Goal: Task Accomplishment & Management: Use online tool/utility

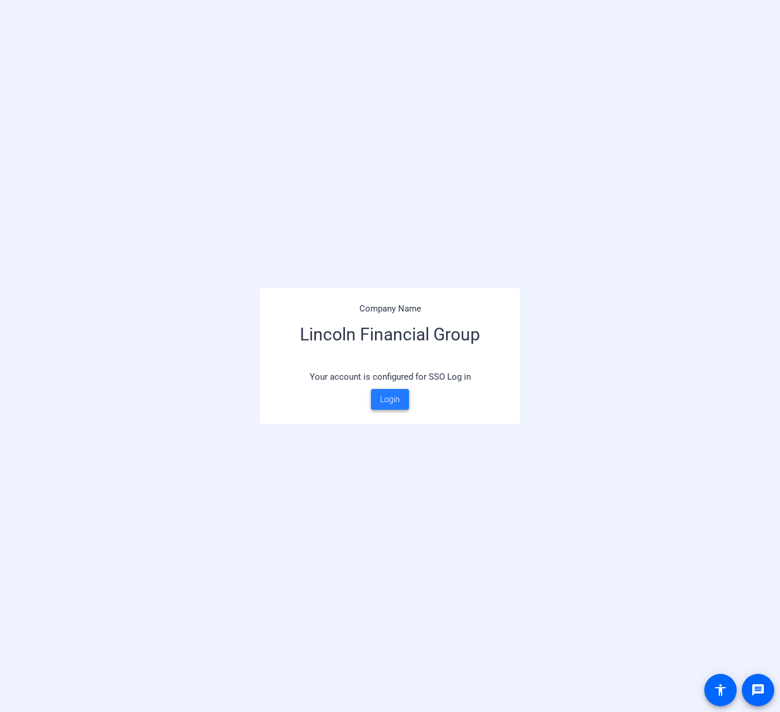
click at [392, 399] on span "Login" at bounding box center [390, 400] width 20 height 12
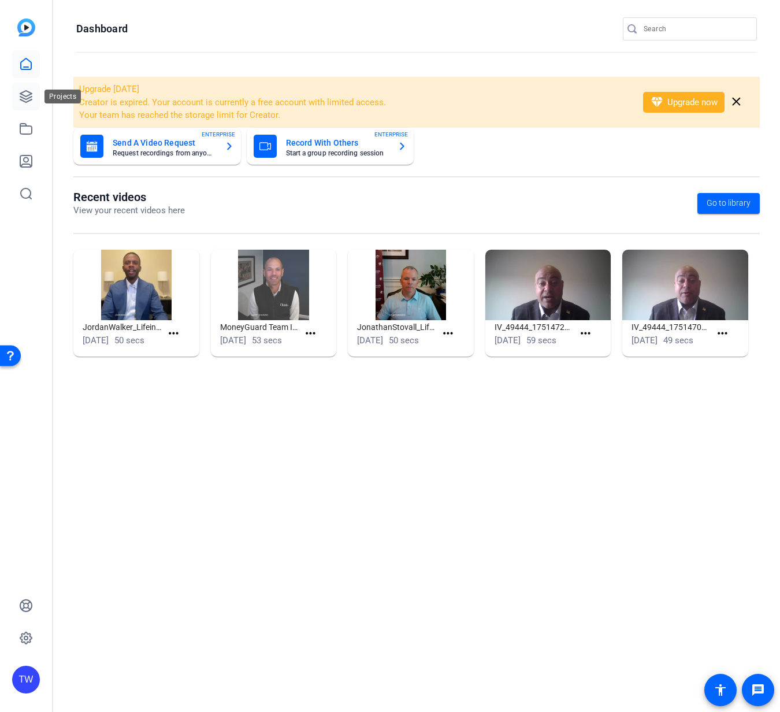
click at [25, 95] on icon at bounding box center [26, 97] width 14 height 14
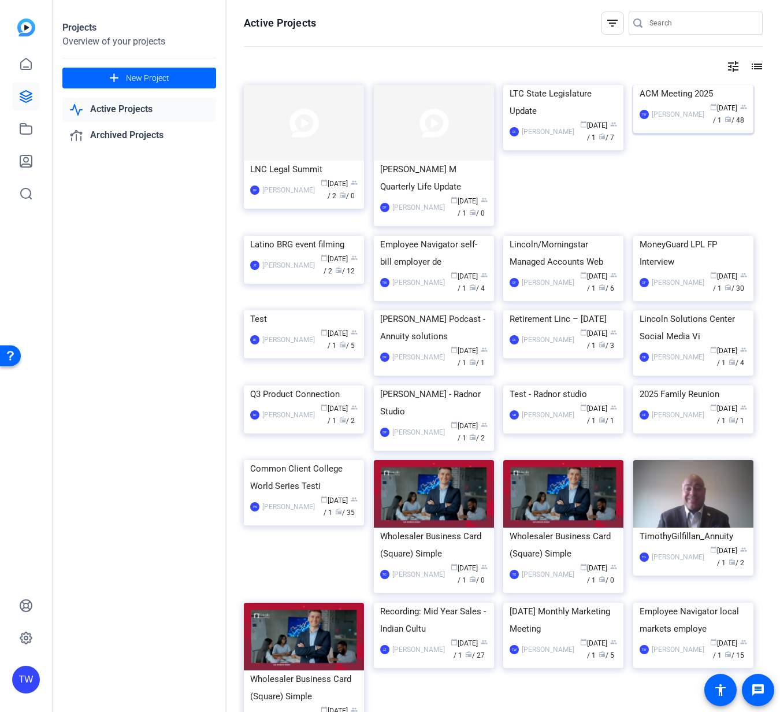
click at [663, 85] on img at bounding box center [694, 85] width 120 height 0
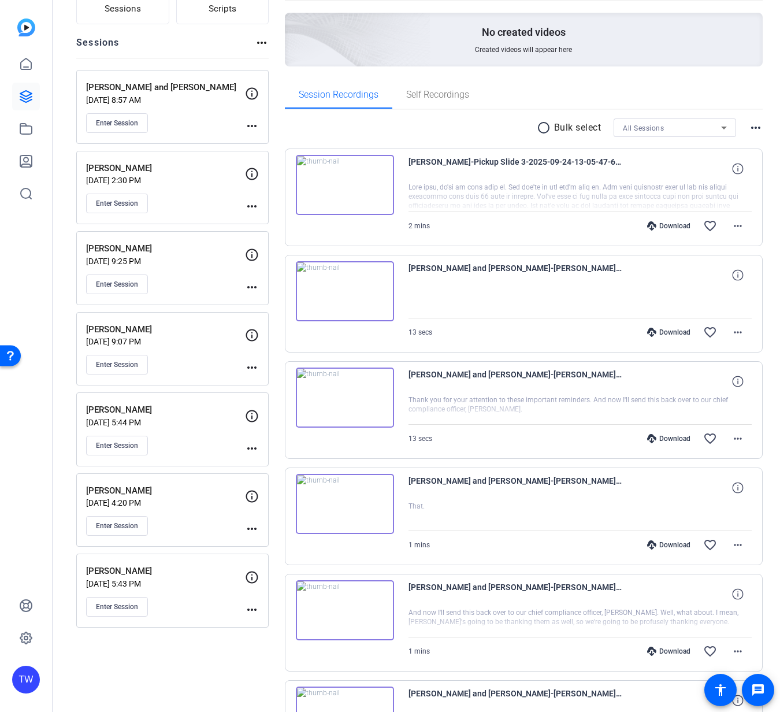
scroll to position [110, 0]
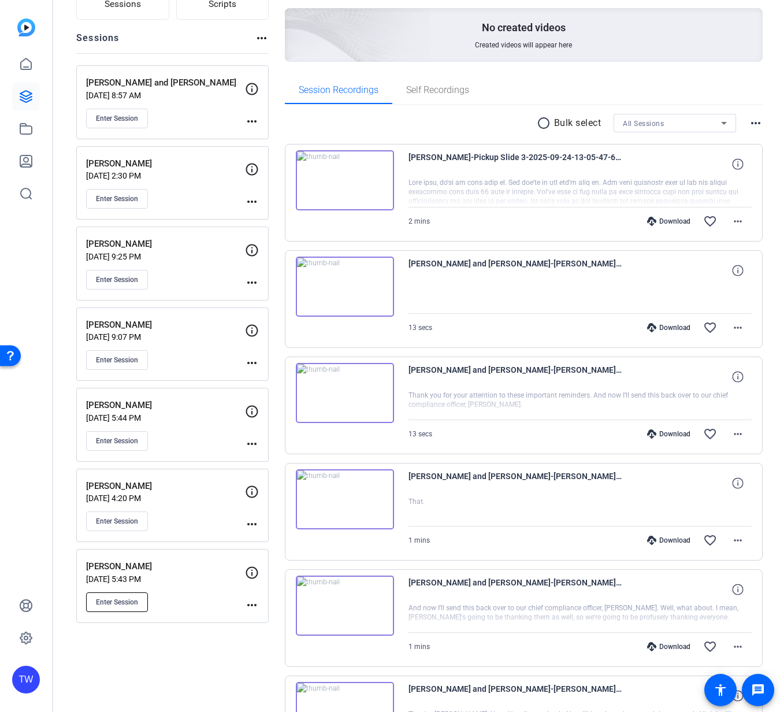
click at [121, 603] on span "Enter Session" at bounding box center [117, 602] width 42 height 9
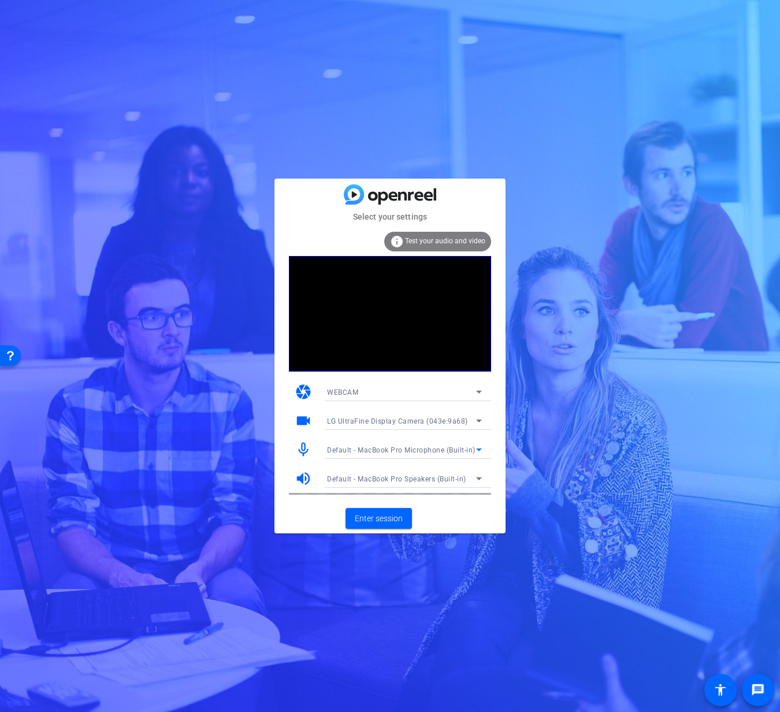
click at [476, 451] on icon at bounding box center [479, 450] width 14 height 14
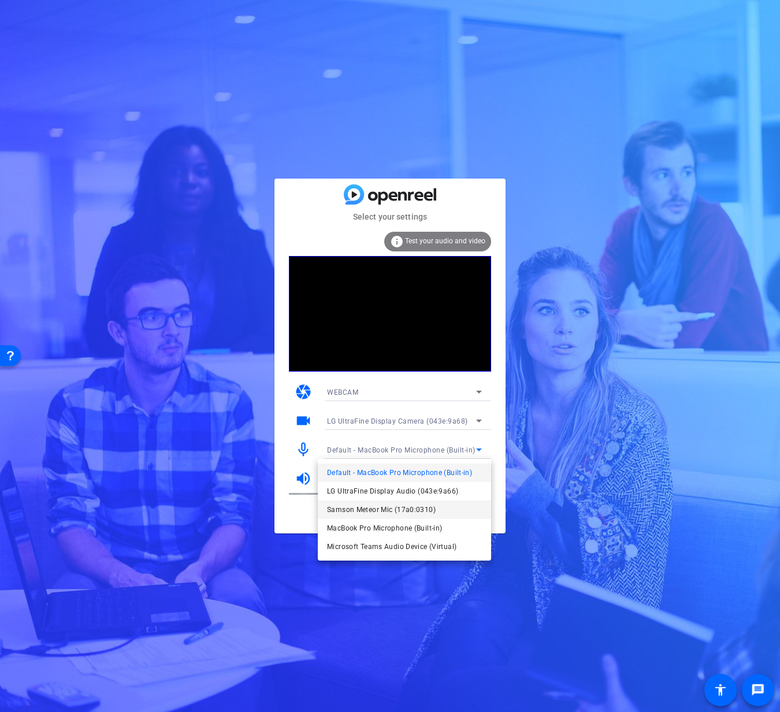
click at [403, 511] on span "Samson Meteor Mic (17a0:0310)" at bounding box center [381, 510] width 109 height 14
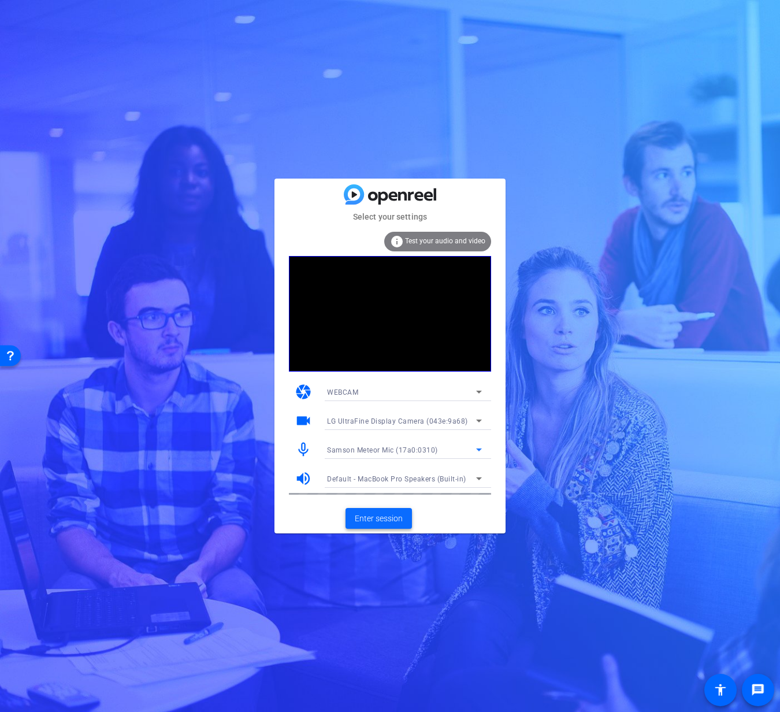
click at [371, 517] on span "Enter session" at bounding box center [379, 519] width 48 height 12
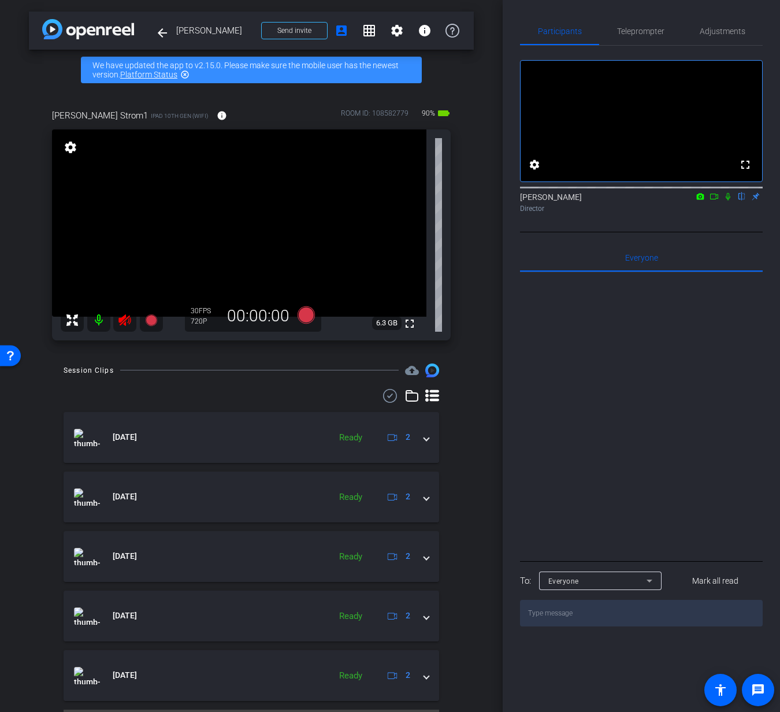
click at [123, 315] on icon at bounding box center [125, 320] width 14 height 14
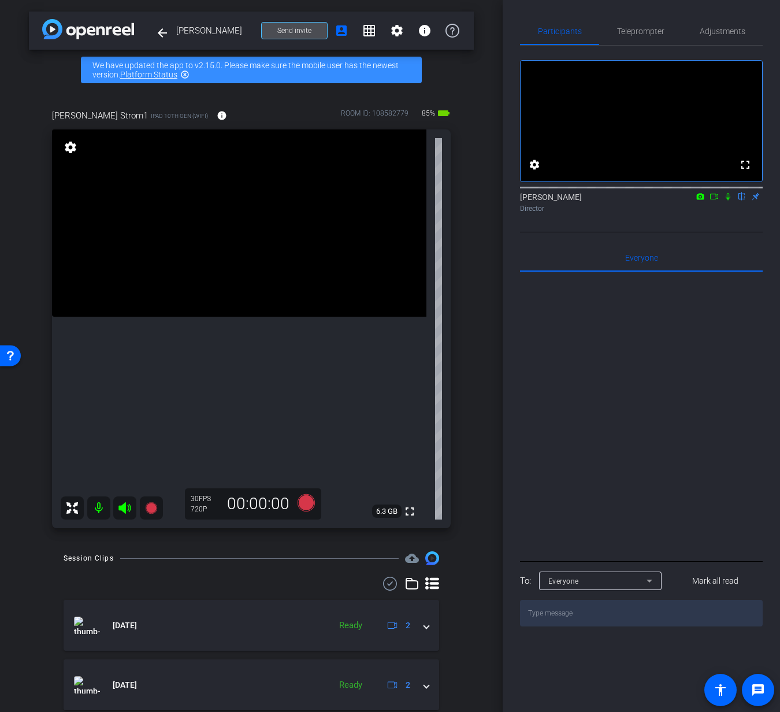
click at [283, 28] on span "Send invite" at bounding box center [294, 30] width 34 height 9
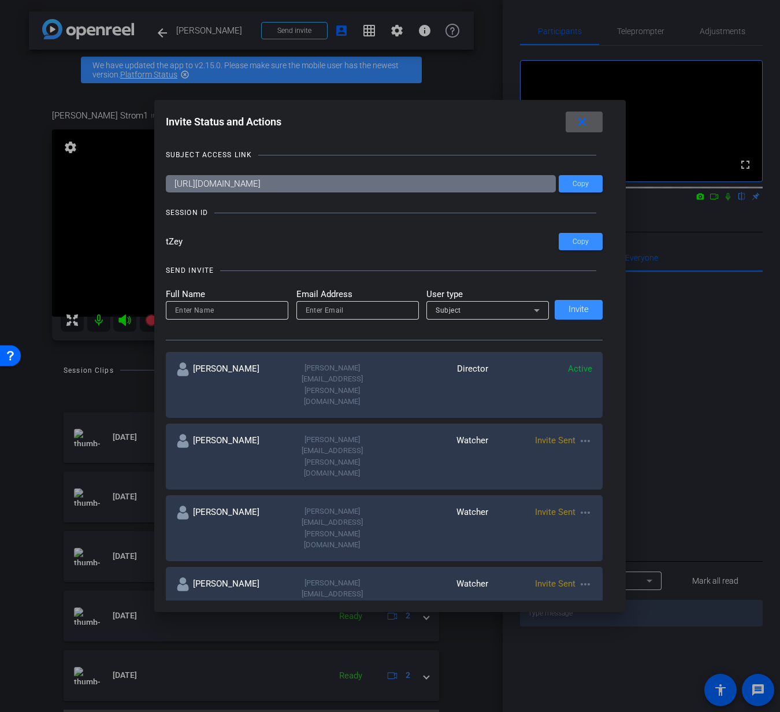
click at [549, 435] on span "Invite Sent" at bounding box center [555, 440] width 40 height 10
click at [586, 434] on mat-icon "more_horiz" at bounding box center [586, 441] width 14 height 14
click at [597, 443] on span "Re-Send Invite" at bounding box center [631, 442] width 87 height 14
click at [583, 123] on mat-icon "close" at bounding box center [582, 122] width 14 height 14
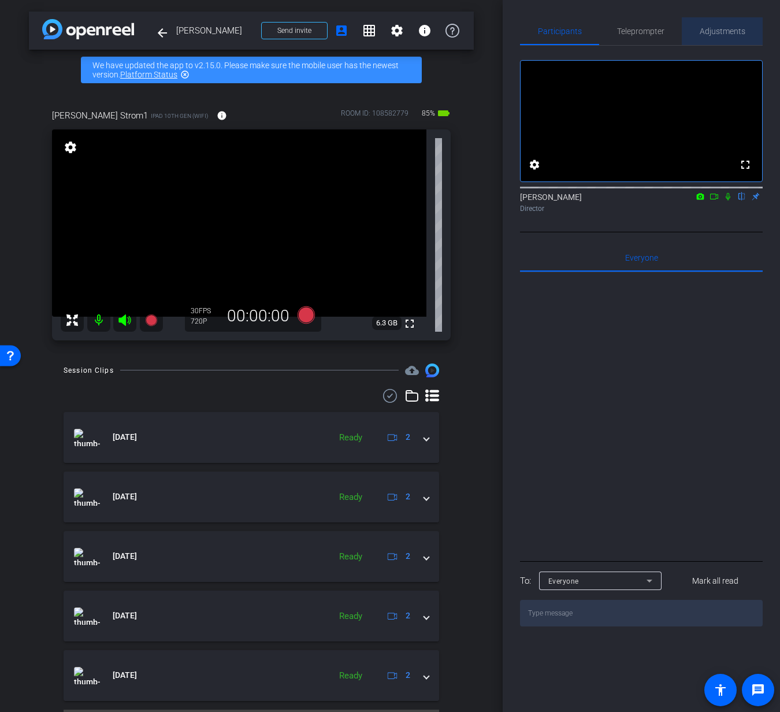
click at [714, 32] on span "Adjustments" at bounding box center [723, 31] width 46 height 8
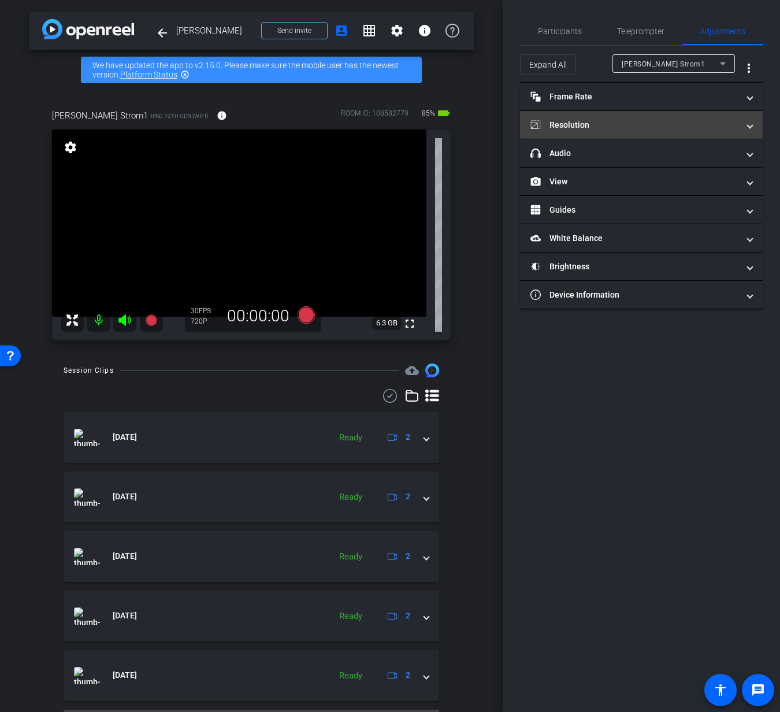
click at [749, 124] on span at bounding box center [750, 125] width 5 height 12
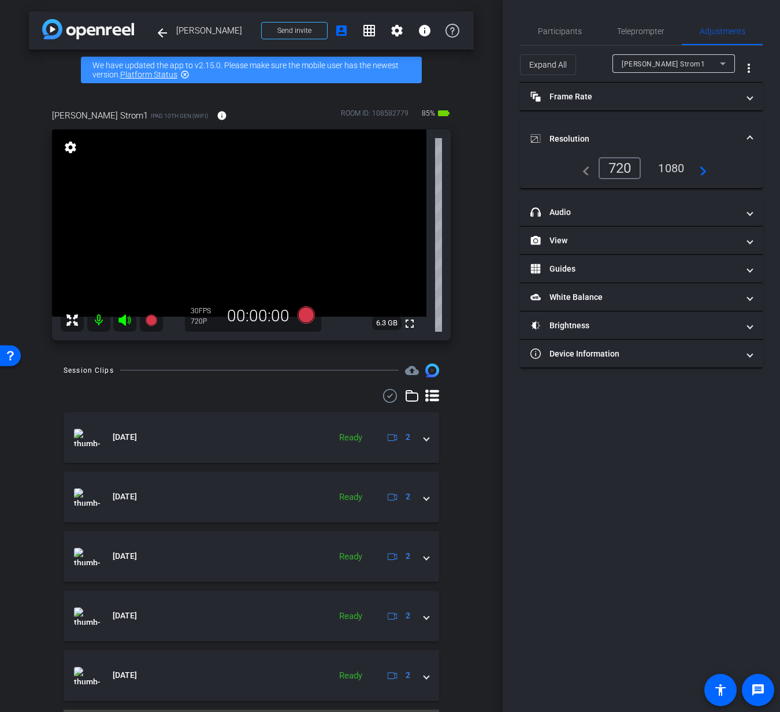
click at [672, 168] on div "1080" at bounding box center [671, 168] width 43 height 20
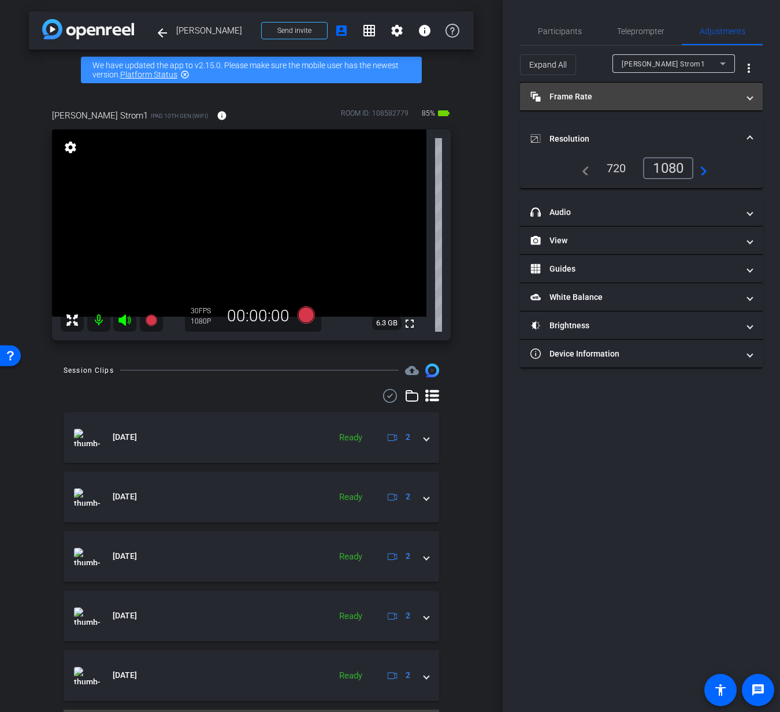
click at [751, 101] on span at bounding box center [750, 97] width 5 height 12
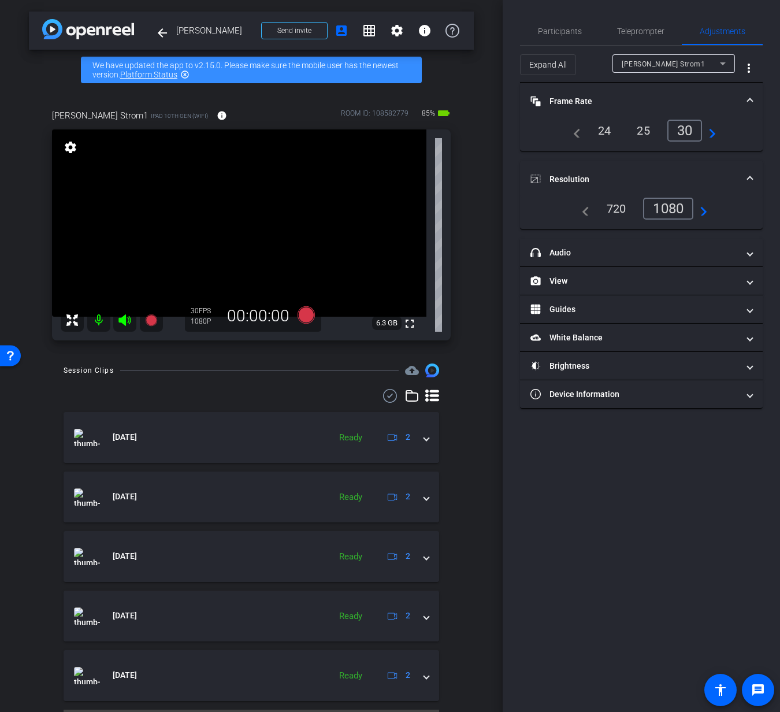
click at [764, 140] on div "Participants Teleprompter Adjustments settings Tracy Wagner flip Director Every…" at bounding box center [641, 356] width 277 height 712
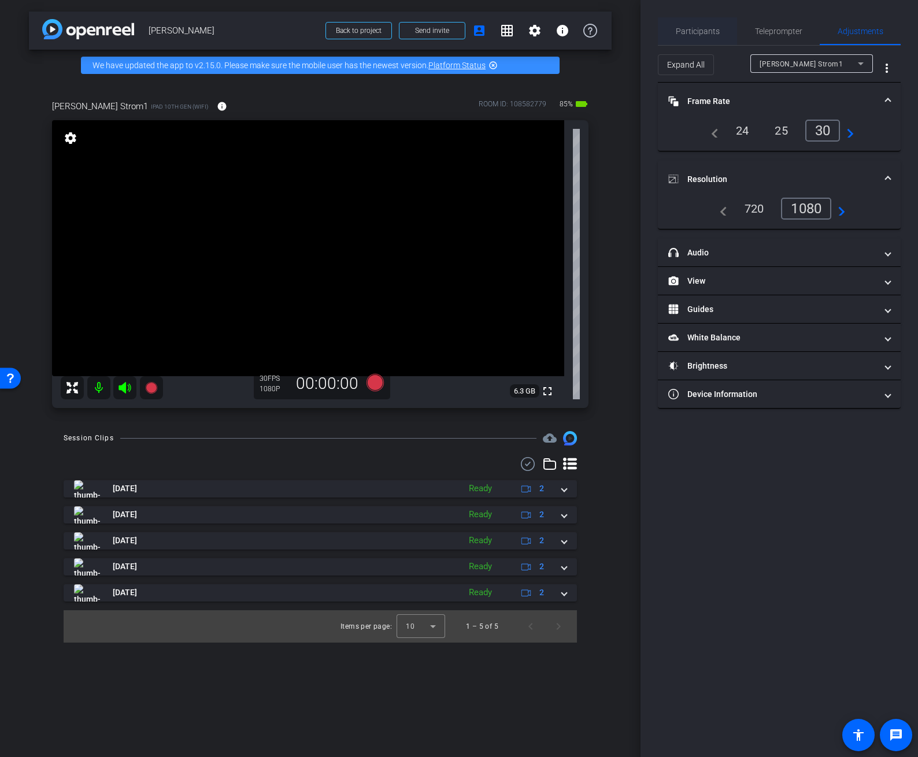
click at [691, 33] on span "Participants" at bounding box center [698, 31] width 44 height 8
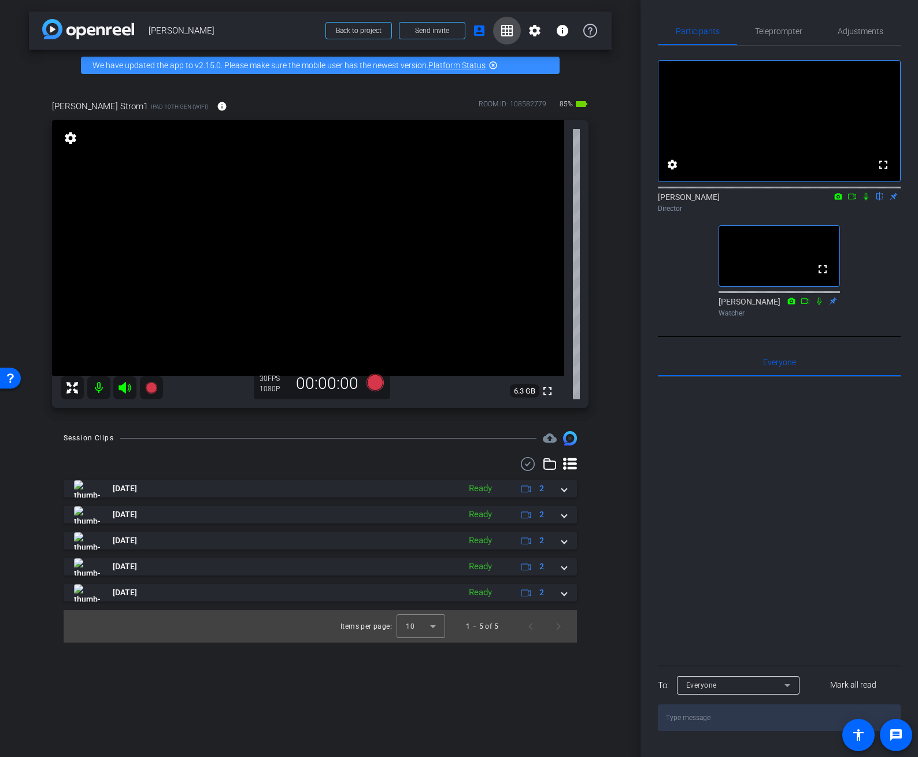
click at [505, 31] on mat-icon "grid_on" at bounding box center [507, 31] width 14 height 14
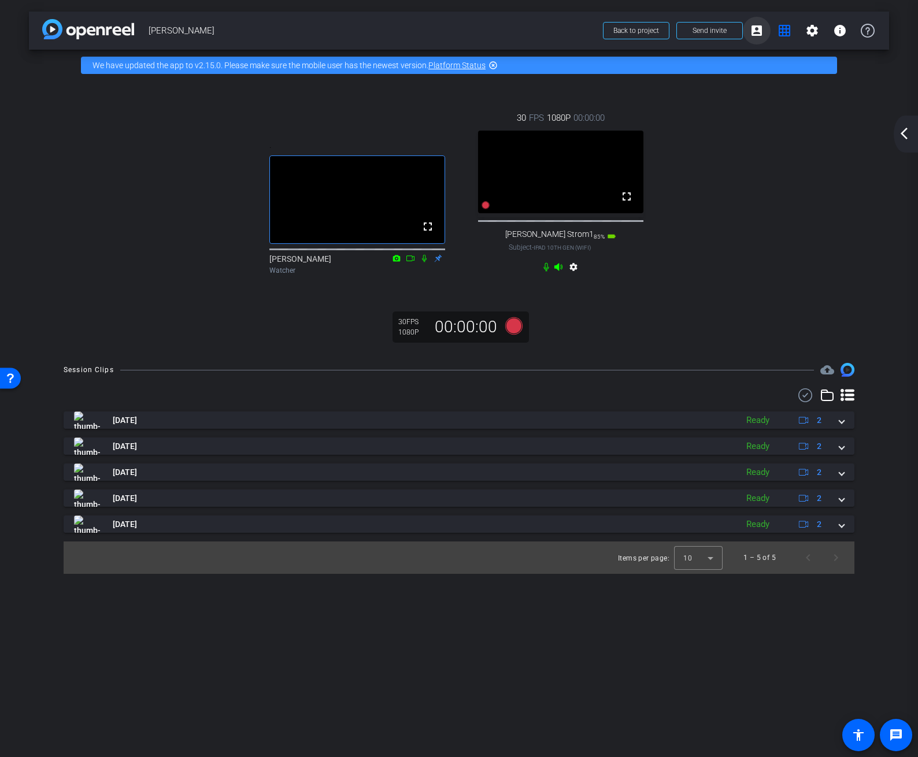
click at [757, 32] on mat-icon "account_box" at bounding box center [757, 31] width 14 height 14
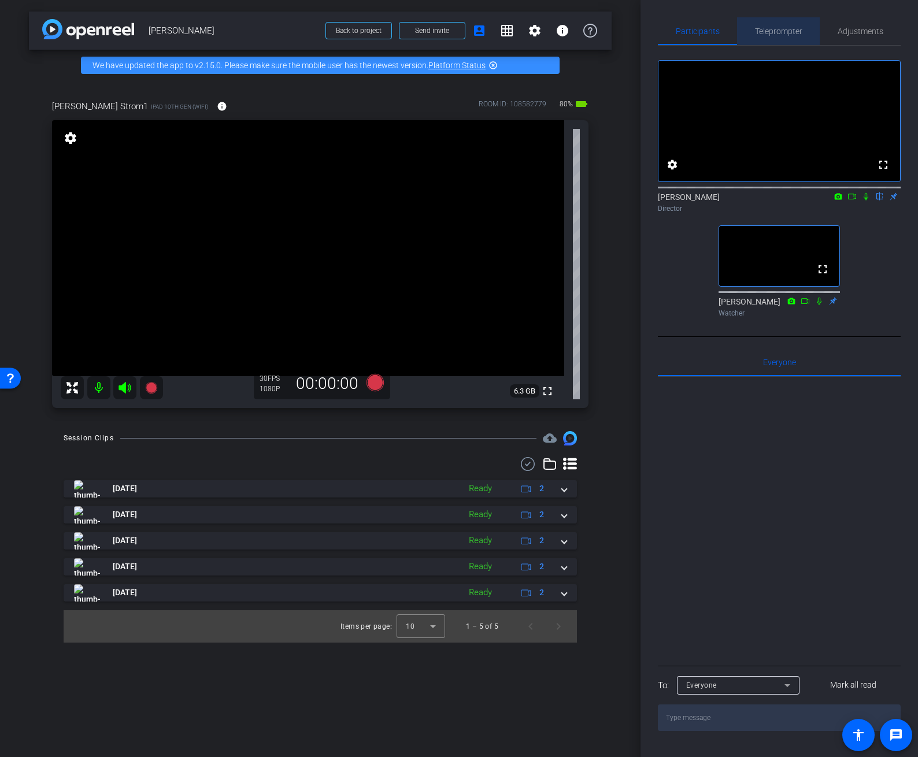
click at [780, 31] on span "Teleprompter" at bounding box center [778, 31] width 47 height 8
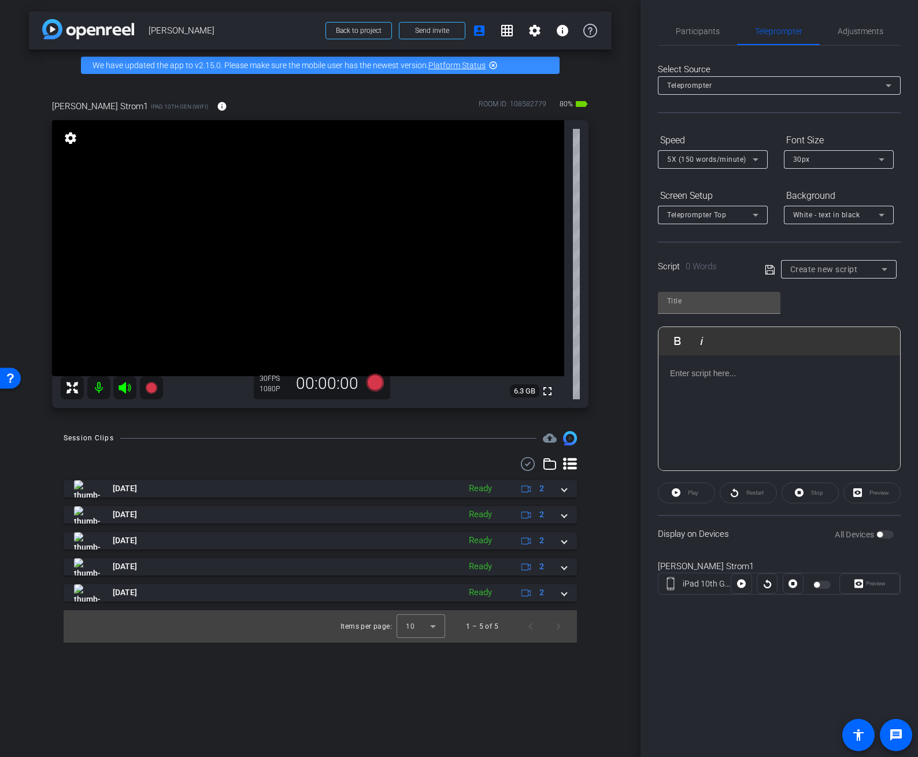
click at [699, 376] on p at bounding box center [779, 373] width 219 height 13
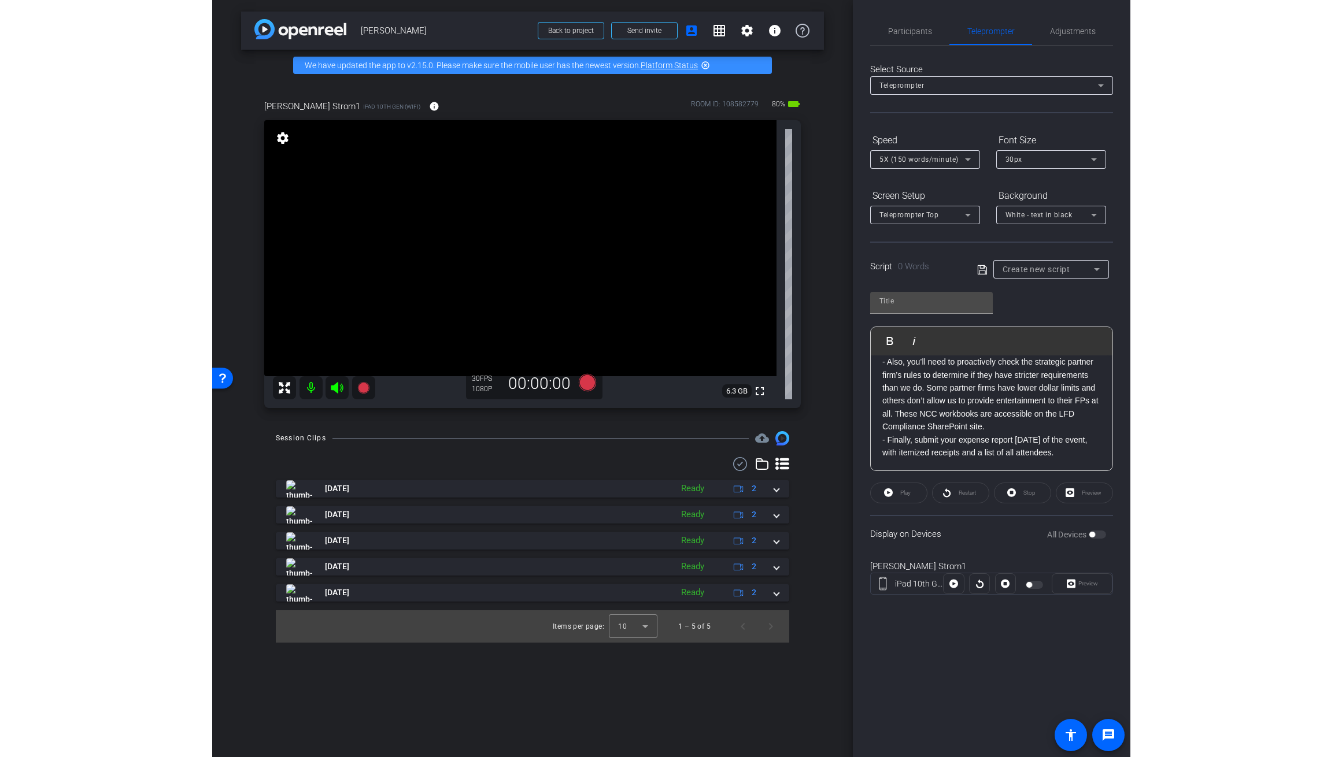
scroll to position [12619, 1]
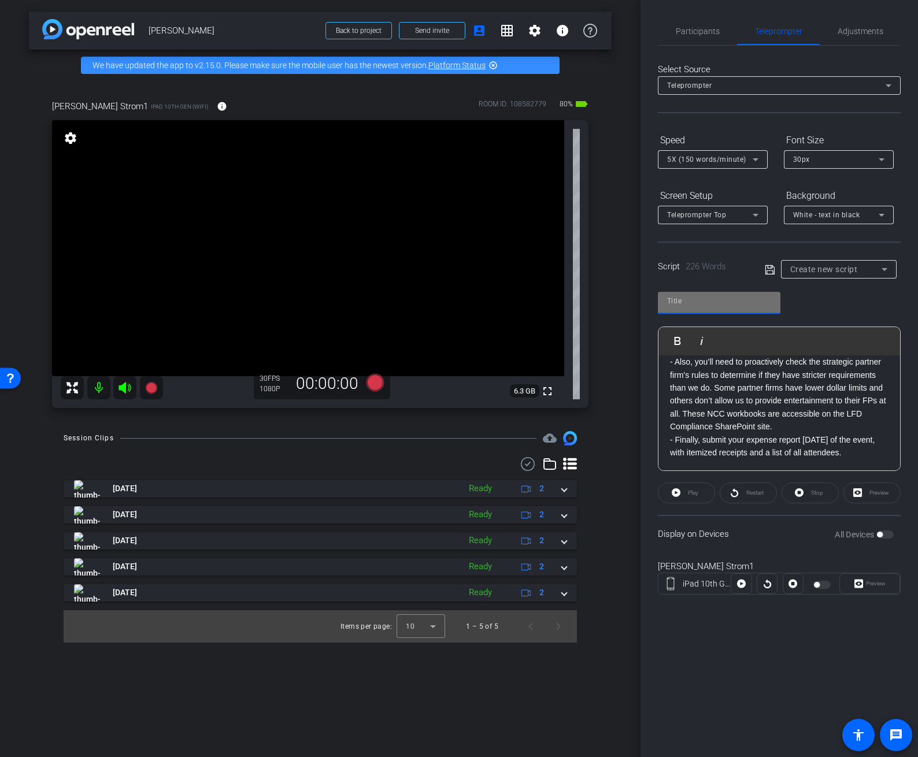
click at [697, 298] on input "text" at bounding box center [719, 301] width 104 height 14
click at [694, 300] on input "text" at bounding box center [719, 301] width 104 height 14
type input "Sherri Script_Rev"
click at [768, 272] on icon at bounding box center [770, 270] width 10 height 14
click at [771, 269] on icon at bounding box center [770, 270] width 10 height 14
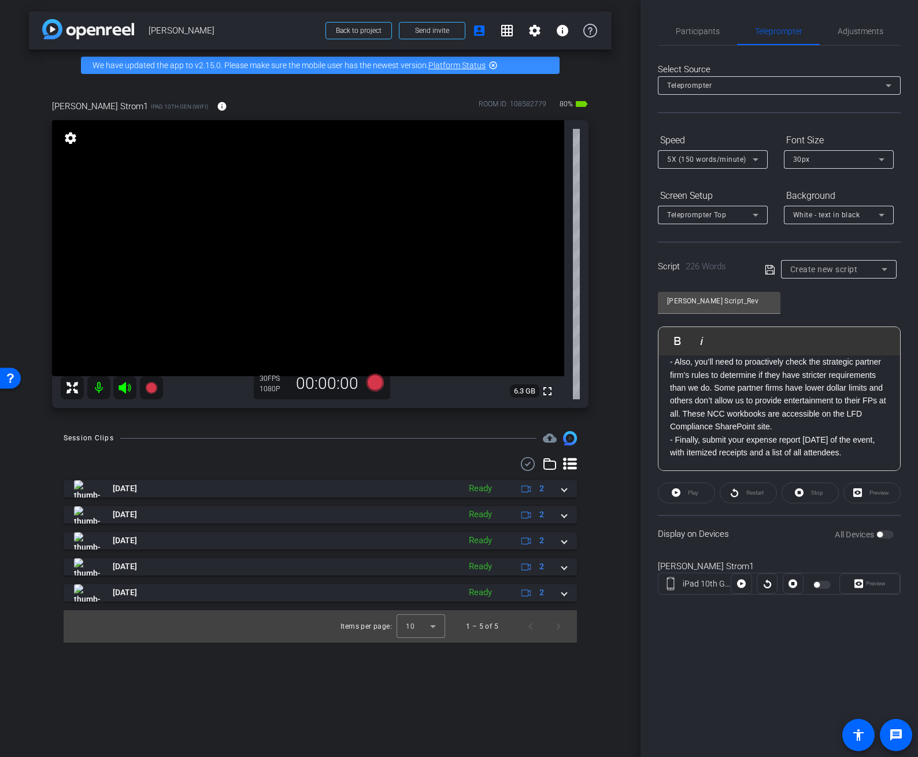
click at [766, 269] on icon at bounding box center [770, 270] width 10 height 14
click at [780, 535] on span "button" at bounding box center [884, 535] width 17 height 8
click at [708, 27] on span "Participants" at bounding box center [698, 31] width 44 height 8
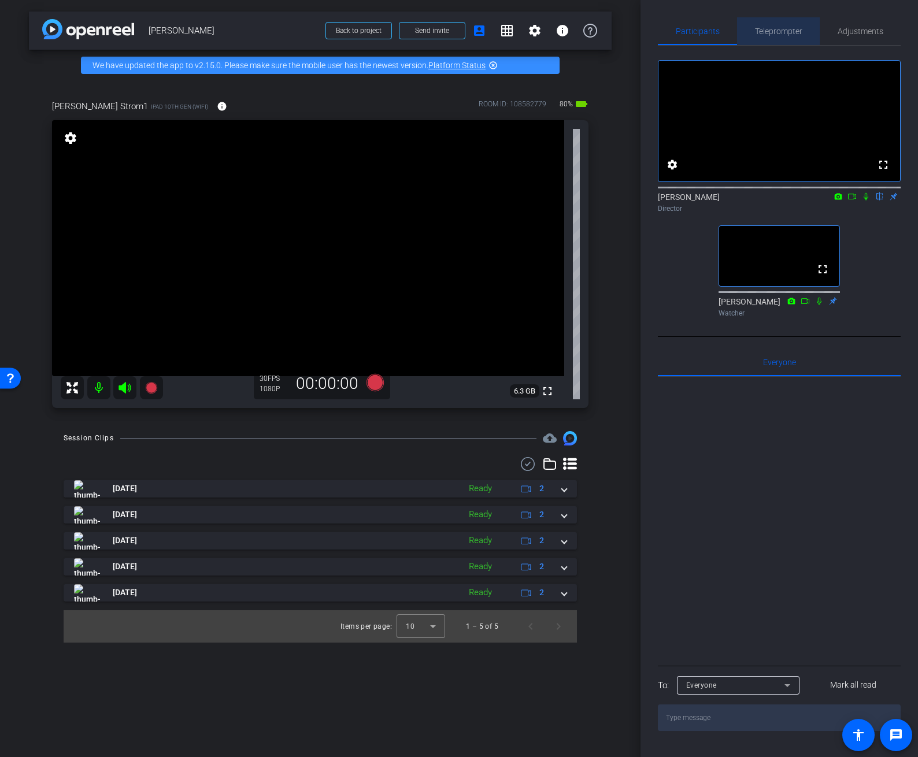
click at [780, 28] on span "Teleprompter" at bounding box center [778, 31] width 47 height 8
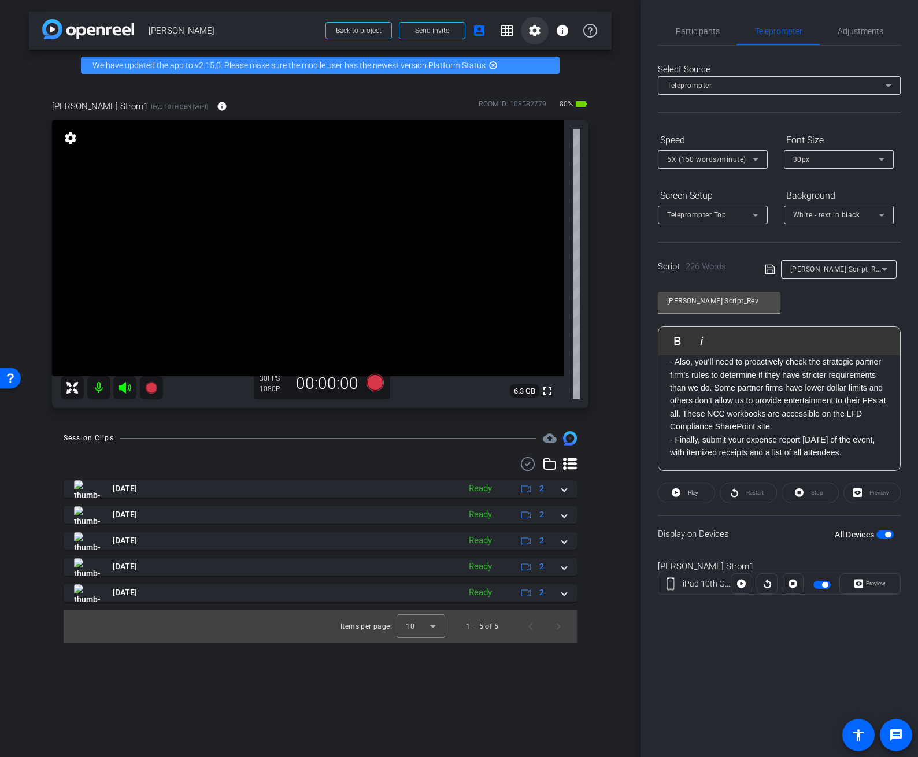
click at [534, 32] on mat-icon "settings" at bounding box center [535, 31] width 14 height 14
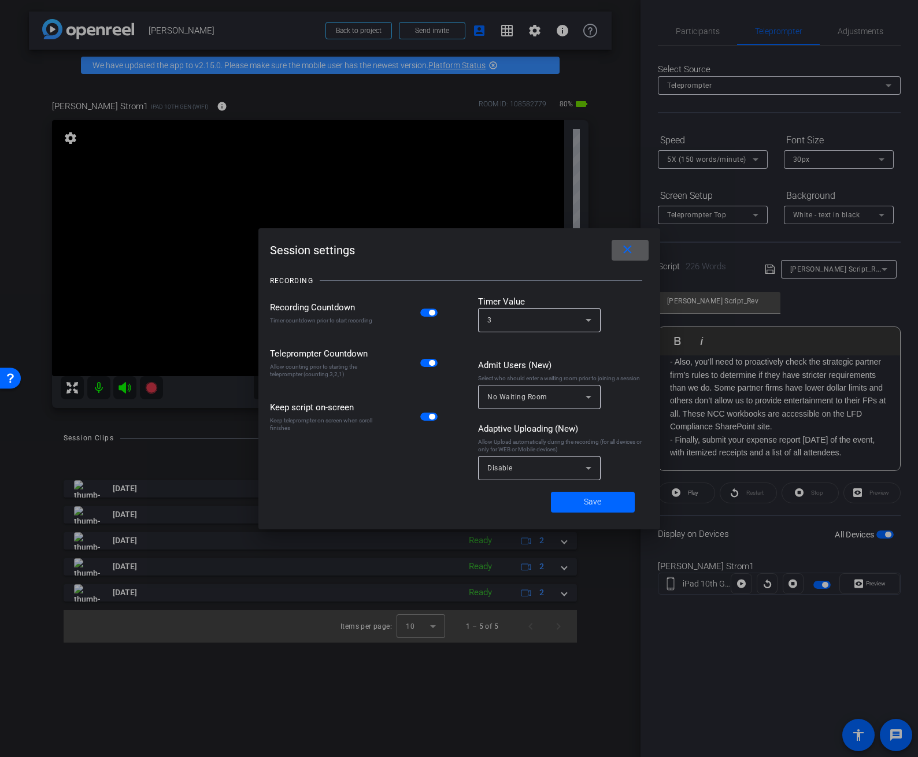
click at [627, 249] on mat-icon "close" at bounding box center [627, 250] width 14 height 14
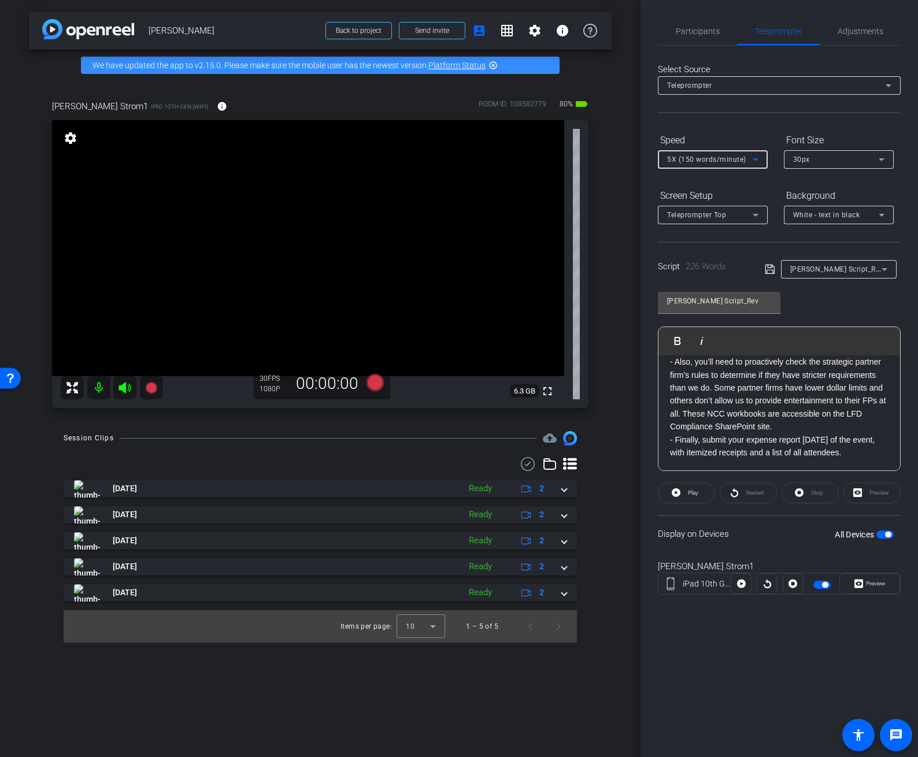
click at [754, 158] on icon at bounding box center [756, 160] width 14 height 14
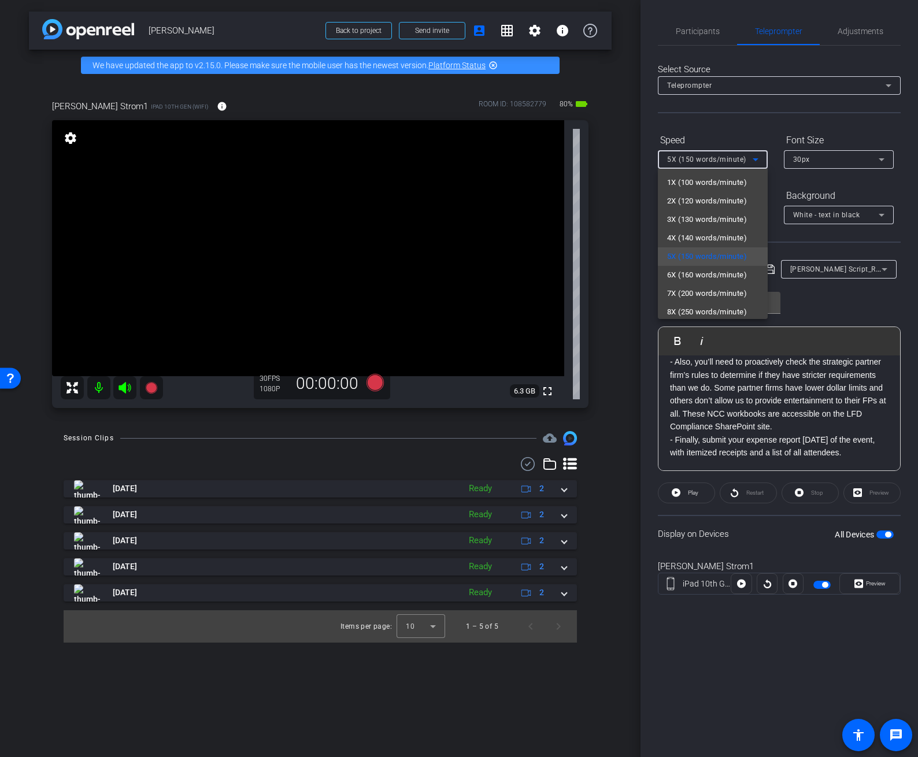
click at [709, 236] on span "4X (140 words/minute)" at bounding box center [707, 238] width 80 height 14
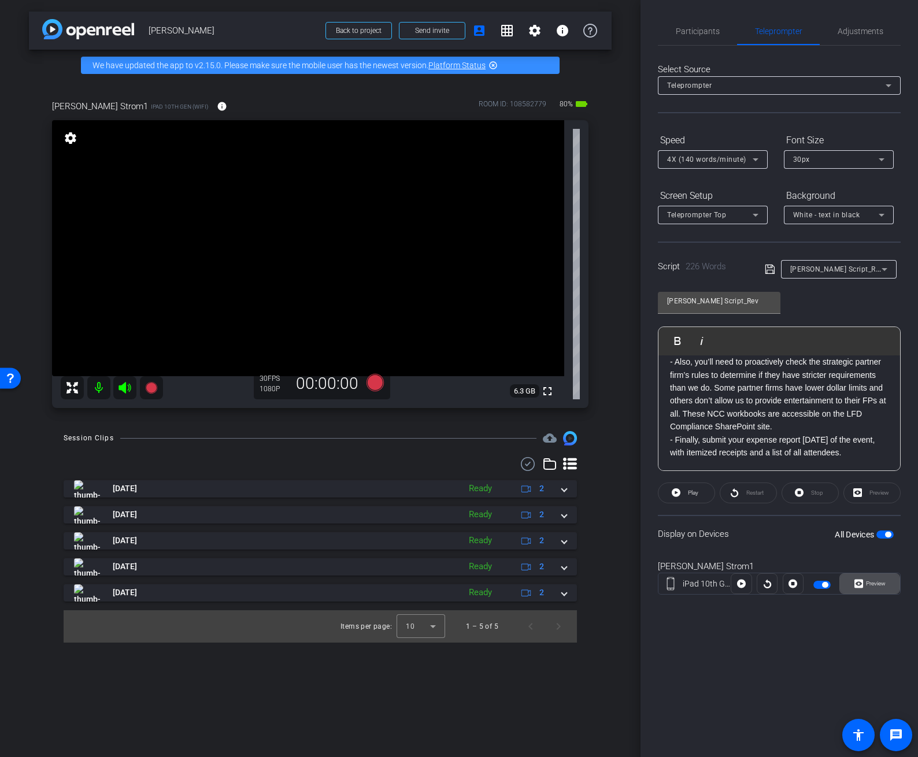
click at [780, 584] on span "Preview" at bounding box center [874, 584] width 23 height 16
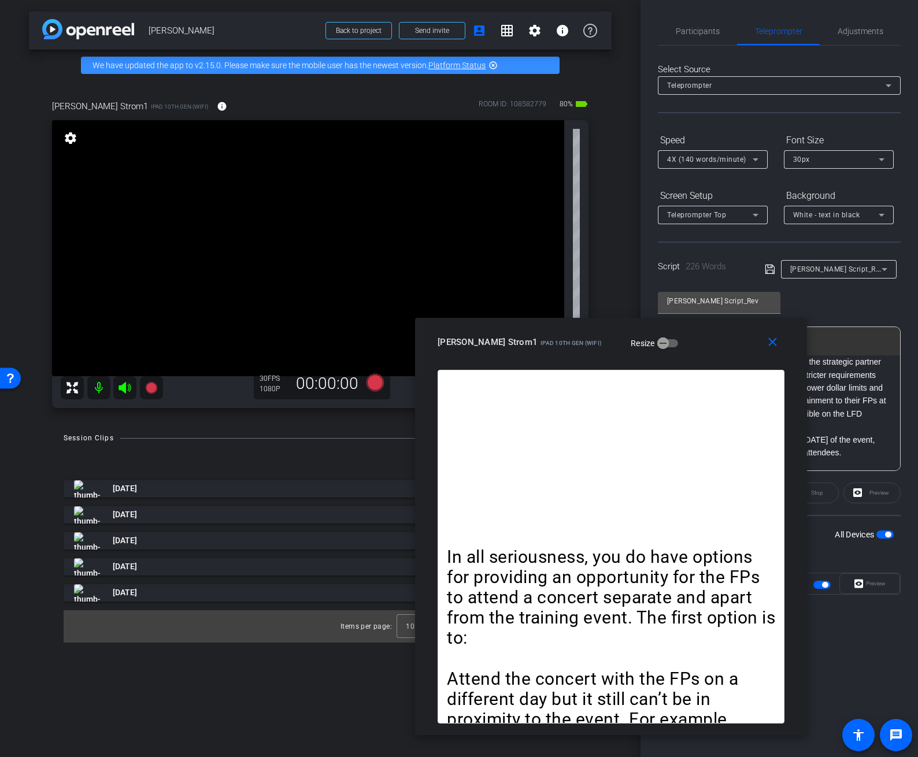
drag, startPoint x: 507, startPoint y: 195, endPoint x: 664, endPoint y: 341, distance: 213.9
click at [664, 341] on div "Sherri Strom1 iPad 10th Gen (WiFi) Resize" at bounding box center [615, 342] width 355 height 21
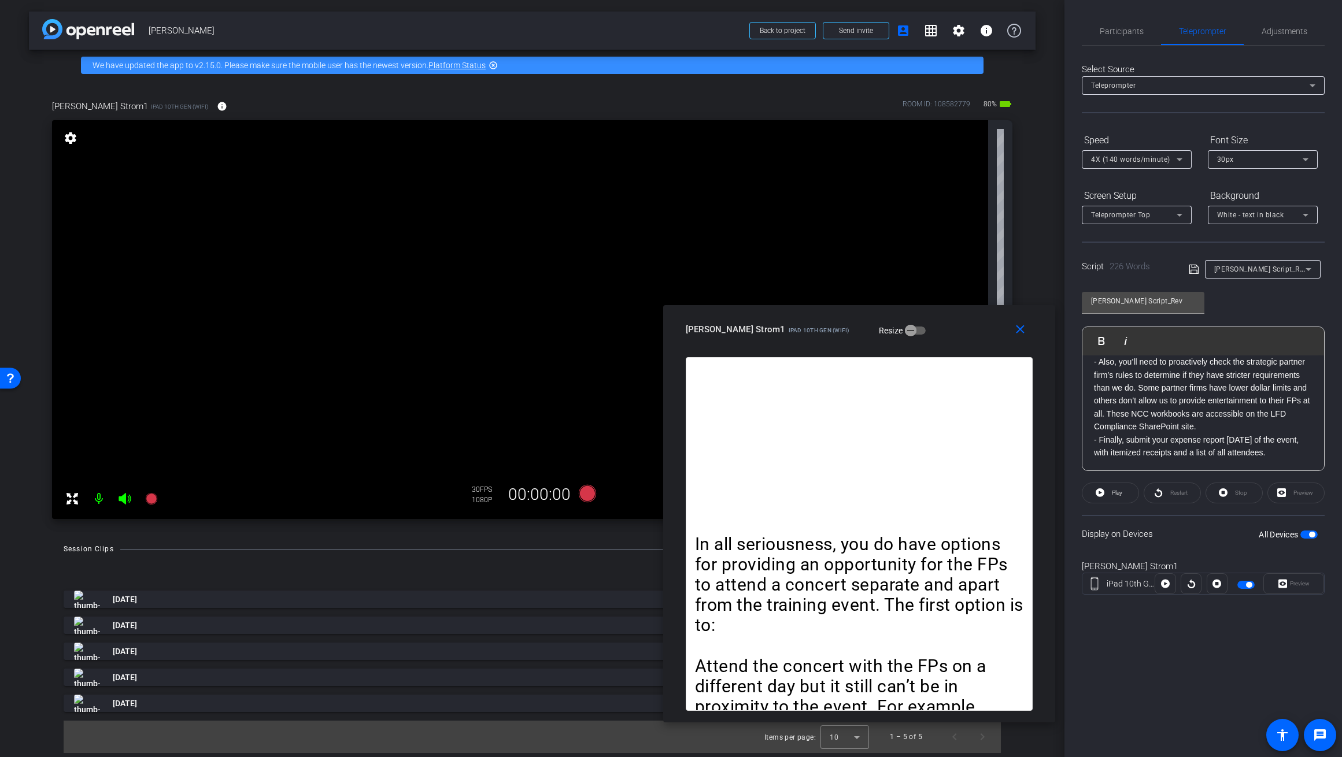
drag, startPoint x: 891, startPoint y: 331, endPoint x: 924, endPoint y: 321, distance: 34.4
click at [780, 321] on div "Sherri Strom1 iPad 10th Gen (WiFi) Resize" at bounding box center [863, 329] width 355 height 21
click at [585, 494] on icon at bounding box center [586, 493] width 17 height 17
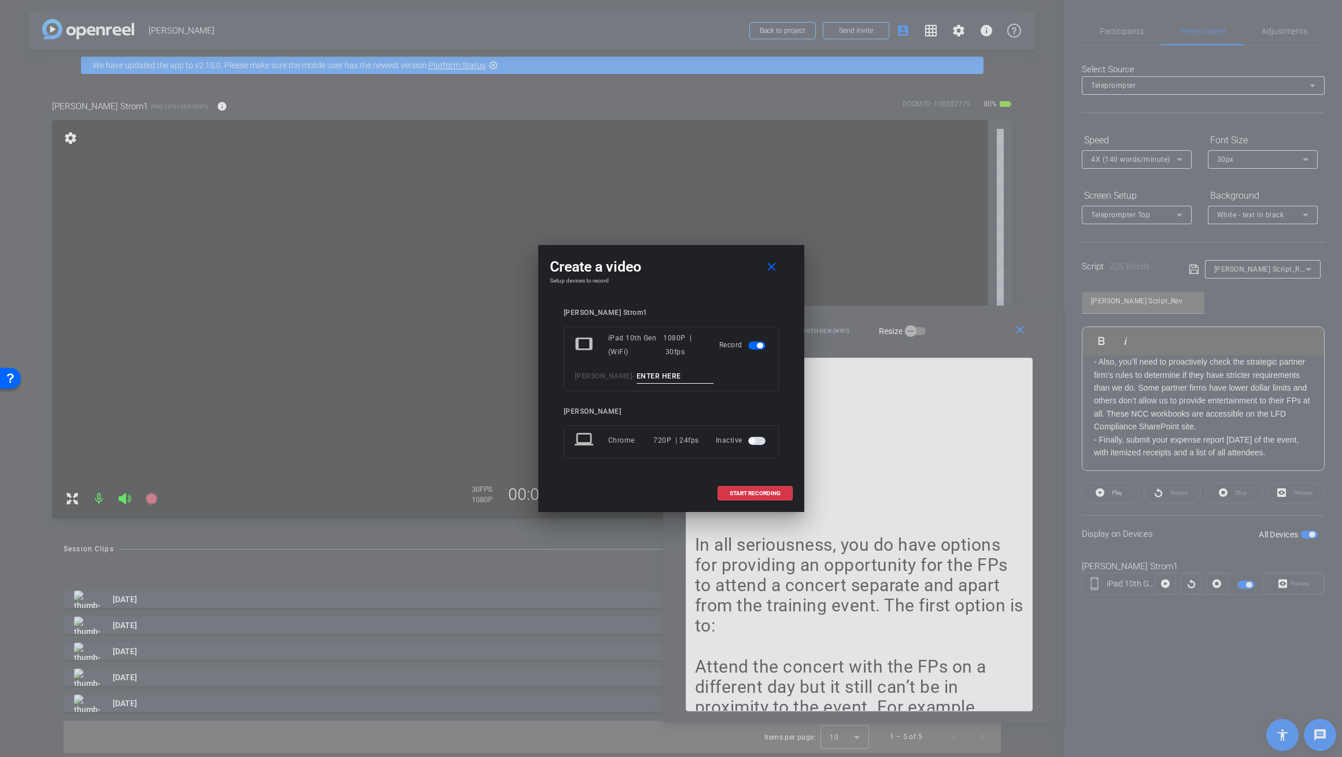
click at [690, 375] on input at bounding box center [674, 376] width 77 height 14
type input "Sherri_Rev 1"
click at [751, 494] on span "START RECORDING" at bounding box center [754, 494] width 51 height 6
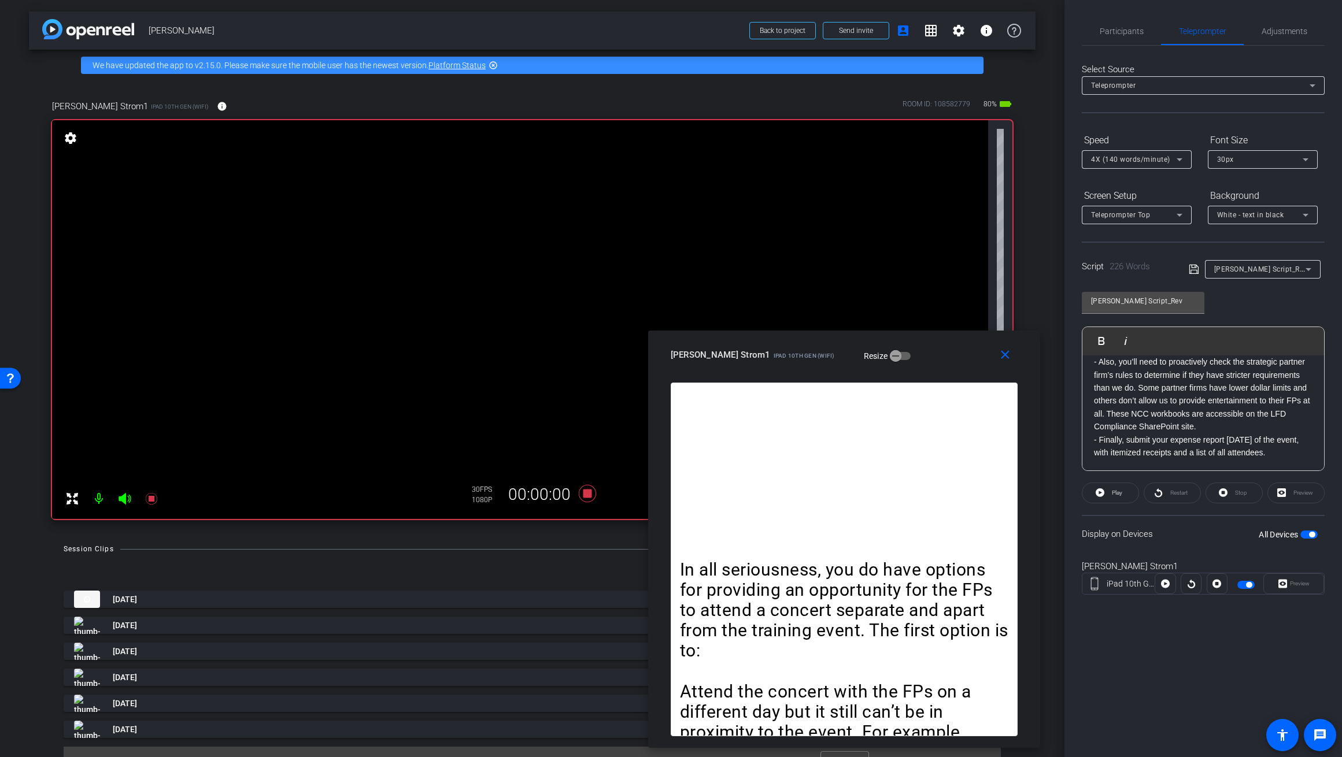
drag, startPoint x: 946, startPoint y: 327, endPoint x: 935, endPoint y: 358, distance: 33.6
click at [780, 355] on div "Sherri Strom1 iPad 10th Gen (WiFi) Resize" at bounding box center [848, 355] width 355 height 21
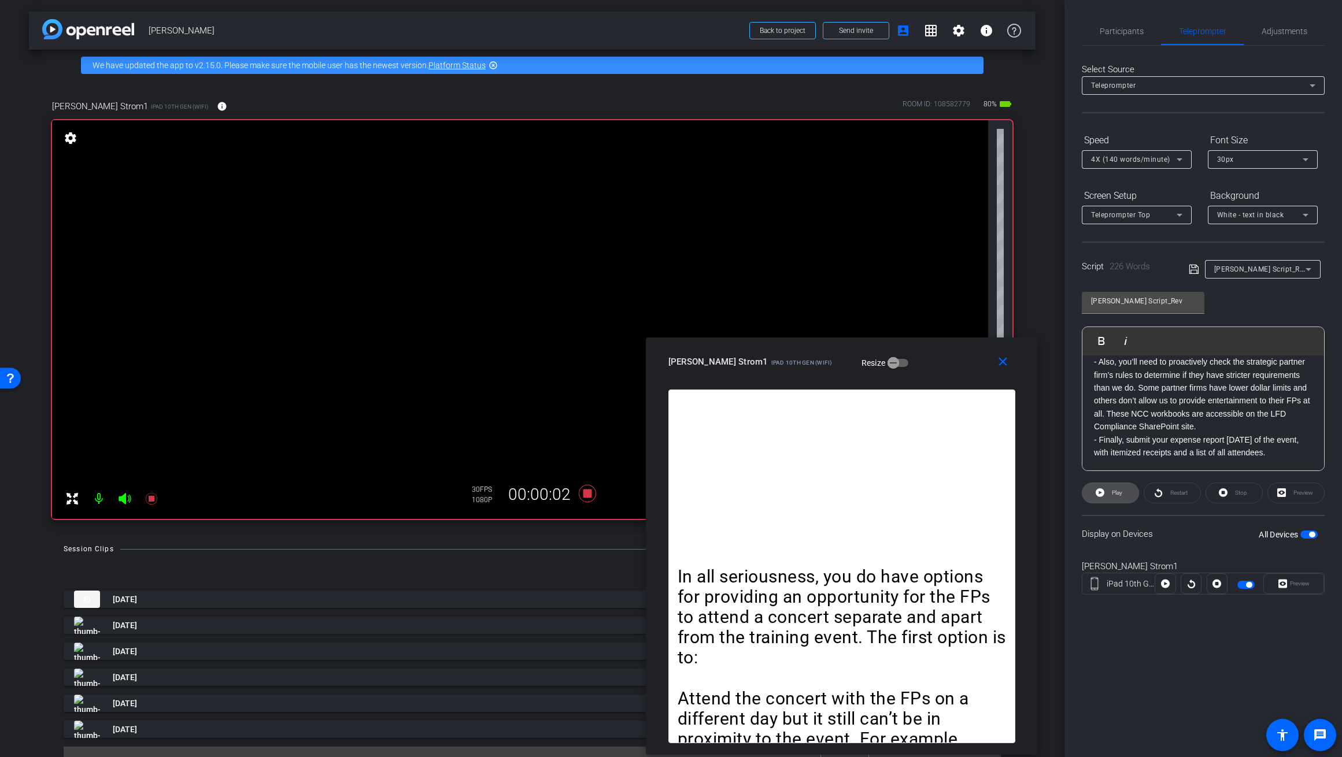
click at [780, 490] on span "Play" at bounding box center [1117, 493] width 10 height 6
click at [780, 492] on div "Pause" at bounding box center [1110, 493] width 57 height 21
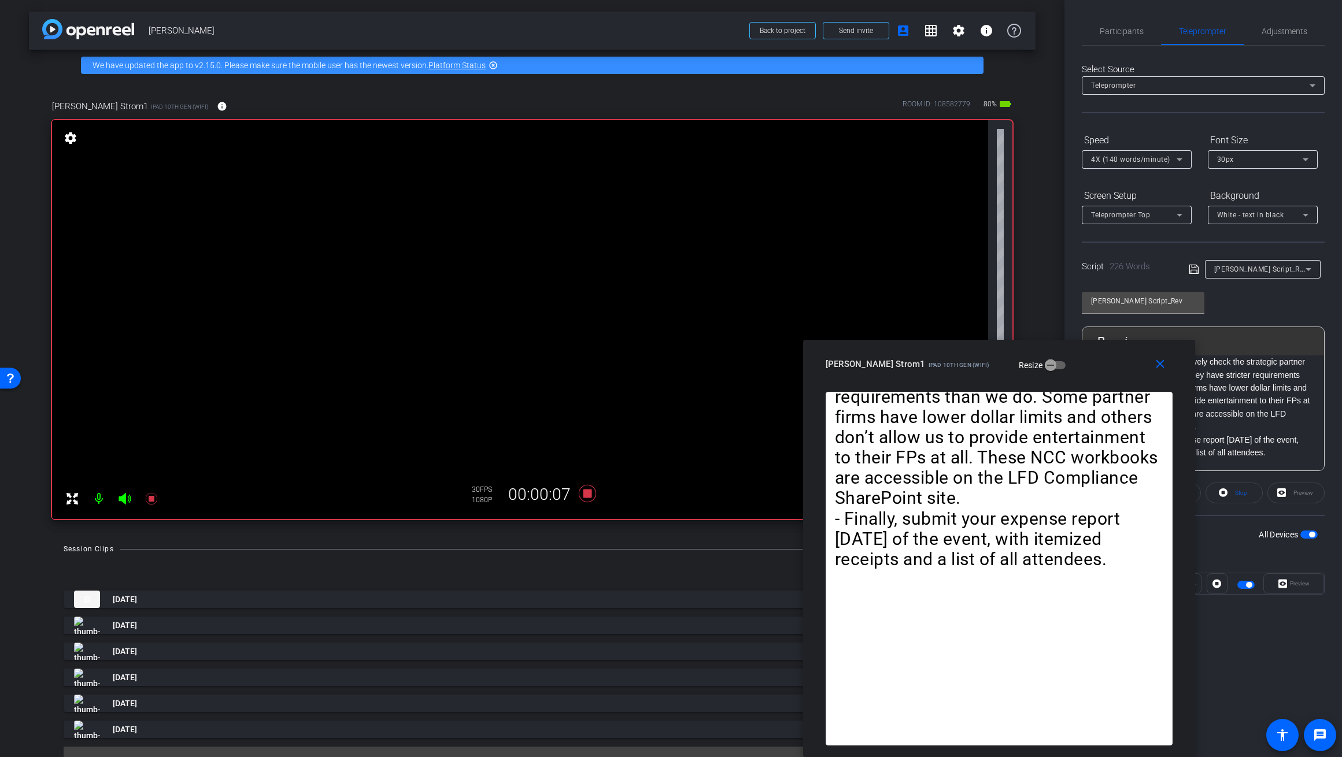
drag, startPoint x: 902, startPoint y: 354, endPoint x: 1059, endPoint y: 360, distance: 157.3
click at [780, 360] on div "Sherri Strom1 iPad 10th Gen (WiFi) Resize" at bounding box center [1002, 364] width 355 height 21
click at [780, 160] on icon at bounding box center [1179, 159] width 6 height 3
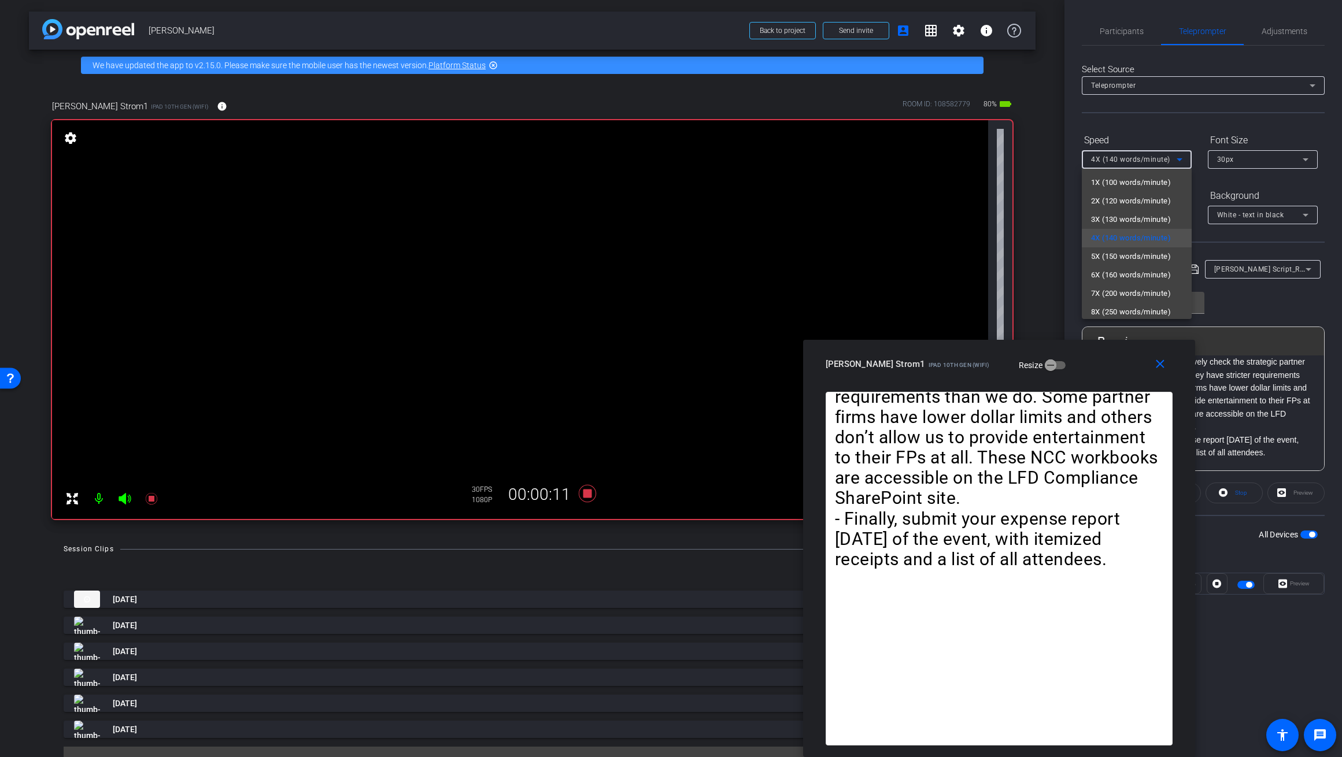
click at [780, 254] on span "5X (150 words/minute)" at bounding box center [1131, 257] width 80 height 14
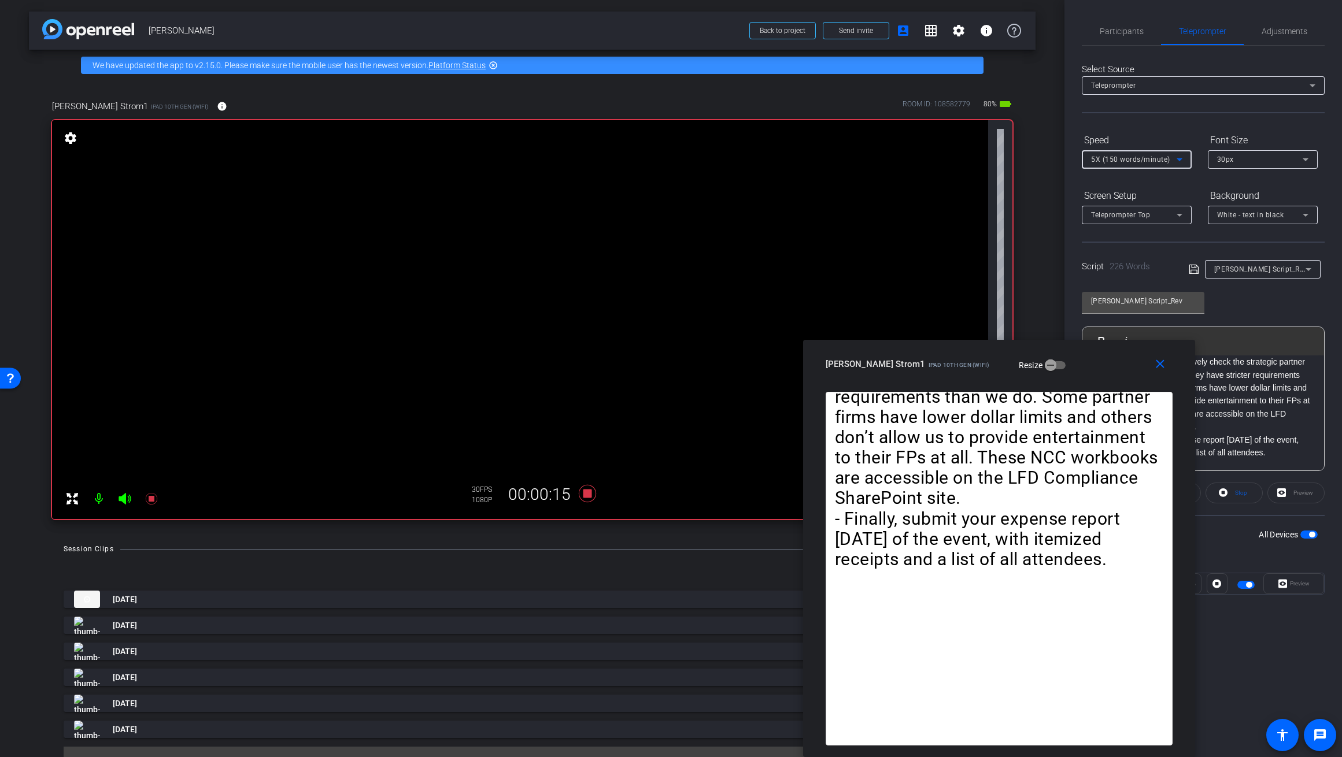
click at [780, 162] on icon at bounding box center [1179, 160] width 14 height 14
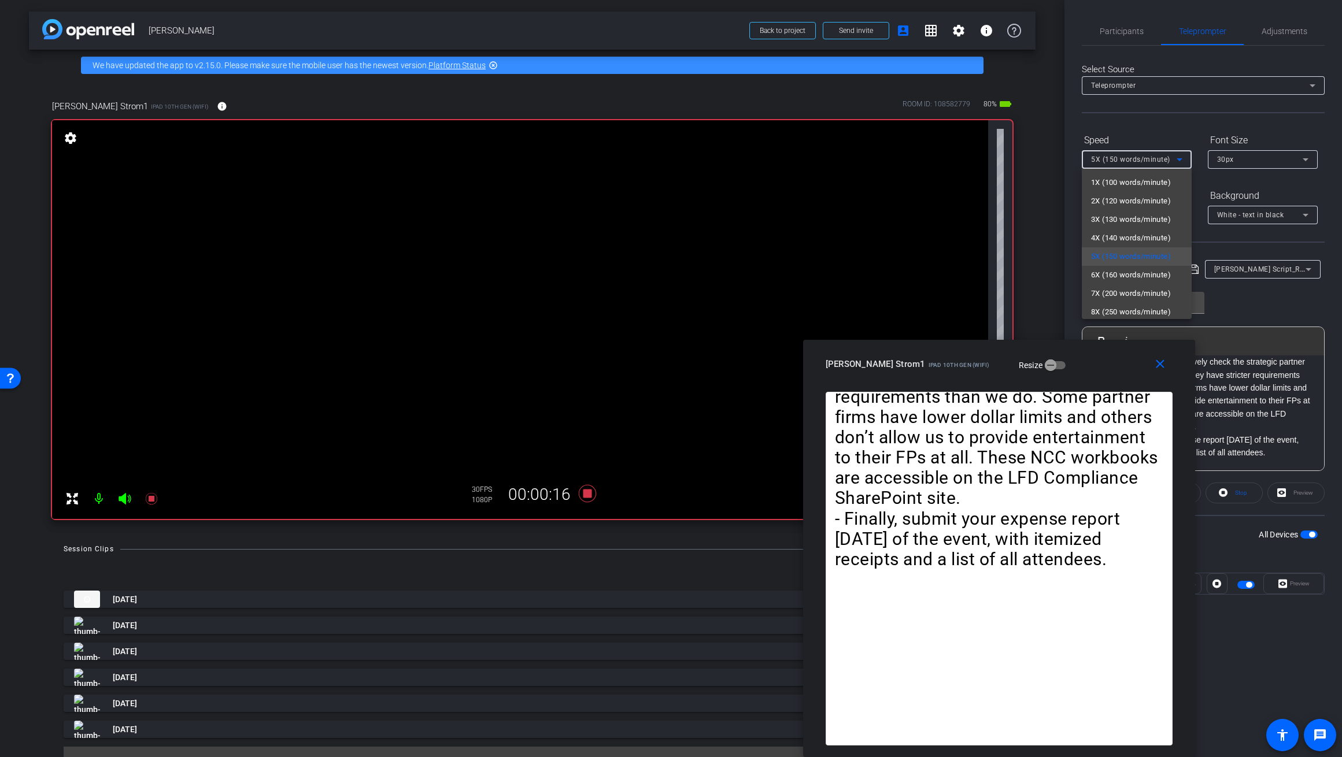
click at [780, 276] on span "6X (160 words/minute)" at bounding box center [1131, 275] width 80 height 14
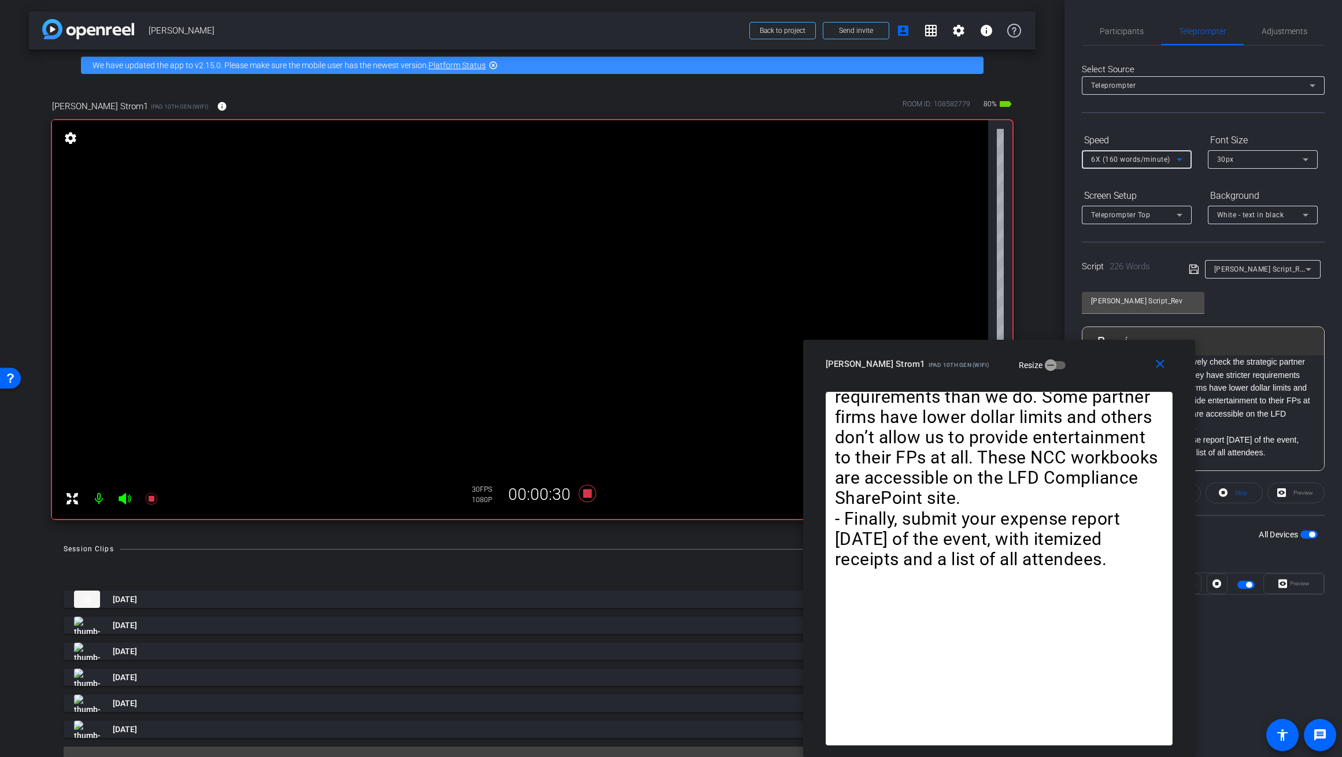
click at [780, 158] on icon at bounding box center [1179, 159] width 6 height 3
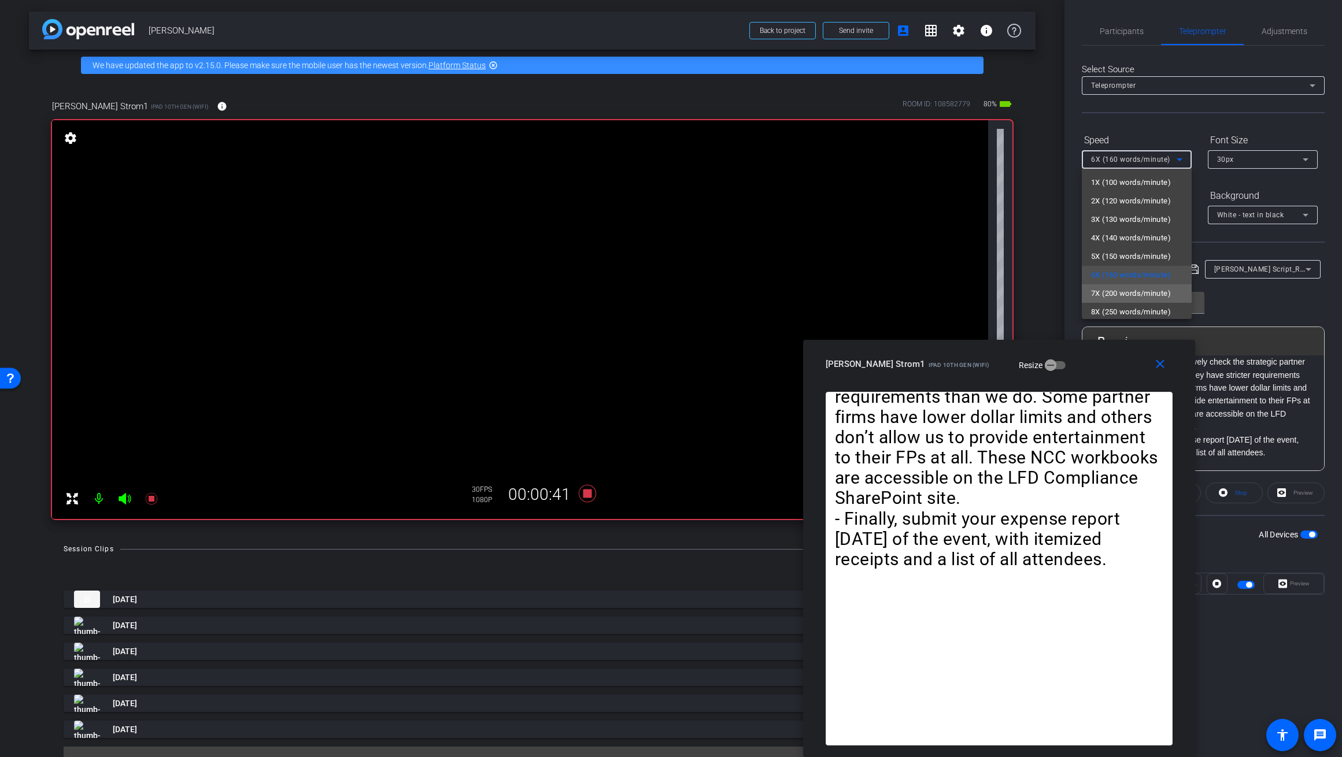
click at [780, 295] on span "7X (200 words/minute)" at bounding box center [1131, 294] width 80 height 14
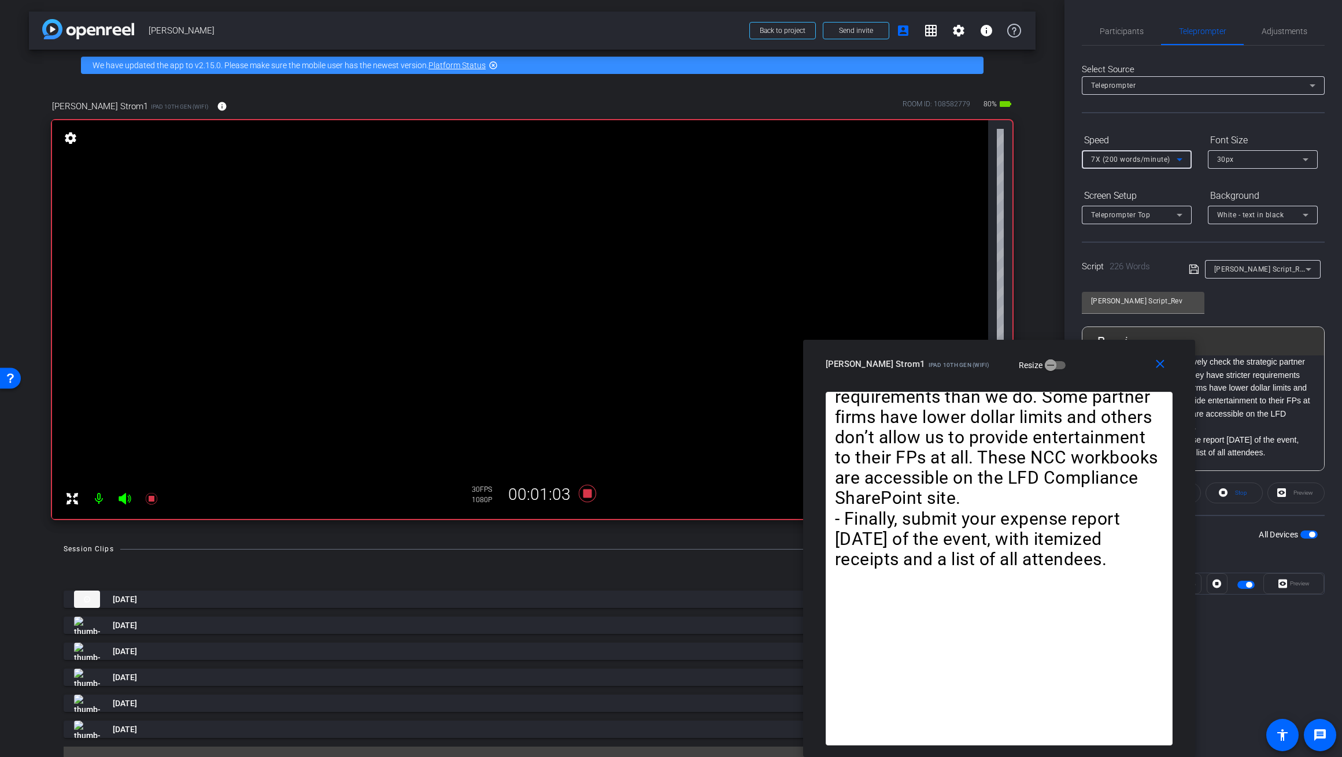
click at [780, 157] on span "7X (200 words/minute)" at bounding box center [1130, 159] width 79 height 8
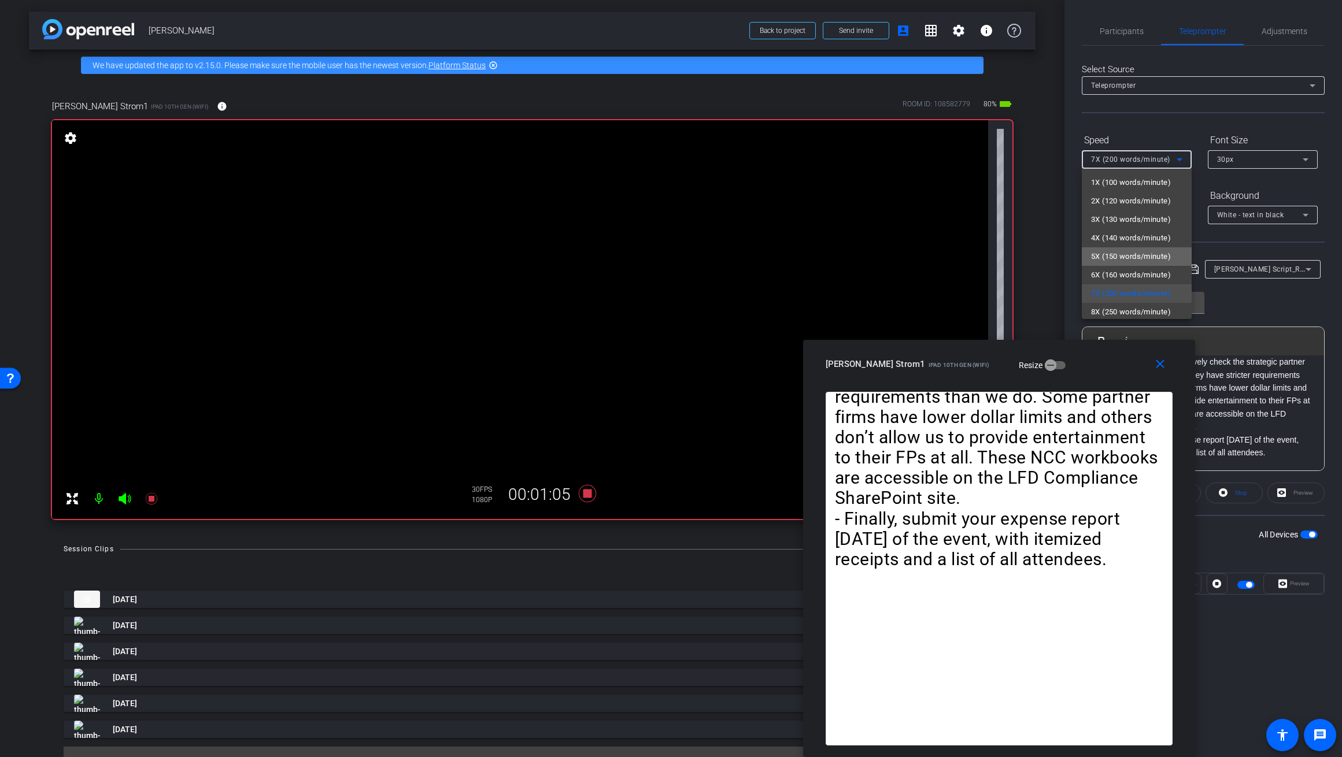
click at [780, 251] on span "5X (150 words/minute)" at bounding box center [1131, 257] width 80 height 14
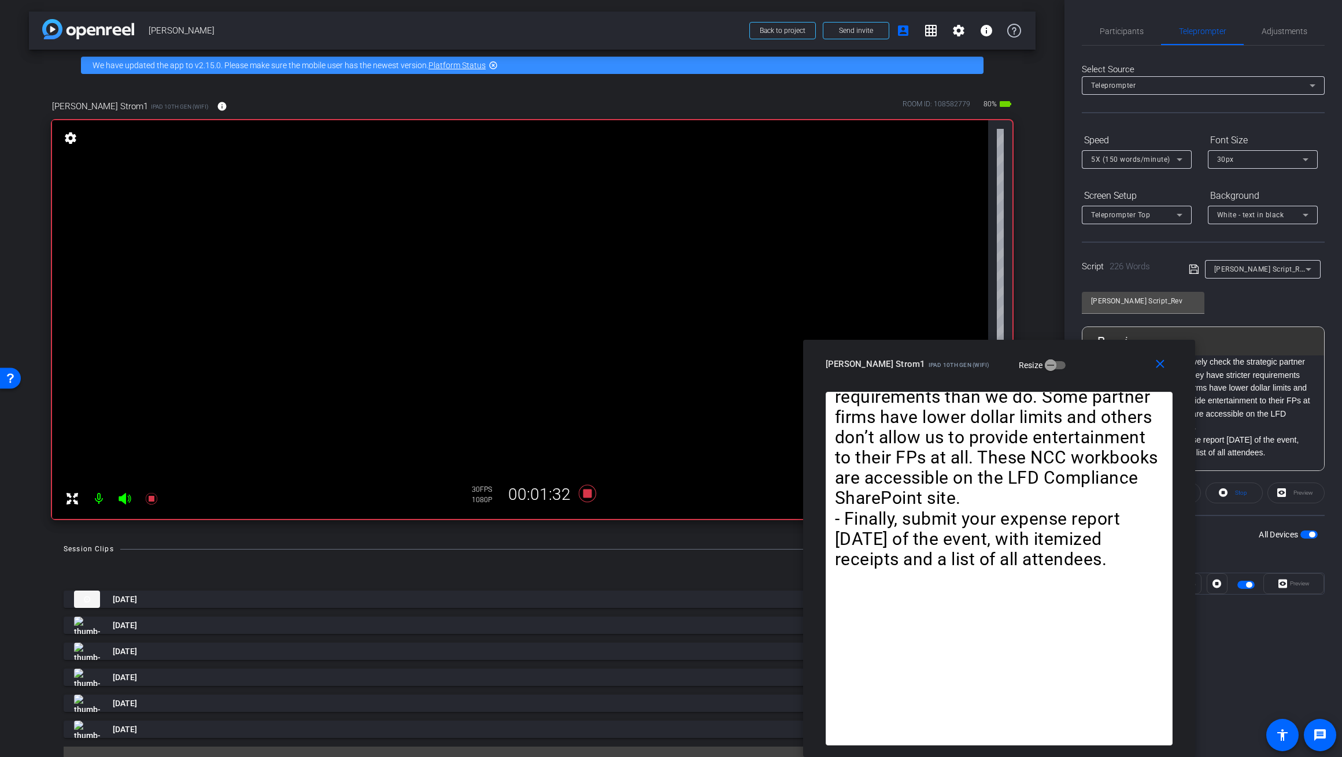
click at [613, 477] on video at bounding box center [520, 319] width 936 height 399
click at [587, 492] on icon at bounding box center [586, 493] width 17 height 17
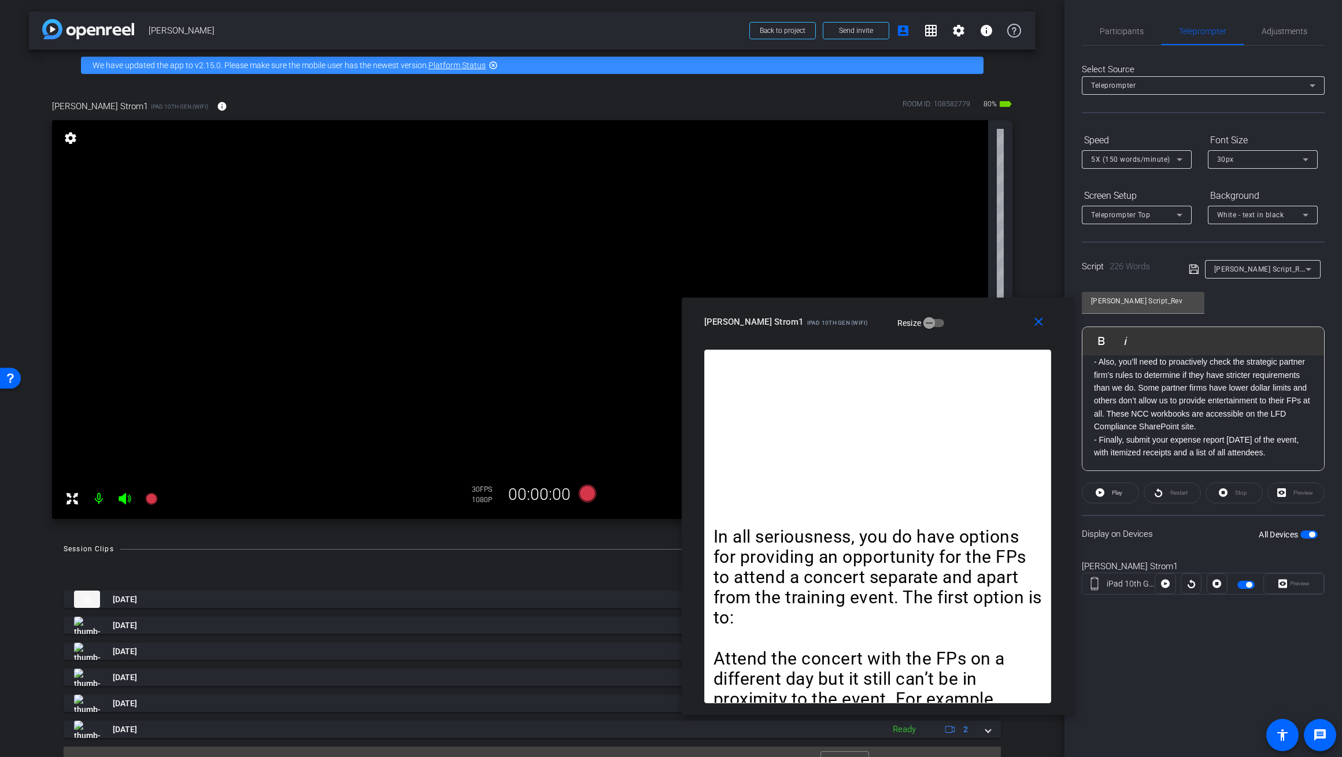
drag, startPoint x: 1087, startPoint y: 364, endPoint x: 963, endPoint y: 319, distance: 132.0
click at [780, 319] on div "Sherri Strom1 iPad 10th Gen (WiFi) Resize" at bounding box center [881, 322] width 355 height 21
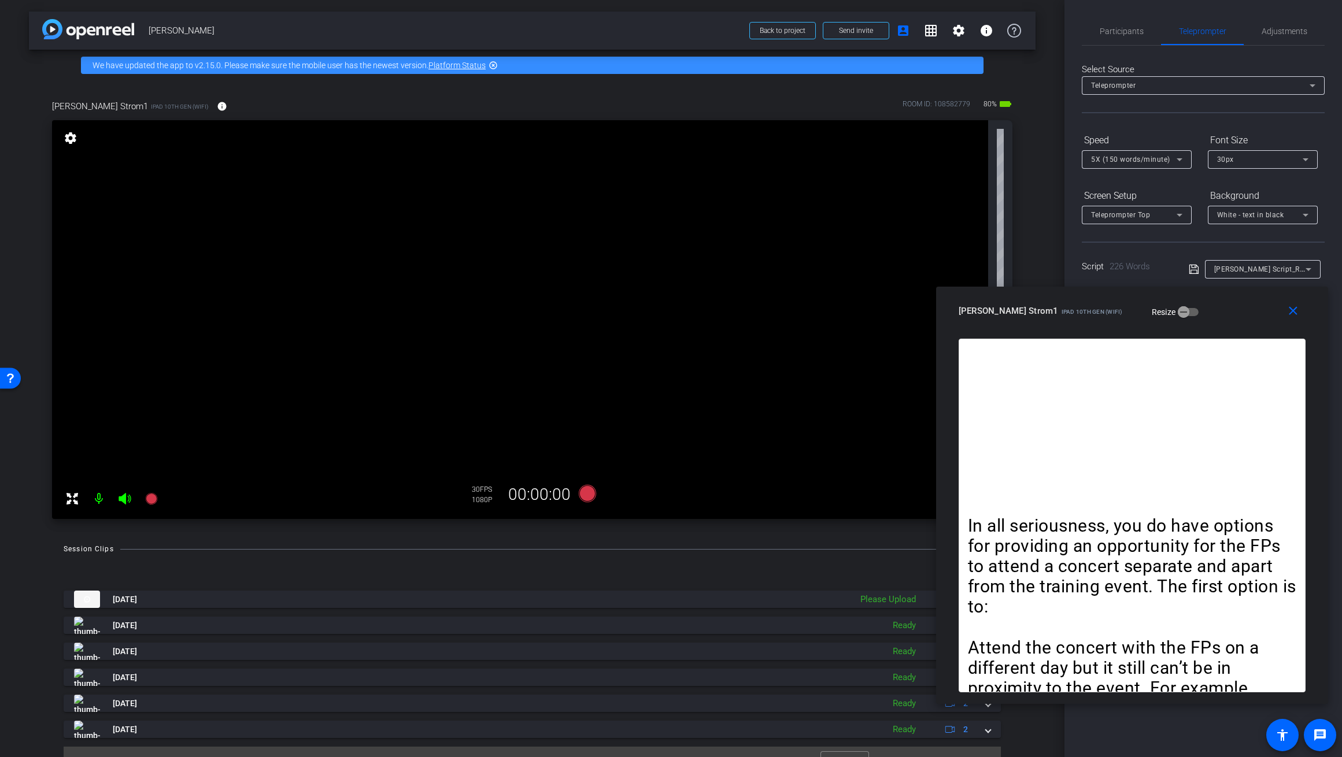
drag, startPoint x: 946, startPoint y: 313, endPoint x: 1189, endPoint y: 312, distance: 243.4
click at [780, 305] on div "Sherri Strom1 iPad 10th Gen (WiFi) Resize" at bounding box center [1135, 311] width 355 height 21
drag, startPoint x: 875, startPoint y: 576, endPoint x: 909, endPoint y: 590, distance: 37.0
click at [780, 576] on div at bounding box center [532, 575] width 937 height 14
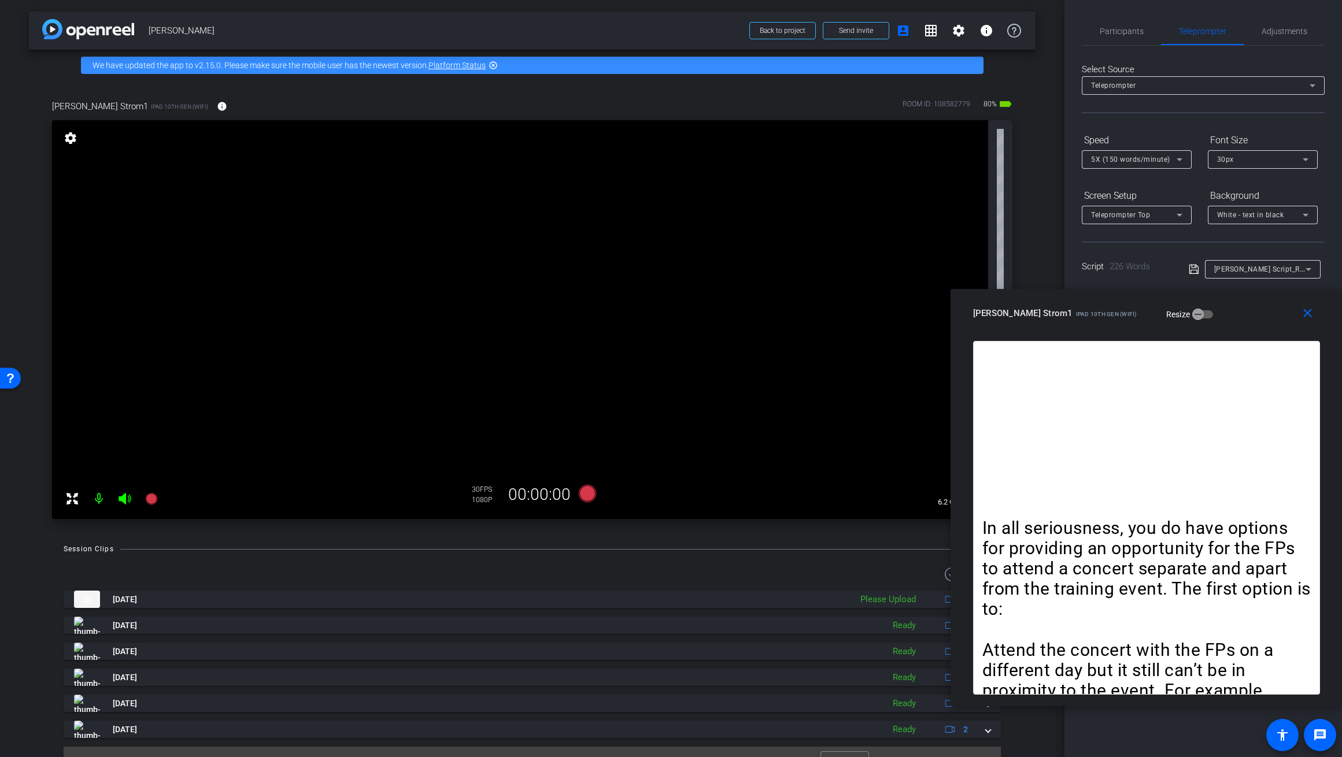
drag, startPoint x: 1240, startPoint y: 313, endPoint x: 1245, endPoint y: 328, distance: 15.7
click at [780, 314] on div "Sherri Strom1 iPad 10th Gen (WiFi) Resize" at bounding box center [1150, 313] width 355 height 21
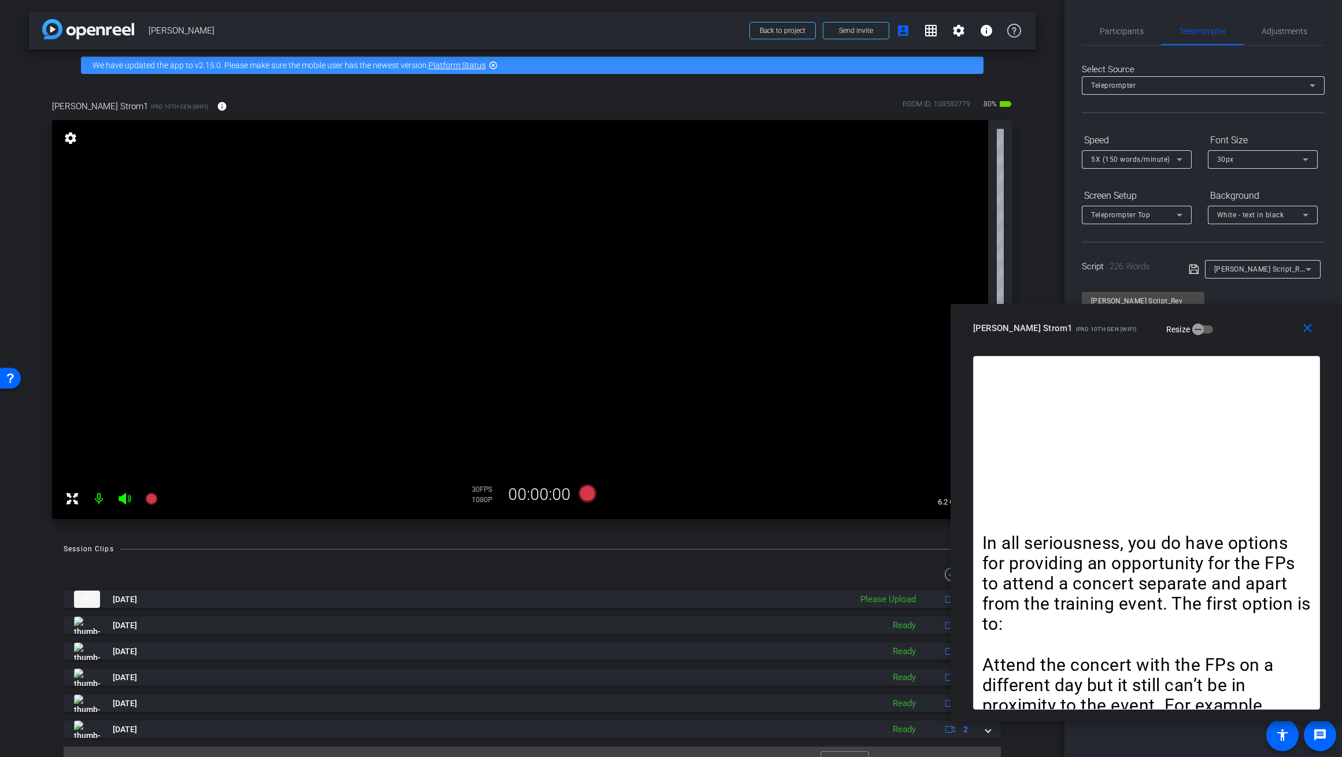
drag, startPoint x: 1201, startPoint y: 310, endPoint x: 1118, endPoint y: 341, distance: 88.4
click at [780, 324] on div "close Sherri Strom1 iPad 10th Gen (WiFi) Resize" at bounding box center [1146, 330] width 392 height 52
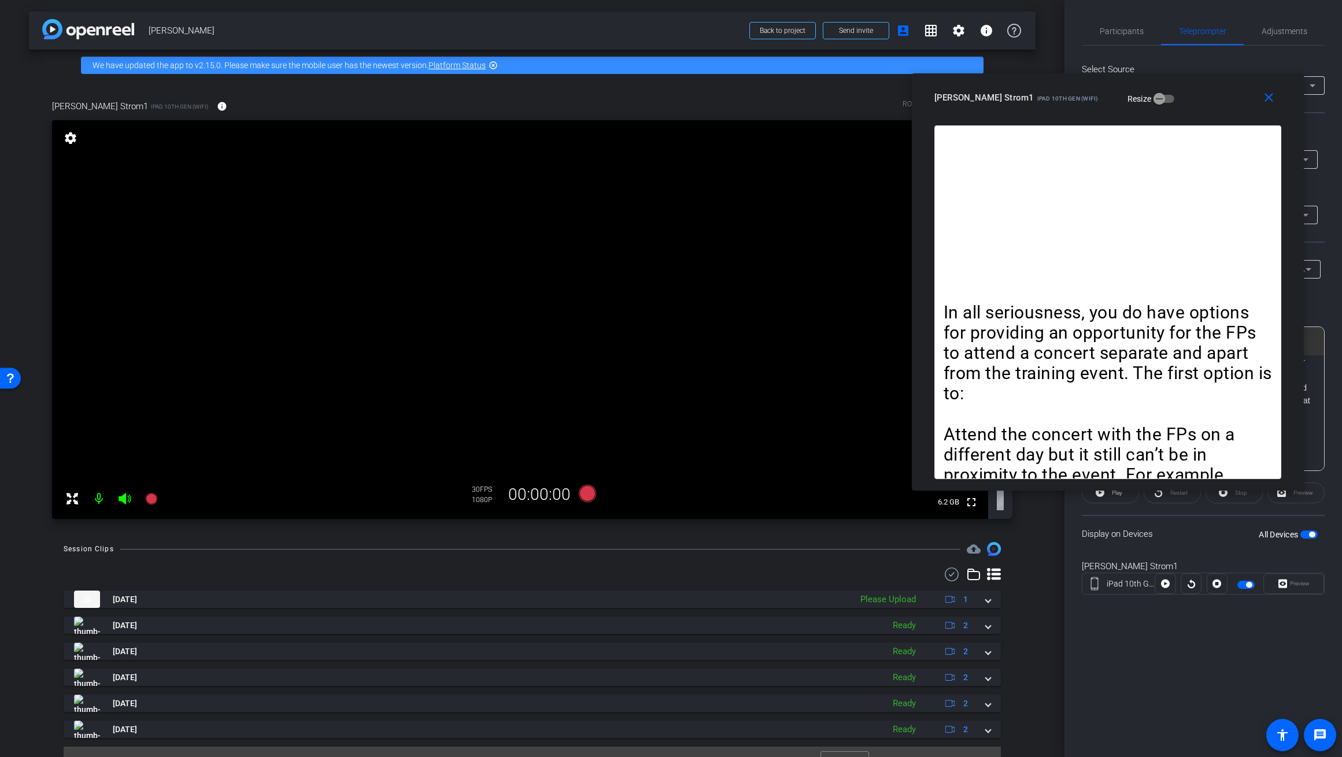
drag, startPoint x: 1238, startPoint y: 338, endPoint x: 1199, endPoint y: 108, distance: 233.3
click at [780, 108] on div "close Sherri Strom1 iPad 10th Gen (WiFi) Resize" at bounding box center [1108, 99] width 392 height 52
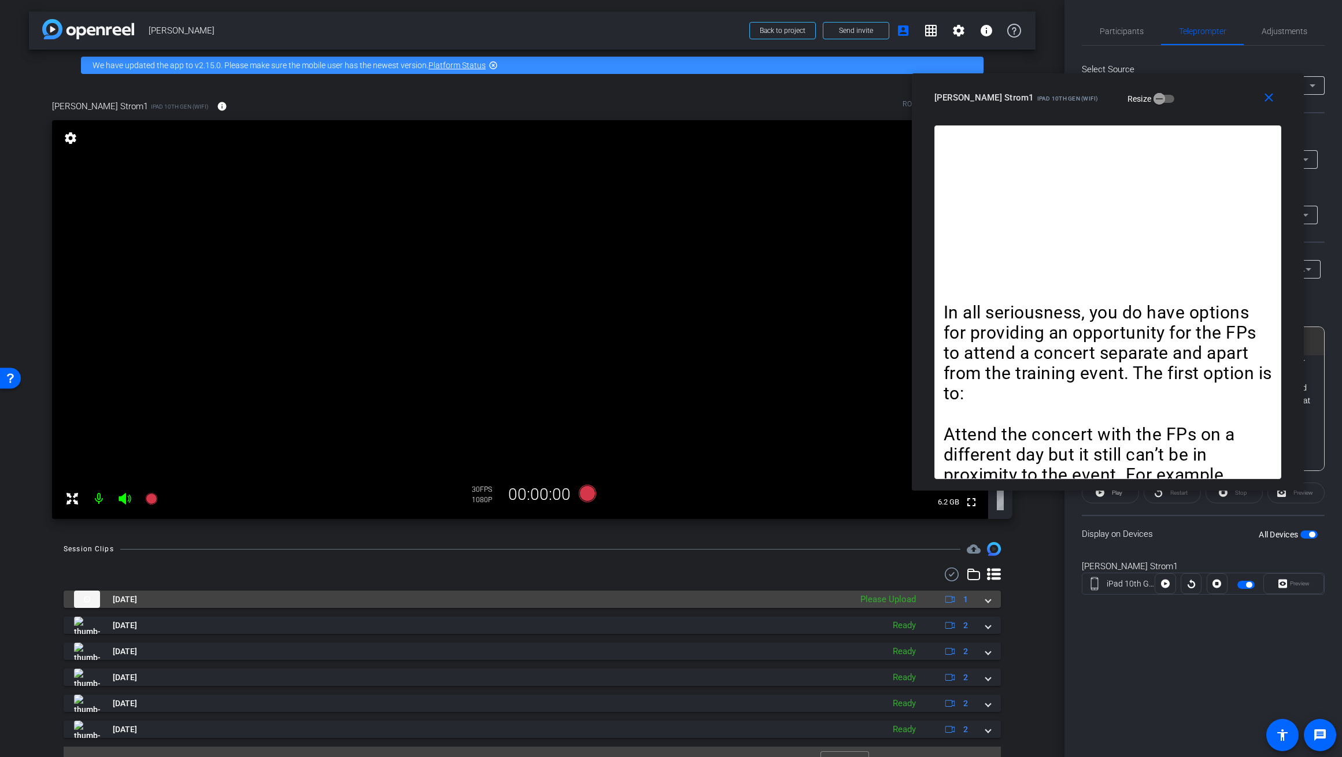
click at [780, 600] on span at bounding box center [988, 600] width 5 height 12
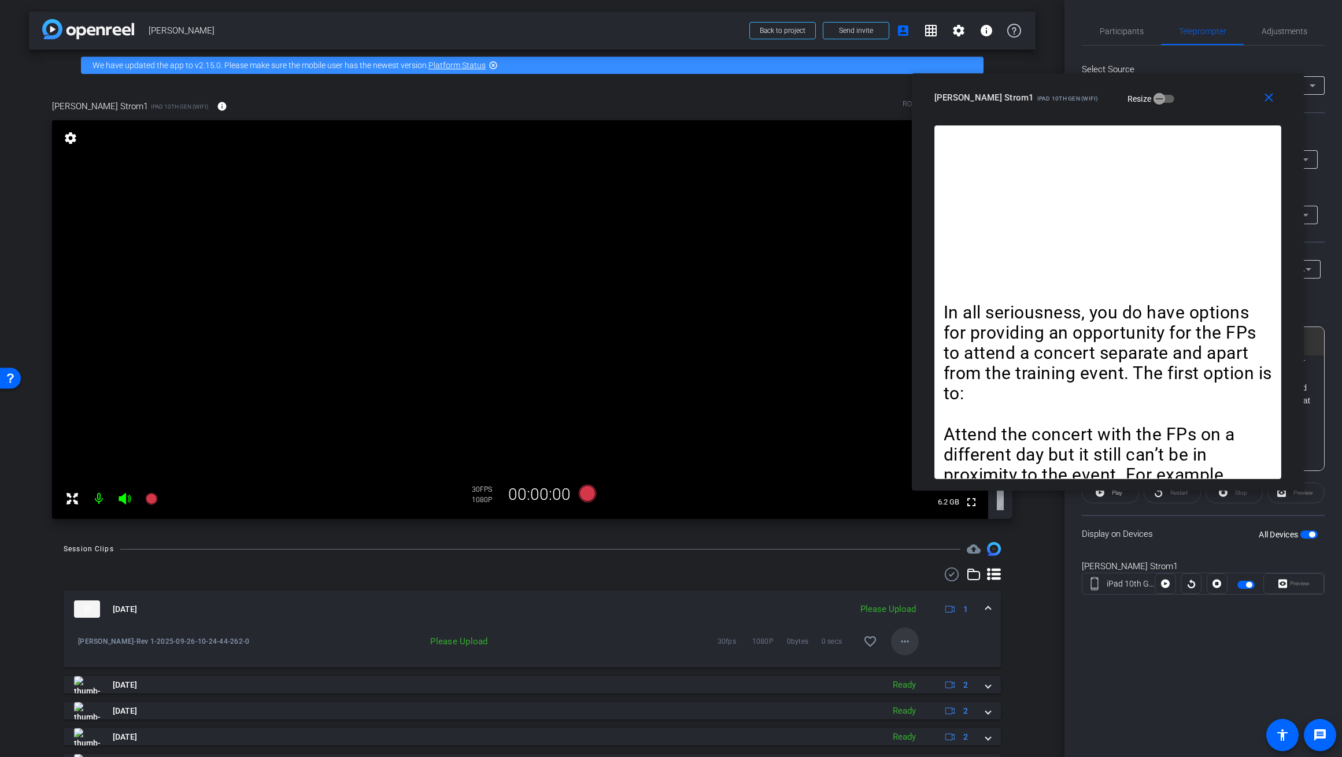
click at [780, 639] on mat-icon "more_horiz" at bounding box center [905, 642] width 14 height 14
click at [780, 663] on span "Upload" at bounding box center [923, 666] width 46 height 14
click at [780, 97] on mat-icon "close" at bounding box center [1268, 98] width 14 height 14
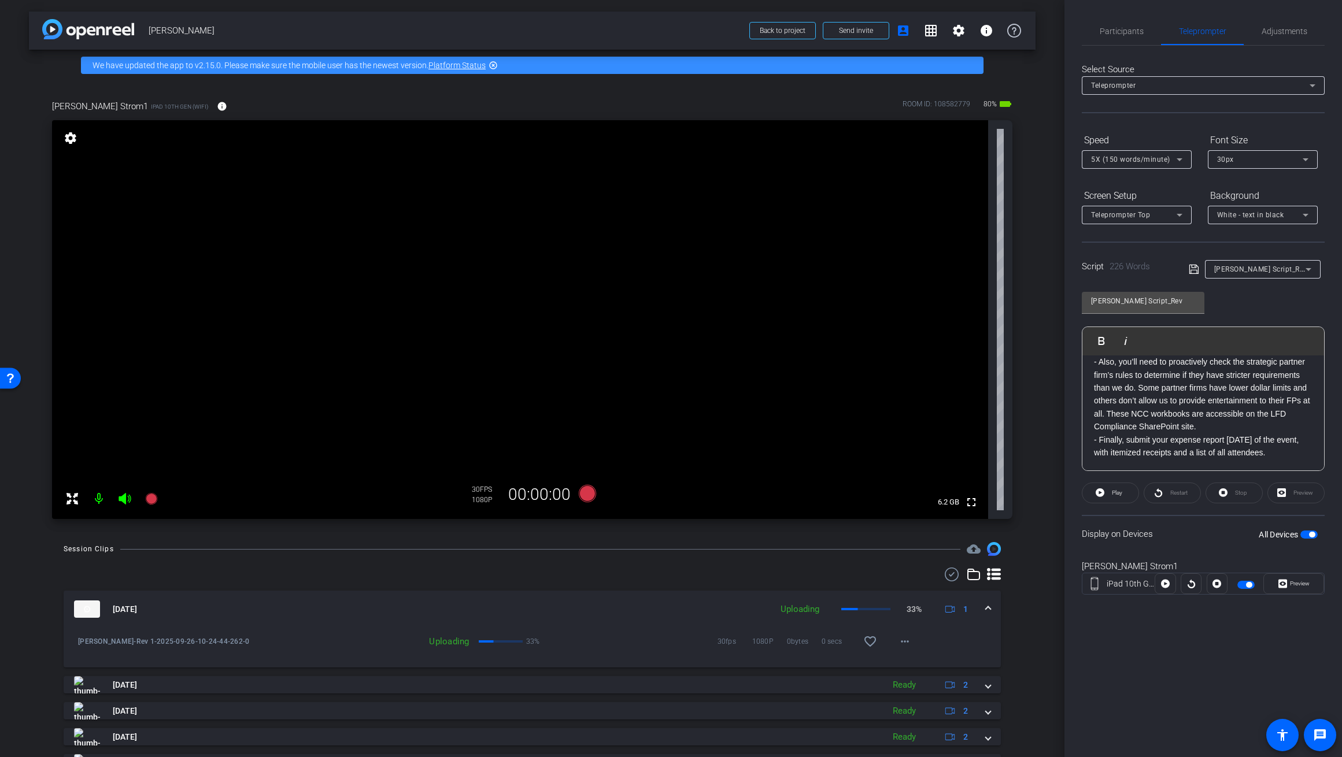
click at [780, 355] on p "- The value per FP cannot exceed $500 per event and $1,000 annually. If the FP …" at bounding box center [1203, 336] width 219 height 39
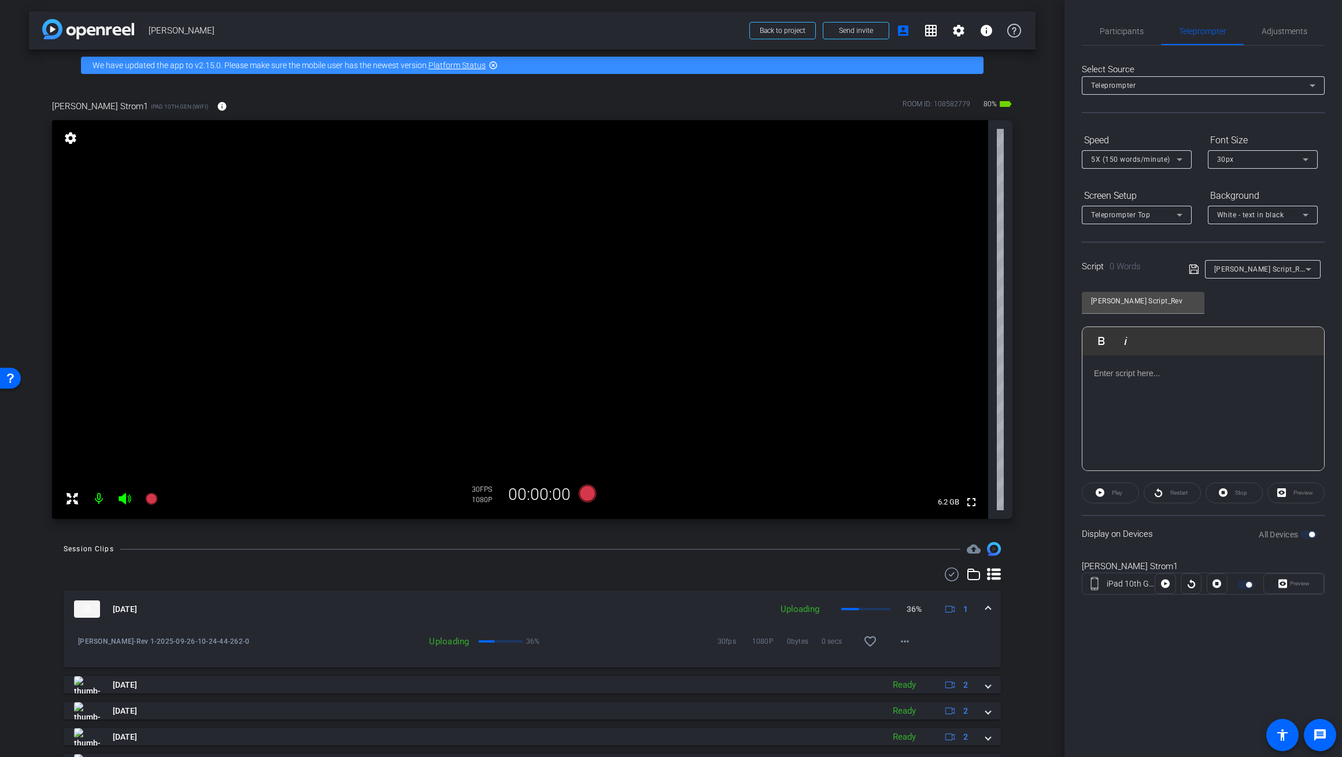
scroll to position [102, 0]
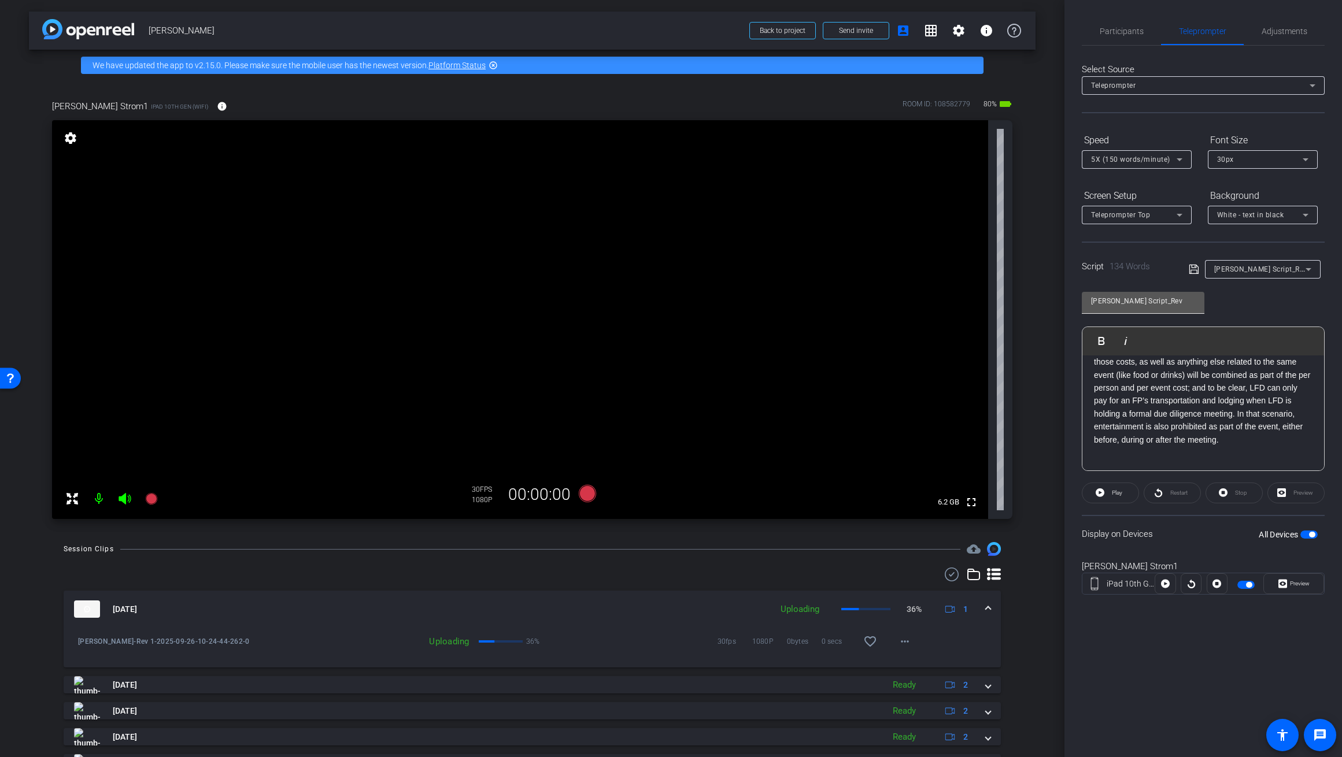
click at [780, 301] on input "Sherri Script_Rev" at bounding box center [1143, 301] width 104 height 14
type input "Sherri Script_Rev Pt 2"
click at [780, 271] on icon at bounding box center [1193, 269] width 10 height 14
click at [780, 536] on span "button" at bounding box center [1308, 535] width 17 height 8
click at [780, 535] on span "button" at bounding box center [1308, 535] width 17 height 8
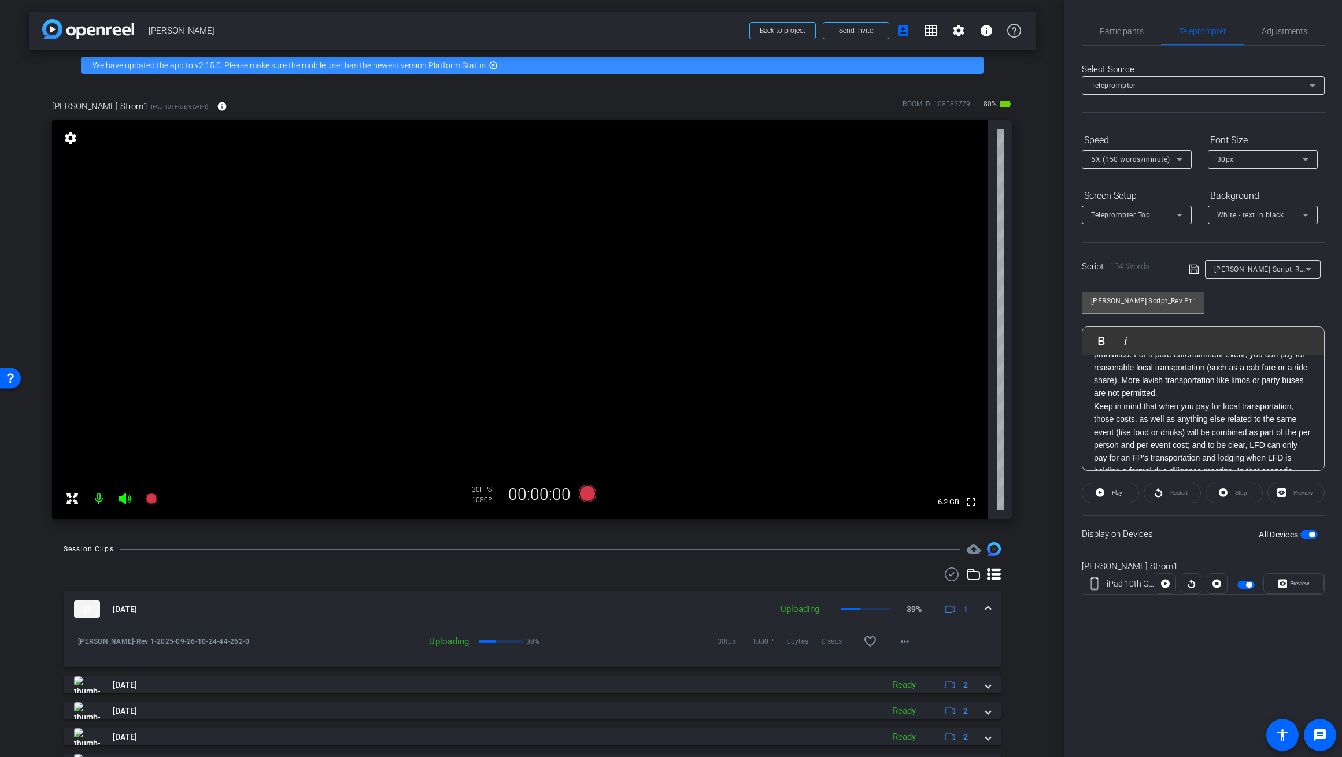
scroll to position [0, 0]
click at [780, 160] on icon at bounding box center [1179, 159] width 6 height 3
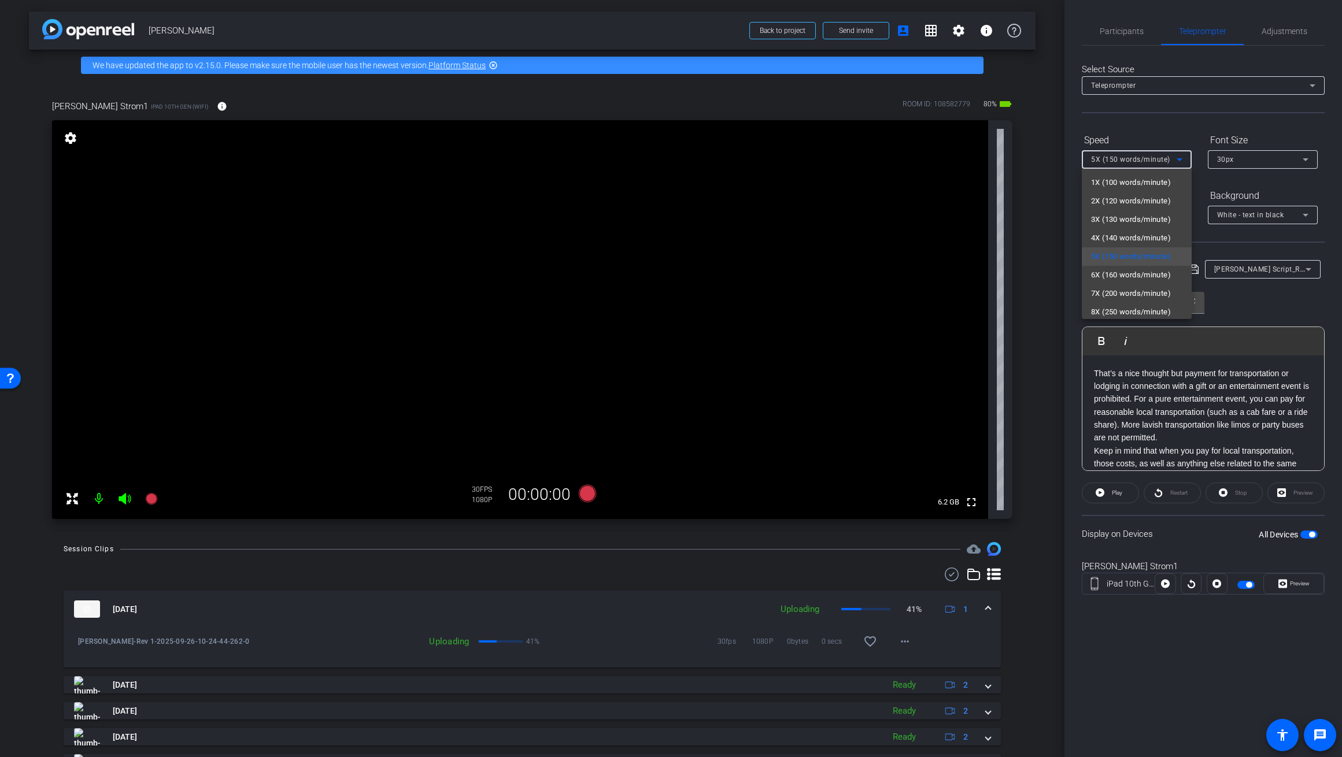
click at [780, 160] on div at bounding box center [671, 378] width 1342 height 757
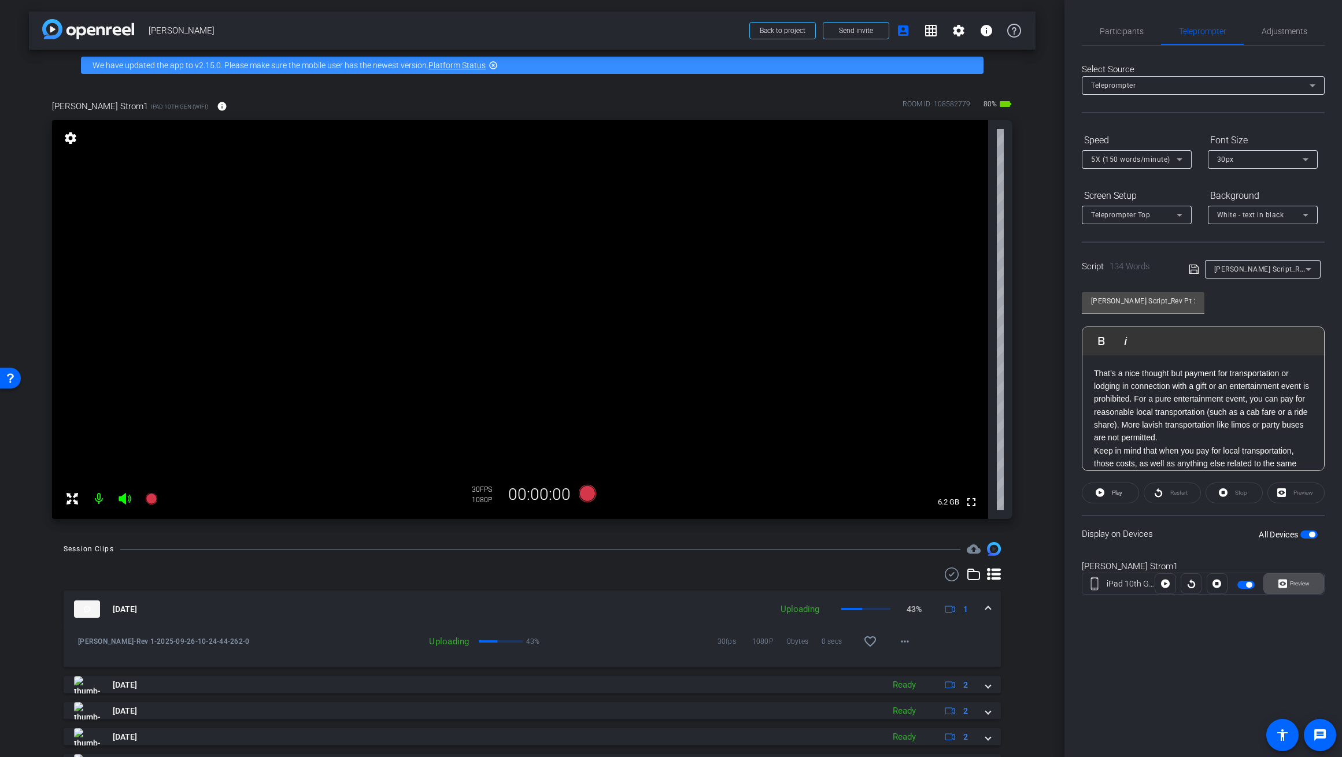
click at [780, 583] on span "Preview" at bounding box center [1300, 583] width 20 height 6
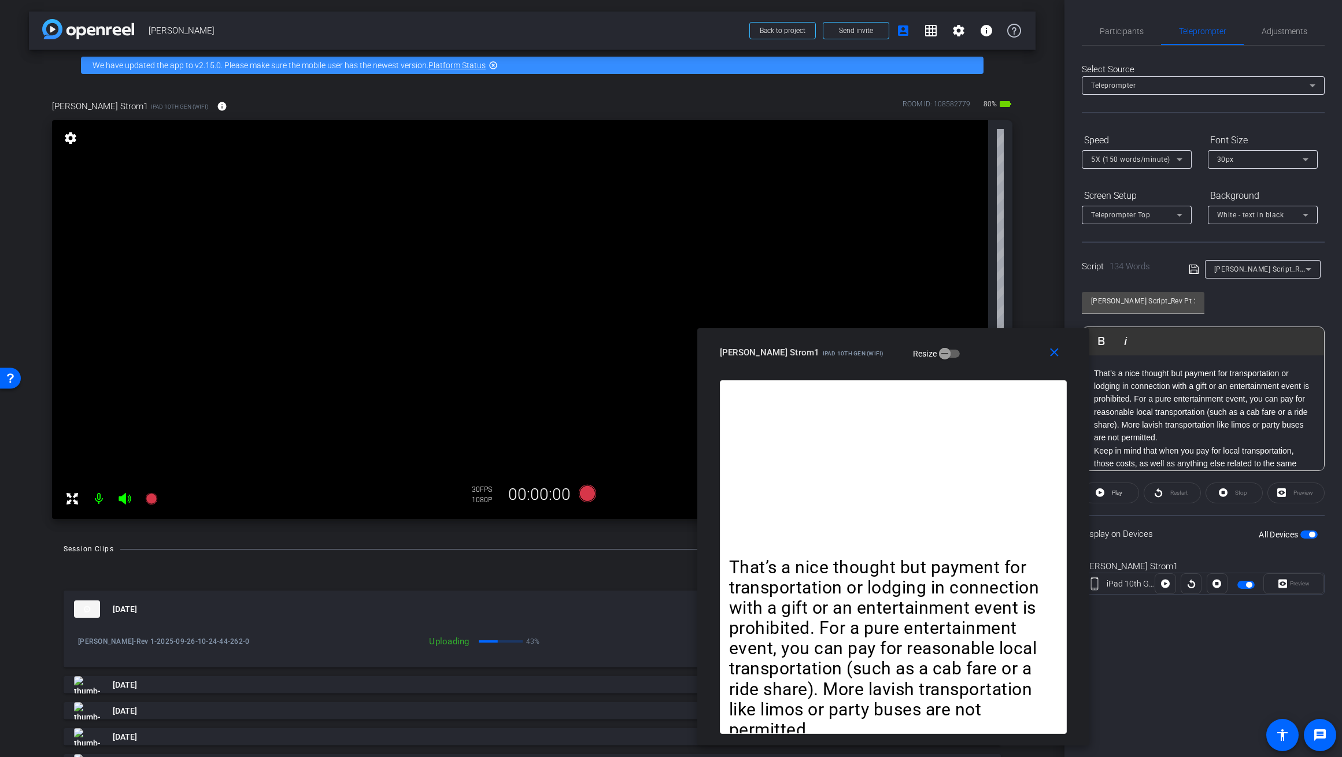
drag, startPoint x: 729, startPoint y: 188, endPoint x: 666, endPoint y: 306, distance: 133.7
click at [780, 345] on div "Sherri Strom1 iPad 10th Gen (WiFi) Resize" at bounding box center [897, 352] width 355 height 21
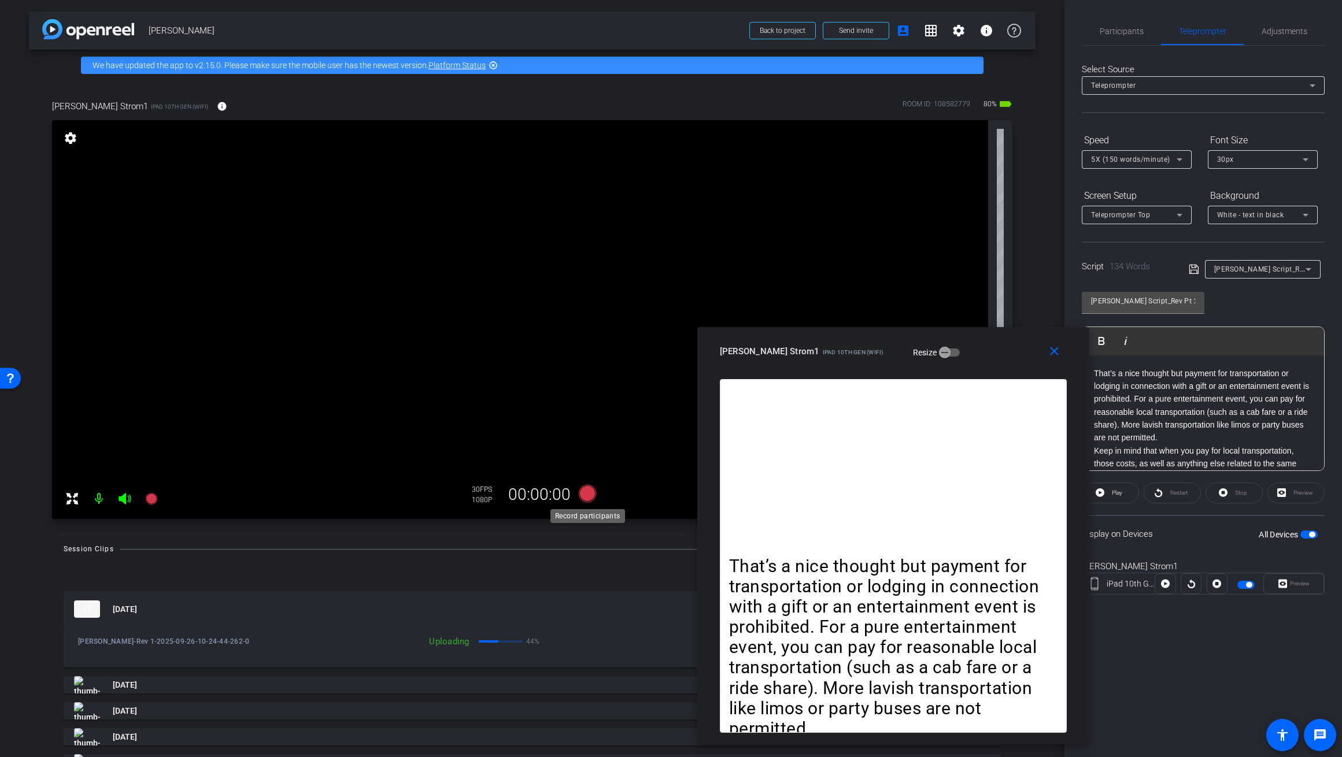
click at [589, 497] on icon at bounding box center [586, 493] width 17 height 17
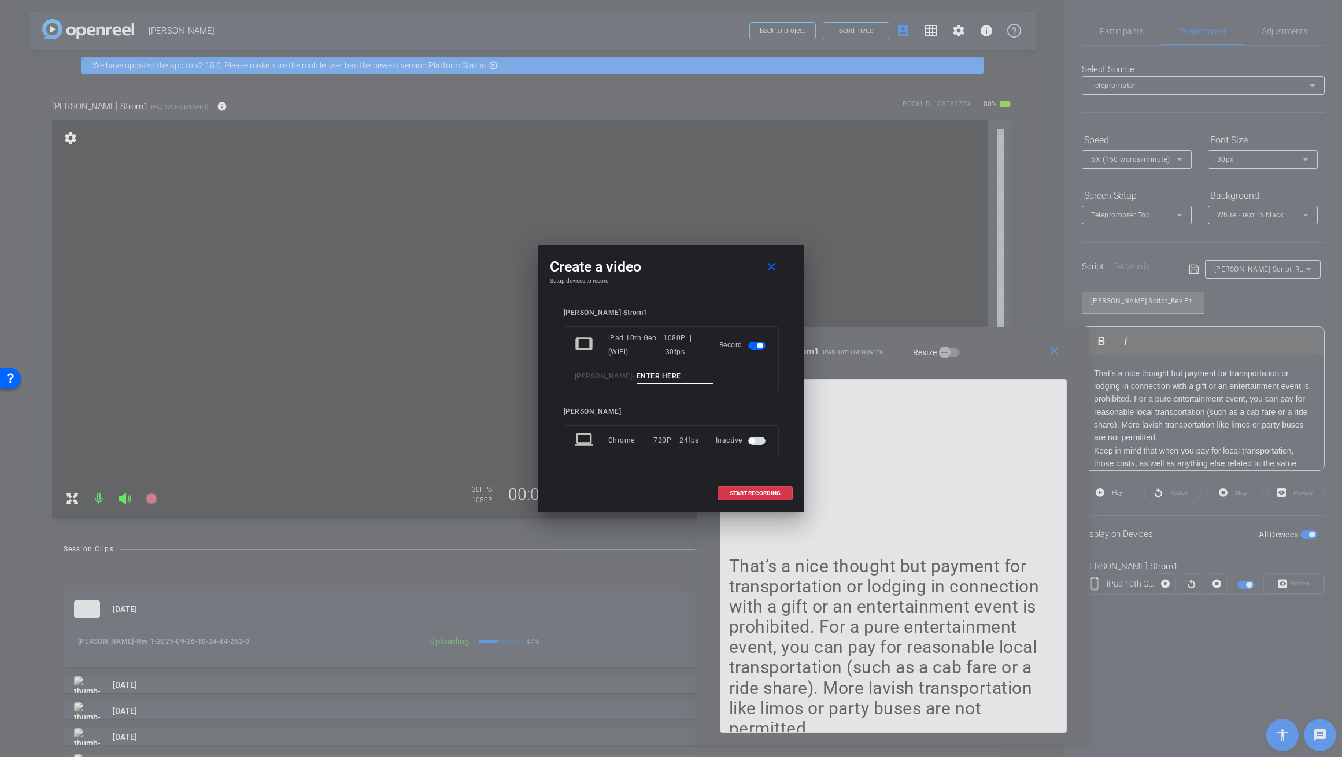
click at [691, 376] on input at bounding box center [674, 376] width 77 height 14
type input "Sherri Rev Pt 2"
click at [756, 492] on span "START RECORDING" at bounding box center [754, 494] width 51 height 6
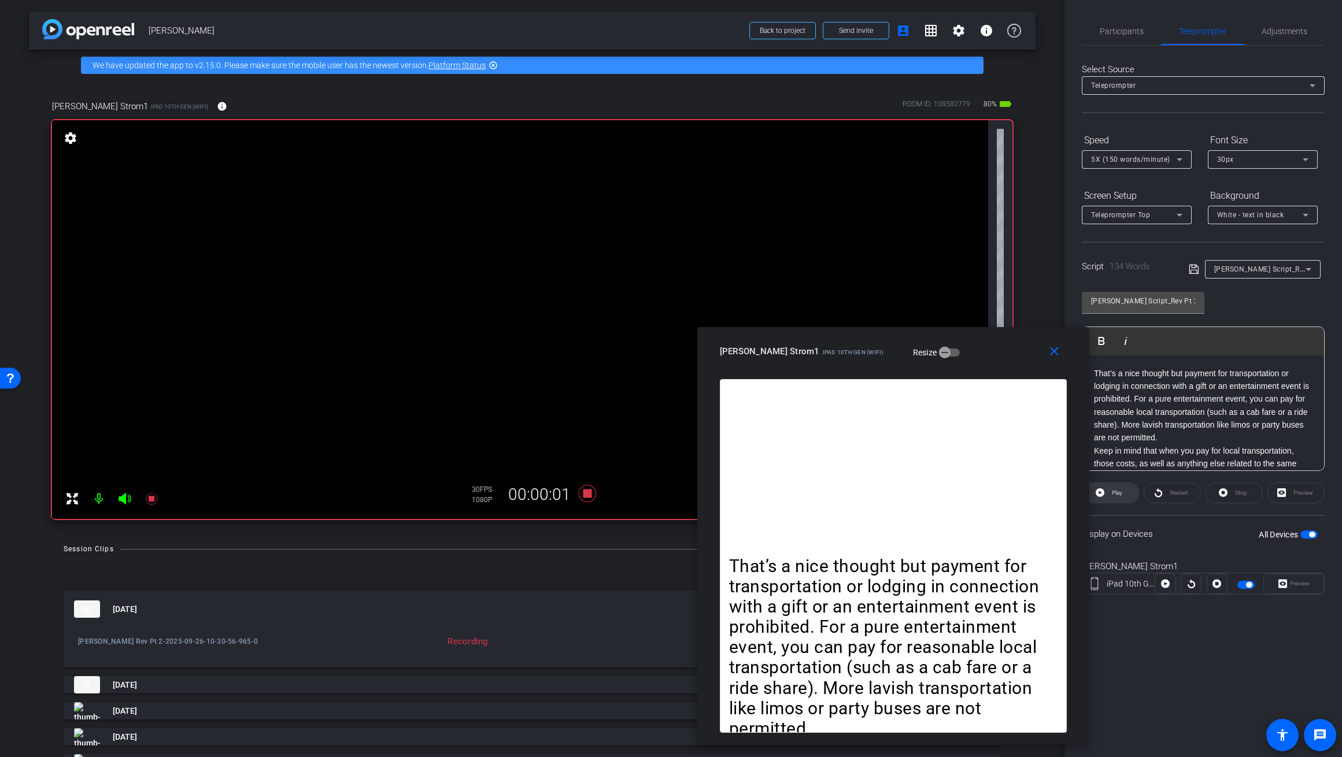
click at [780, 492] on span "Play" at bounding box center [1117, 493] width 10 height 6
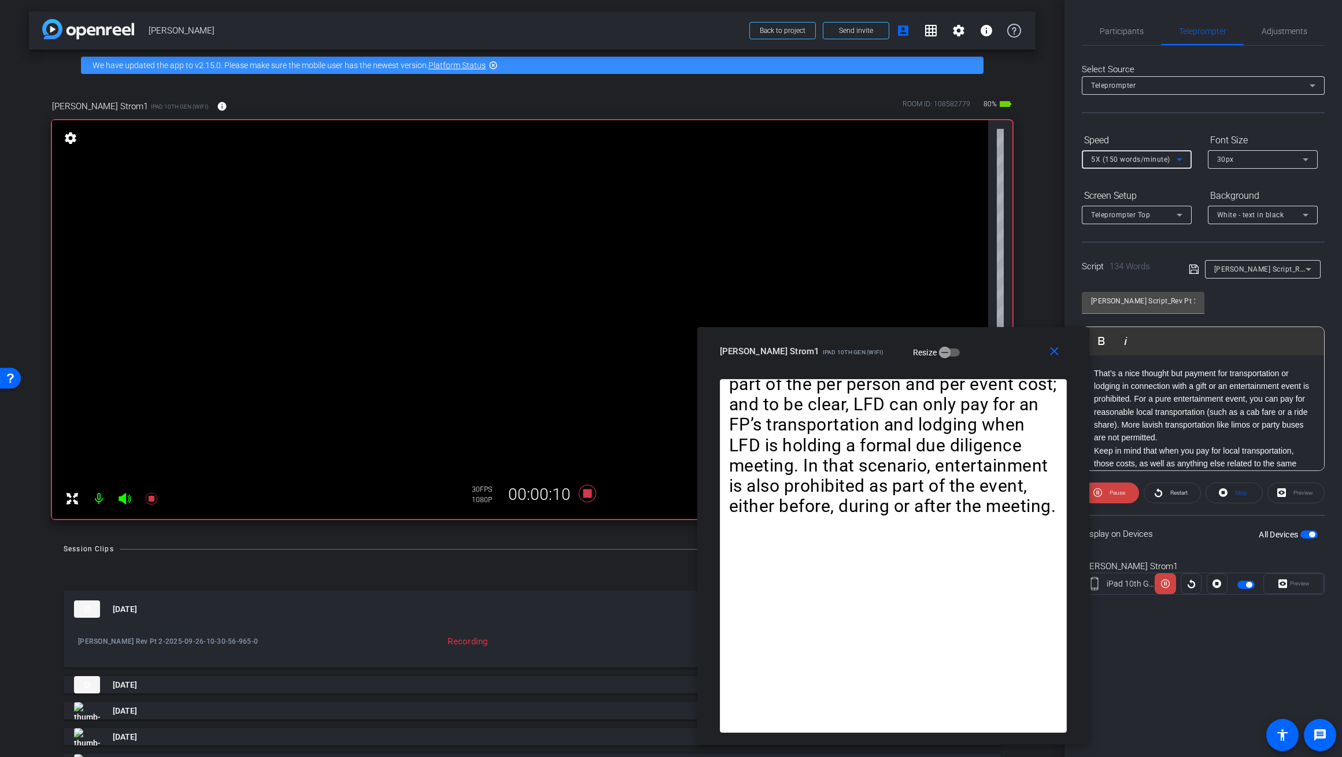
click at [780, 158] on icon at bounding box center [1179, 160] width 14 height 14
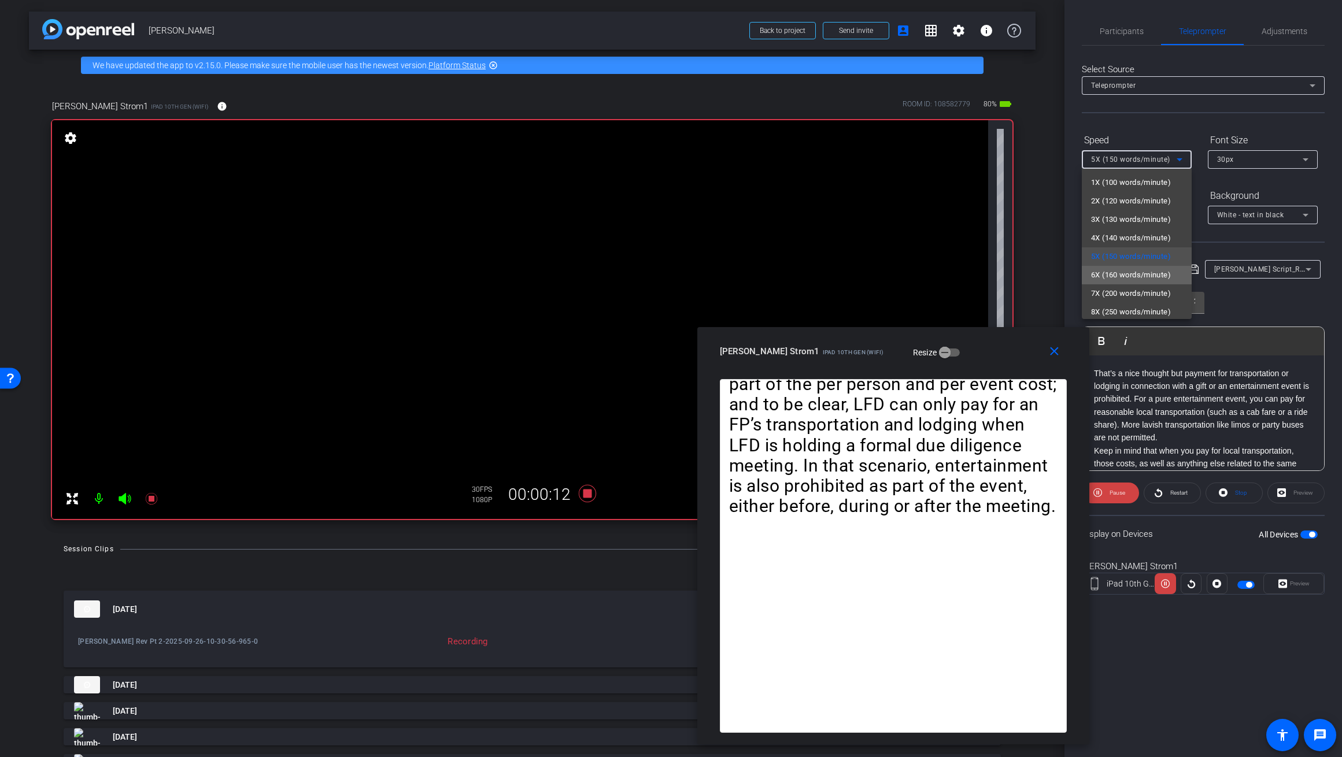
click at [780, 275] on span "6X (160 words/minute)" at bounding box center [1131, 275] width 80 height 14
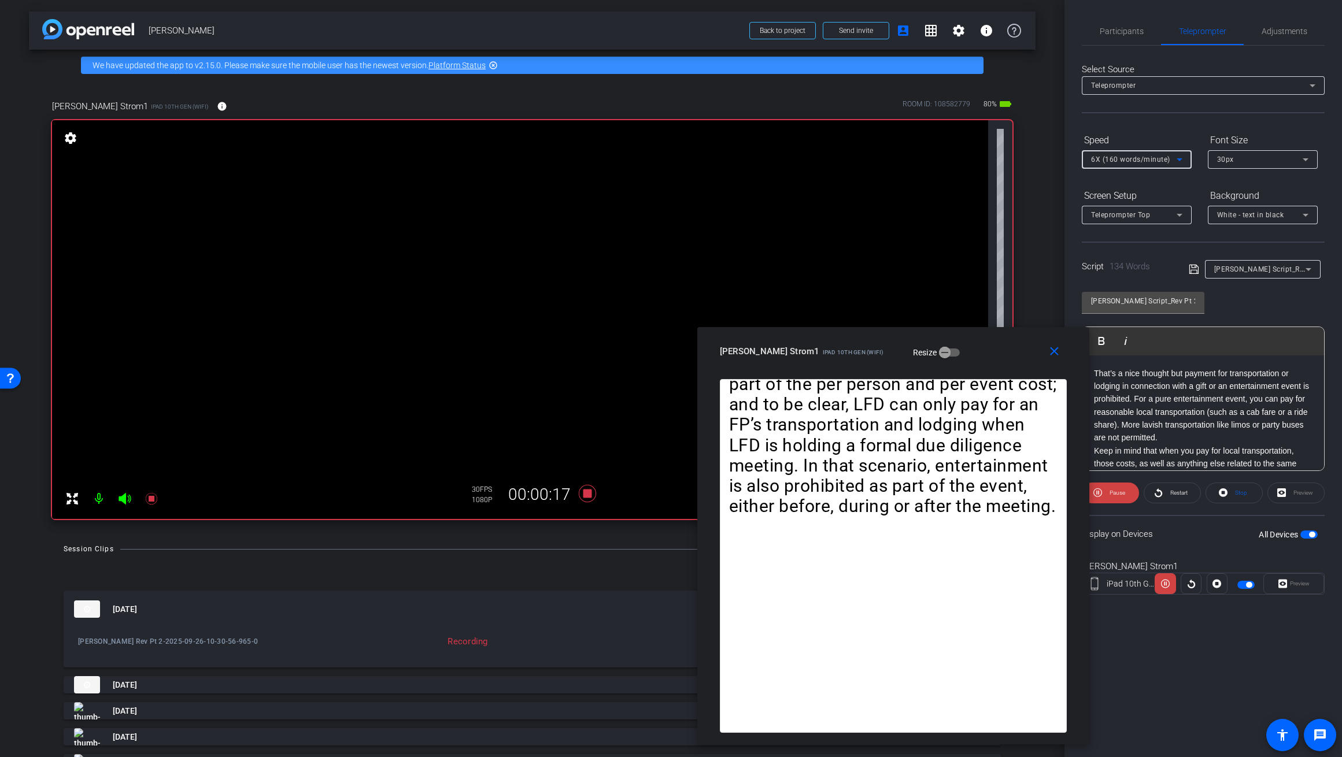
click at [780, 158] on div "6X (160 words/minute)" at bounding box center [1134, 159] width 86 height 14
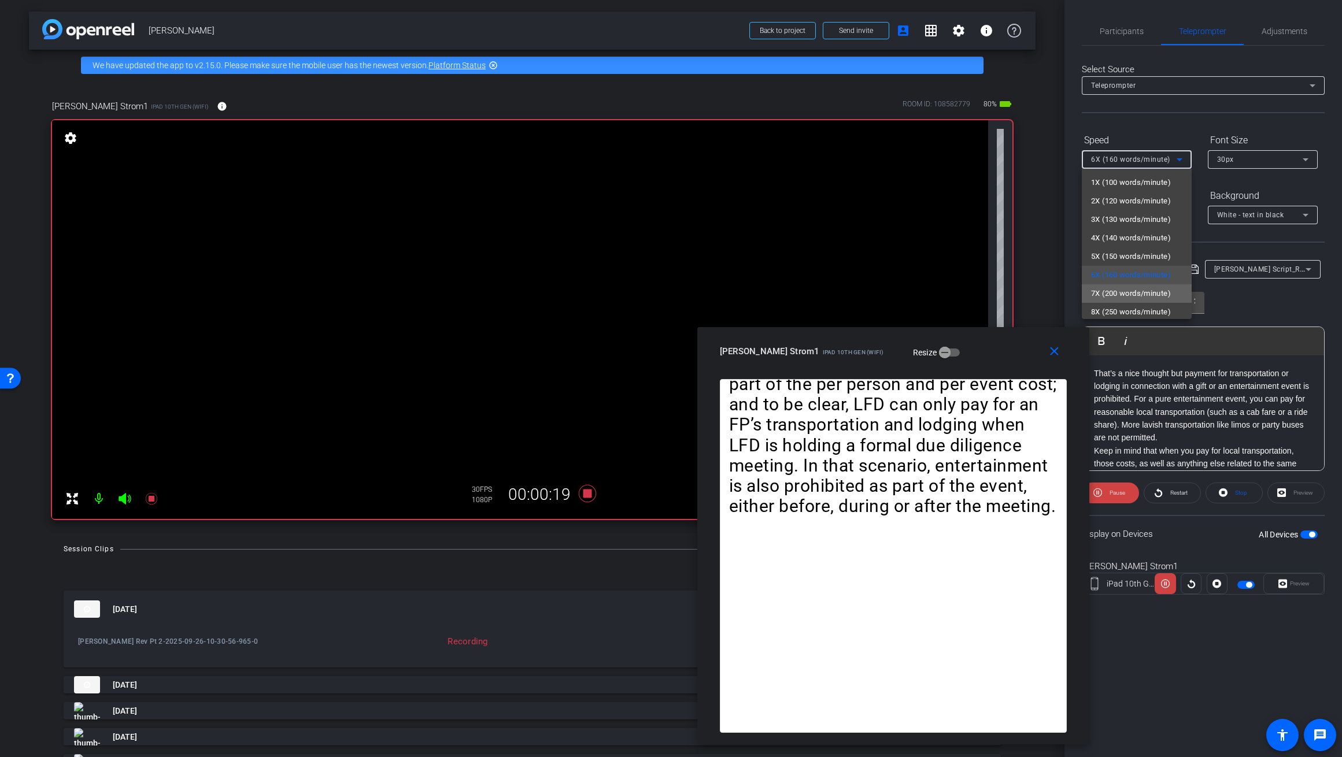
click at [780, 293] on span "7X (200 words/minute)" at bounding box center [1131, 294] width 80 height 14
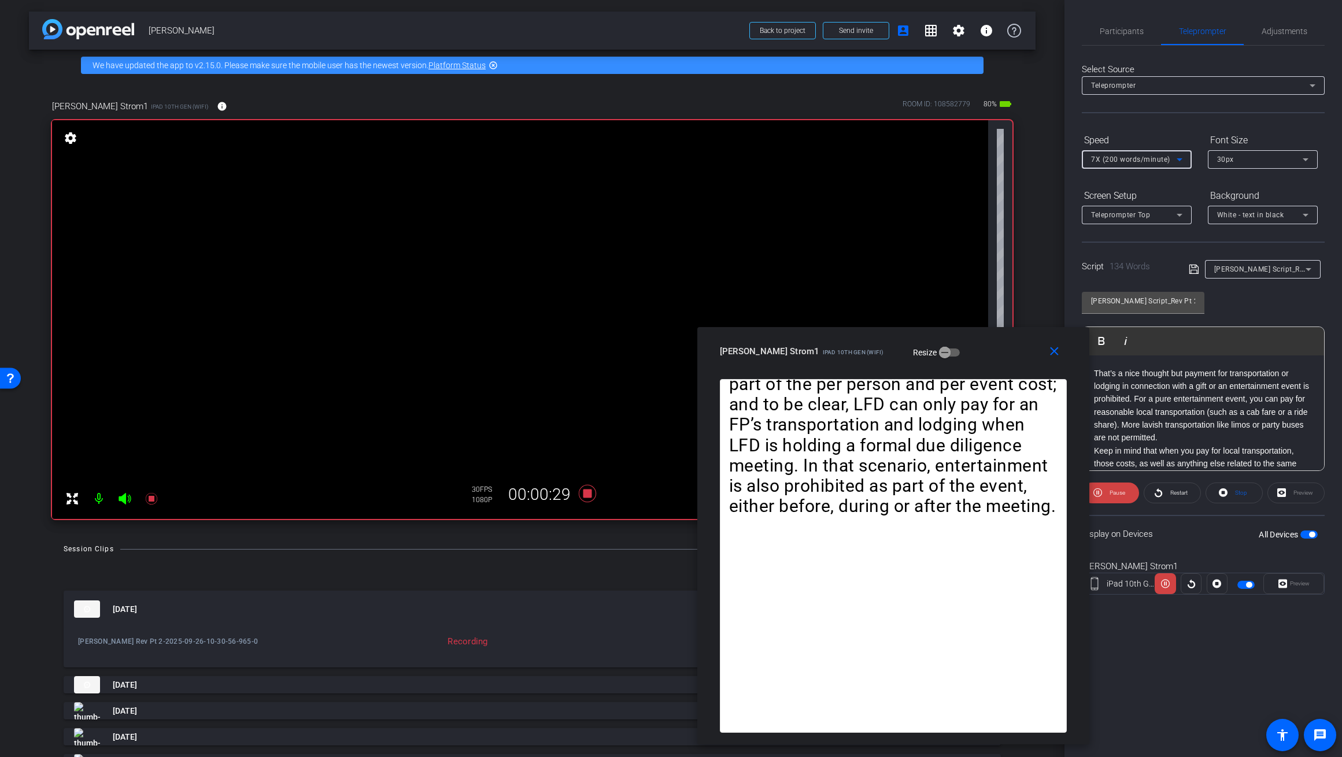
click at [780, 160] on icon at bounding box center [1179, 159] width 6 height 3
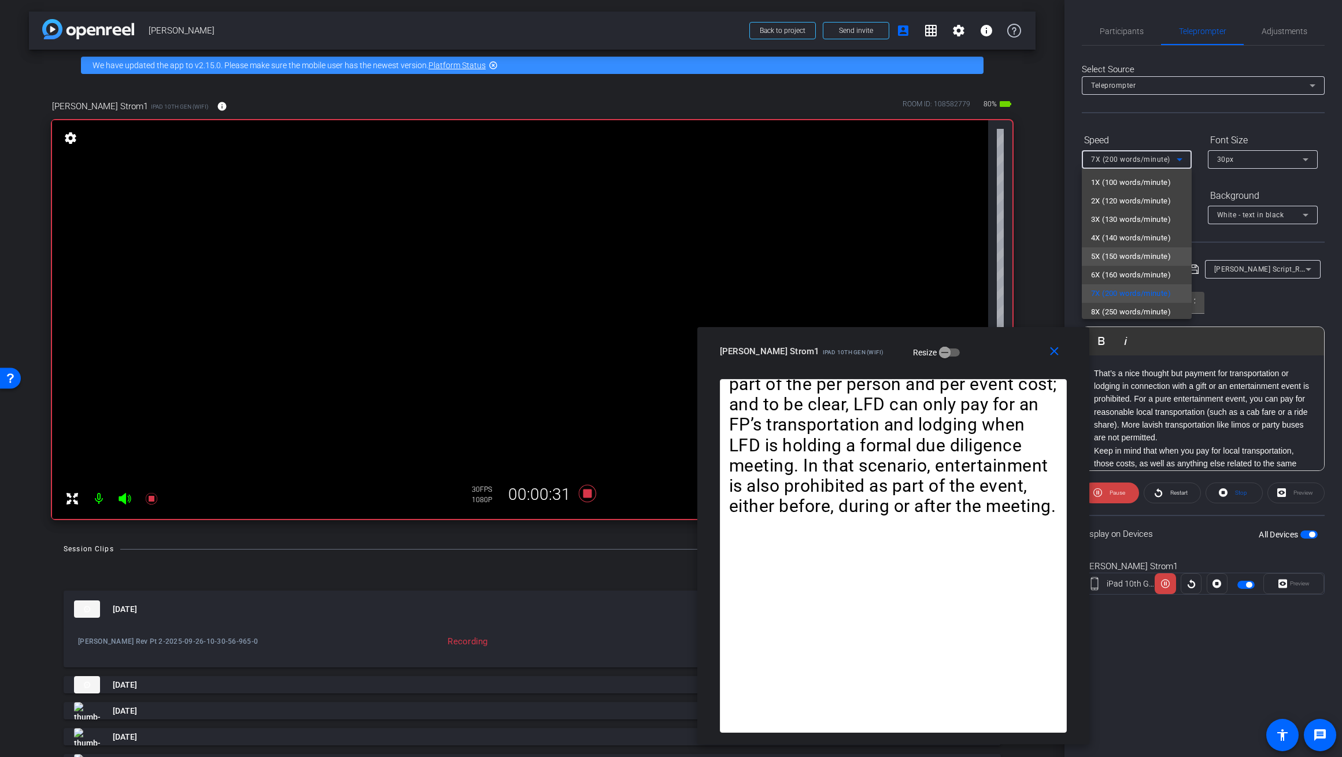
click at [780, 256] on span "5X (150 words/minute)" at bounding box center [1131, 257] width 80 height 14
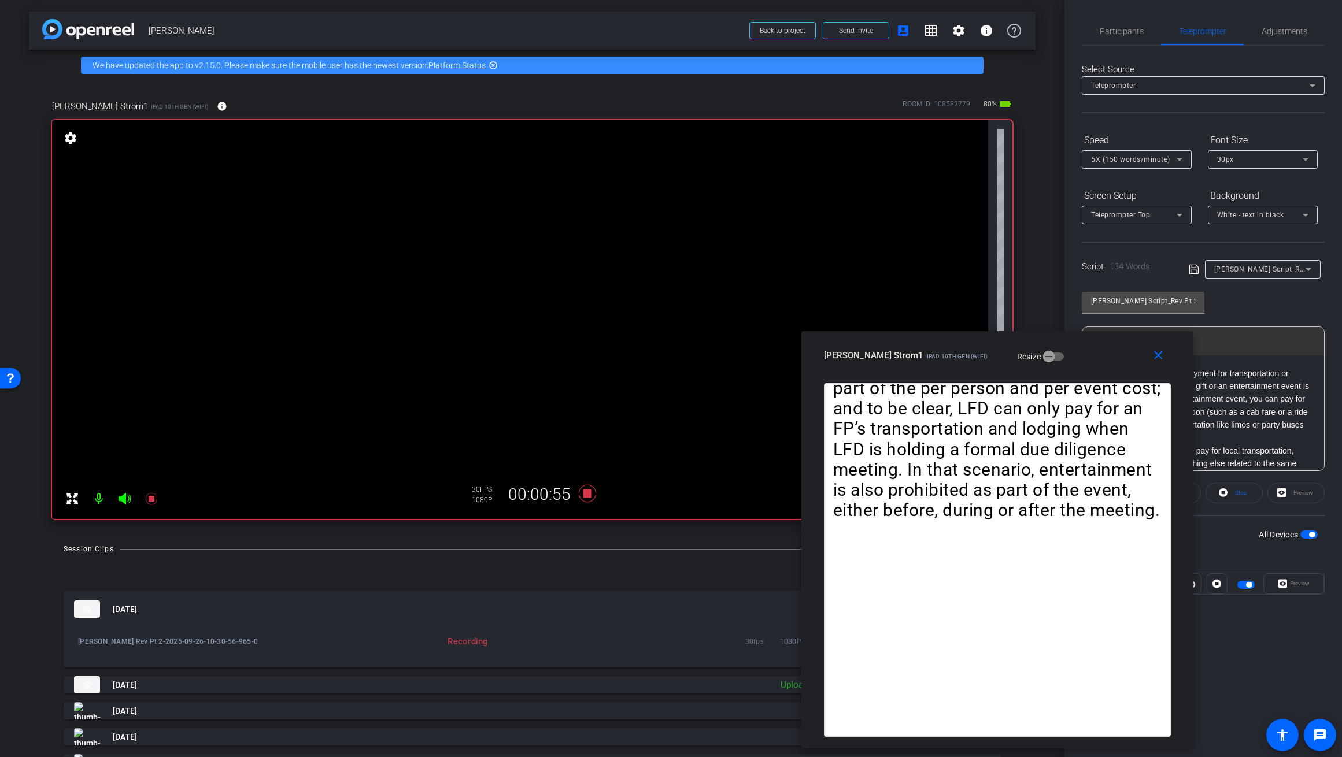
drag, startPoint x: 970, startPoint y: 345, endPoint x: 1074, endPoint y: 349, distance: 104.1
click at [780, 349] on div "Sherri Strom1 iPad 10th Gen (WiFi) Resize" at bounding box center [1001, 355] width 355 height 21
click at [653, 477] on video at bounding box center [520, 319] width 936 height 399
click at [589, 492] on icon at bounding box center [586, 493] width 17 height 17
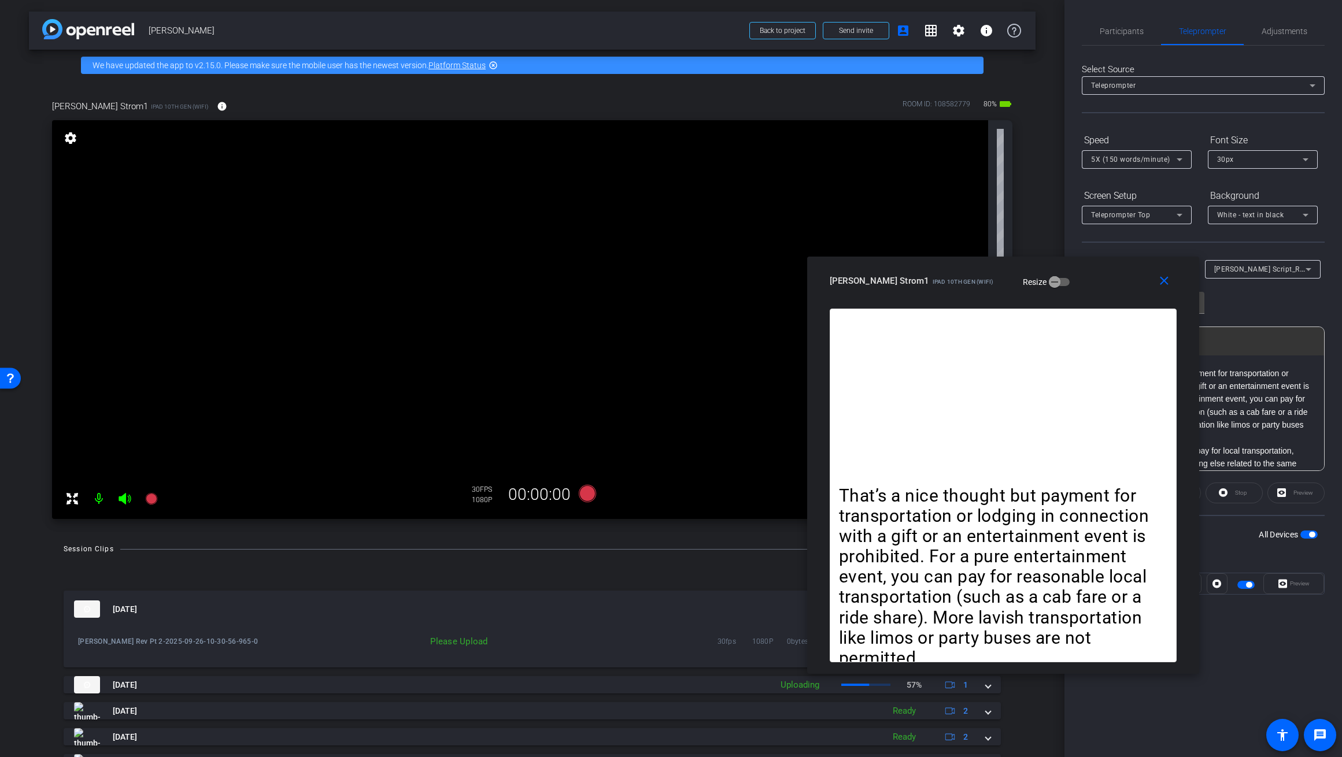
drag, startPoint x: 1098, startPoint y: 354, endPoint x: 1103, endPoint y: 280, distance: 74.8
click at [780, 280] on div "Sherri Strom1 iPad 10th Gen (WiFi) Resize" at bounding box center [1006, 281] width 355 height 21
click at [732, 577] on div at bounding box center [532, 575] width 937 height 14
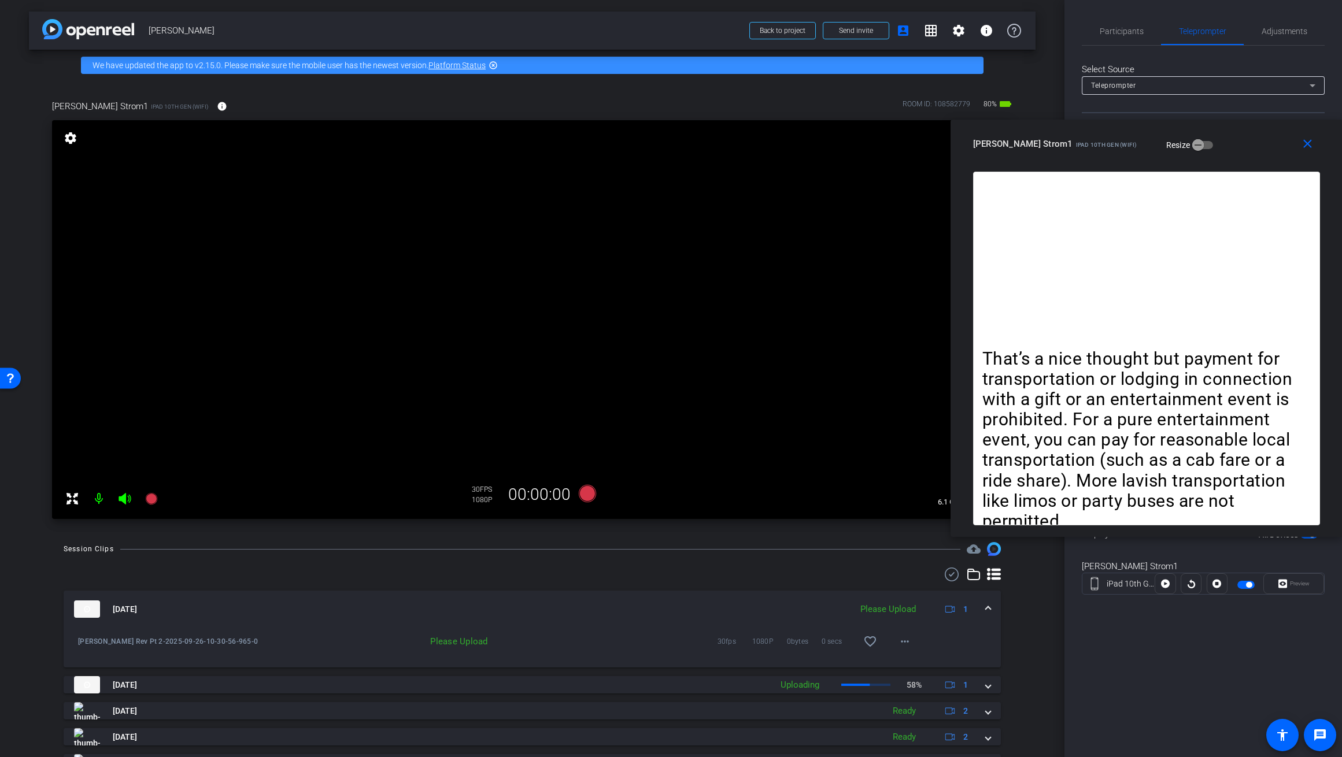
drag, startPoint x: 1223, startPoint y: 213, endPoint x: 1335, endPoint y: 166, distance: 121.5
click at [780, 145] on div "Sherri Strom1 iPad 10th Gen (WiFi) Resize" at bounding box center [1150, 144] width 355 height 21
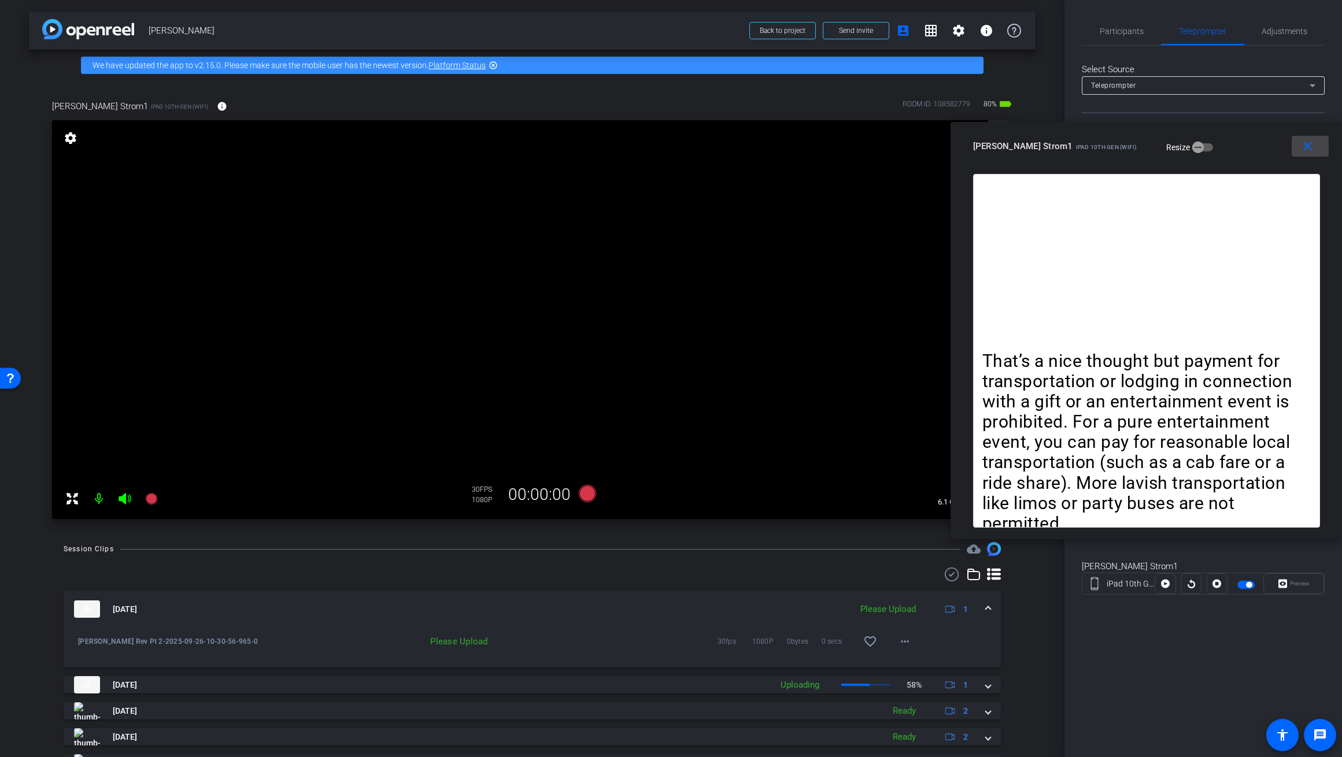
click at [780, 146] on mat-icon "close" at bounding box center [1307, 146] width 14 height 14
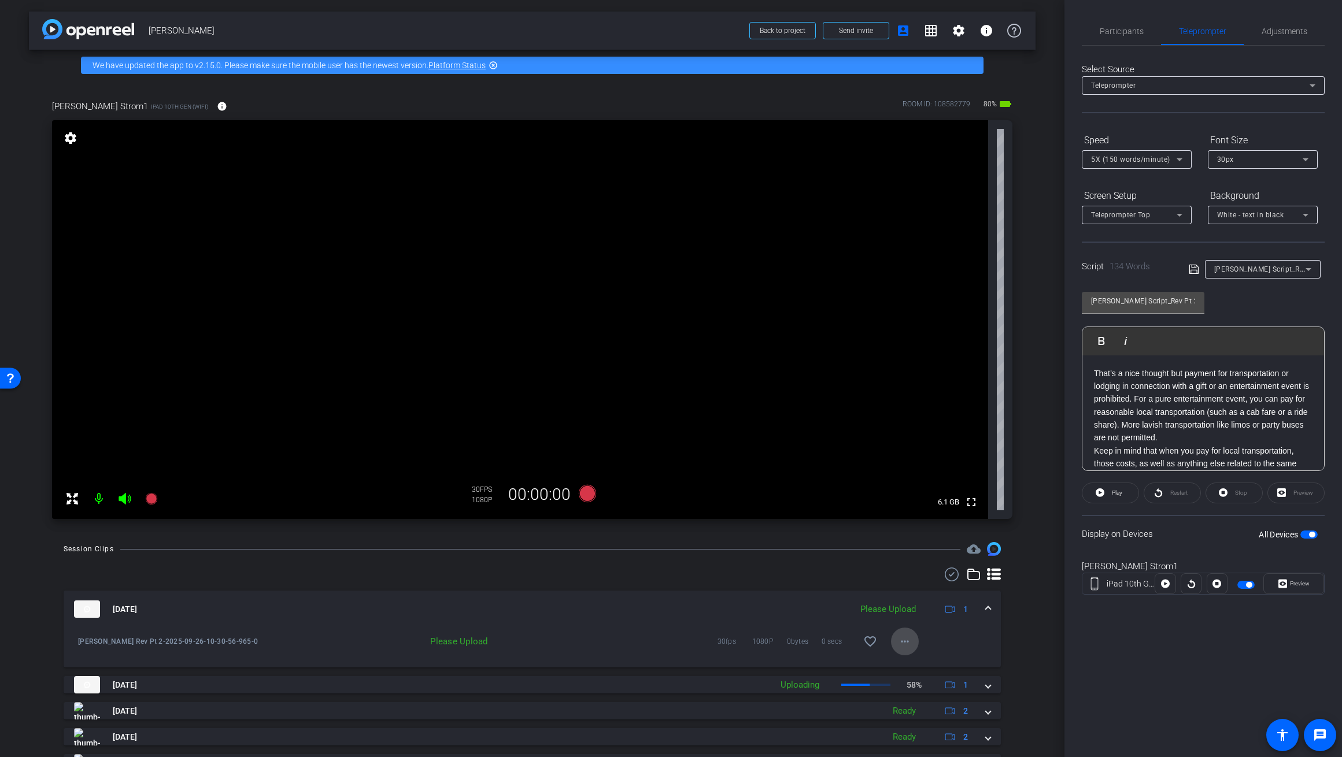
click at [780, 641] on mat-icon "more_horiz" at bounding box center [905, 642] width 14 height 14
click at [780, 665] on span "Upload" at bounding box center [923, 666] width 46 height 14
click at [780, 534] on span "button" at bounding box center [1308, 535] width 17 height 8
click at [780, 583] on span "Preview" at bounding box center [1300, 583] width 20 height 6
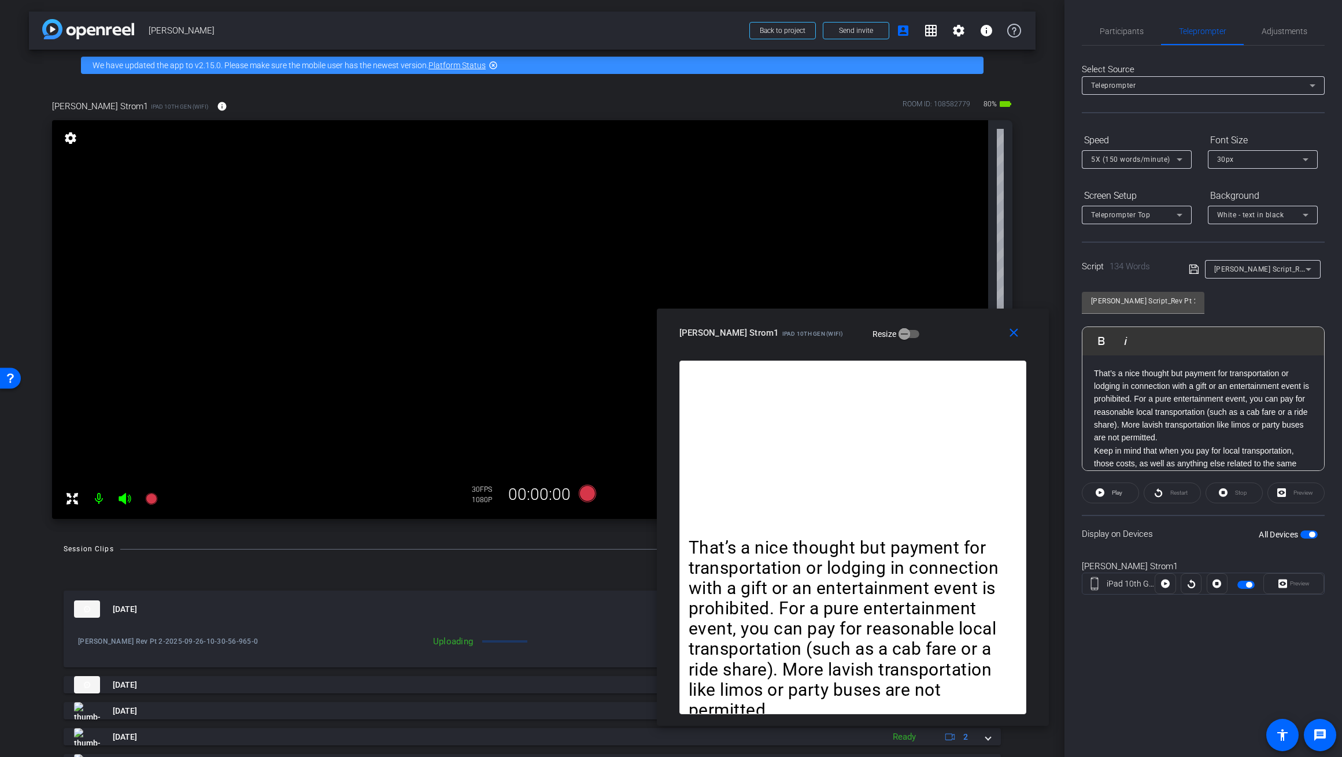
drag, startPoint x: 722, startPoint y: 184, endPoint x: 894, endPoint y: 331, distance: 226.0
click at [780, 323] on div "Sherri Strom1 iPad 10th Gen (WiFi) Resize" at bounding box center [856, 333] width 355 height 21
click at [585, 493] on icon at bounding box center [586, 493] width 17 height 17
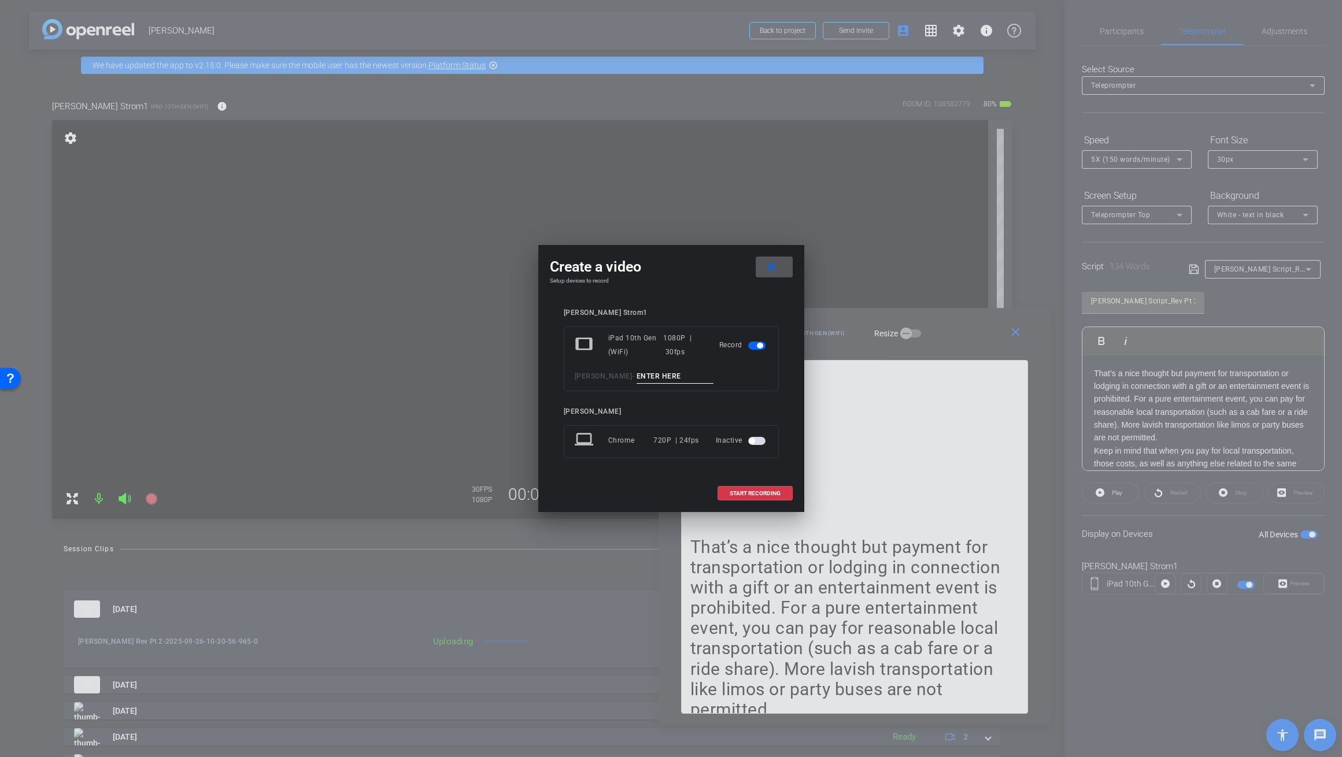
click at [705, 378] on input at bounding box center [674, 376] width 77 height 14
type input "Sherri Rev 2_v2"
click at [752, 492] on span "START RECORDING" at bounding box center [754, 494] width 51 height 6
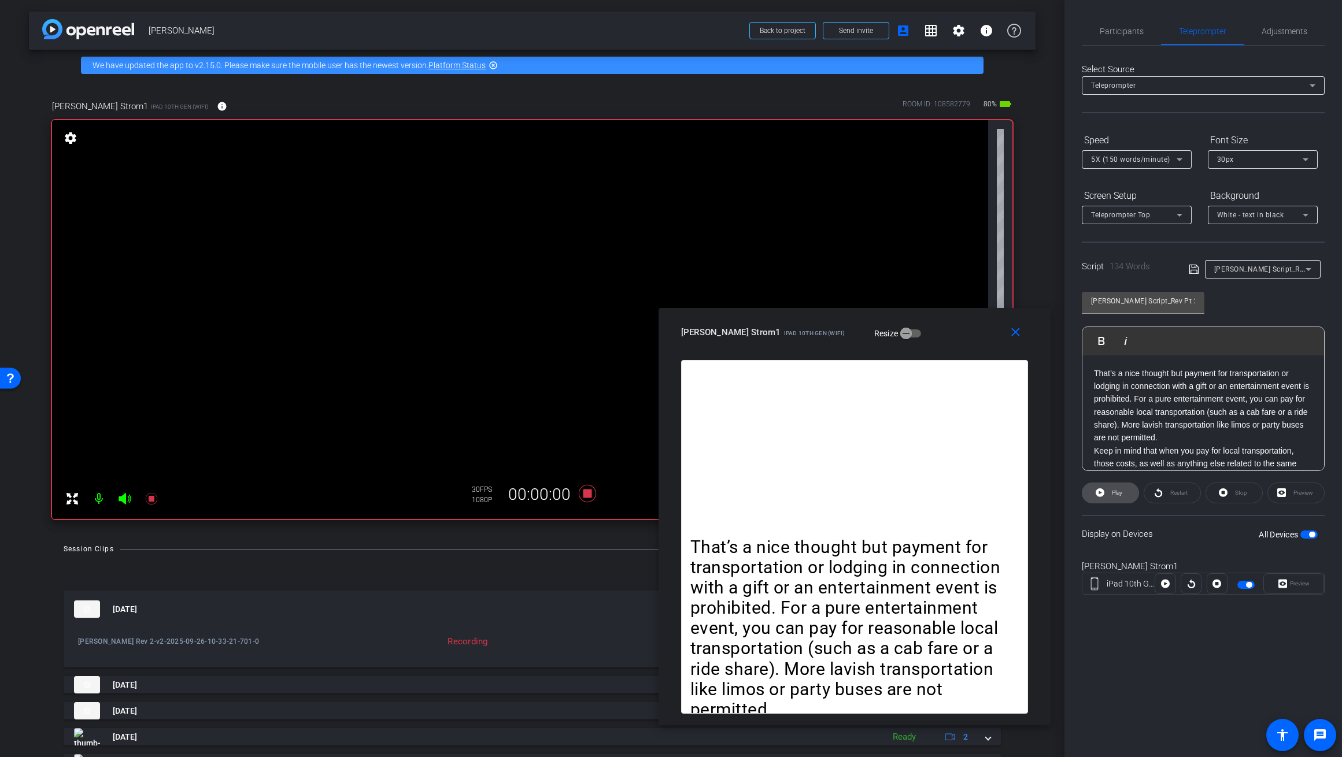
click at [780, 493] on span "Play" at bounding box center [1117, 493] width 10 height 6
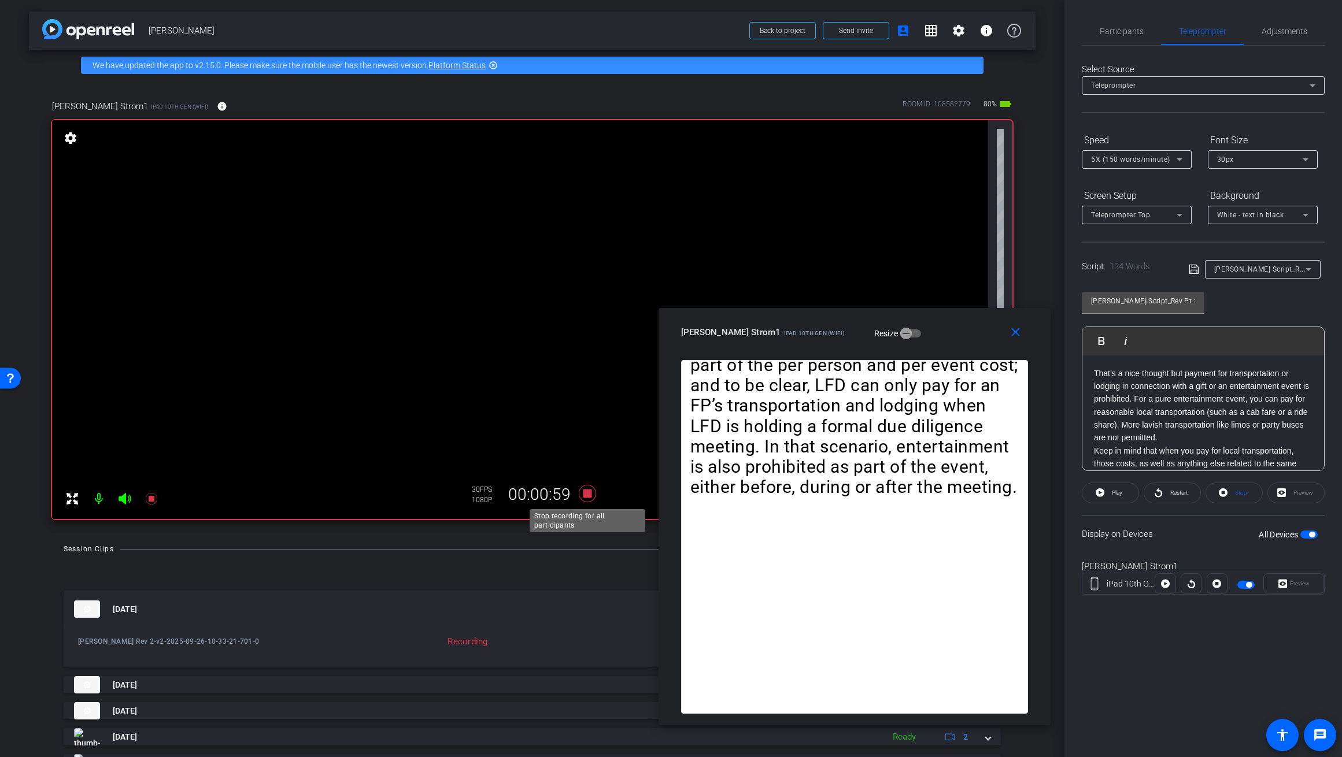
click at [583, 491] on icon at bounding box center [586, 493] width 17 height 17
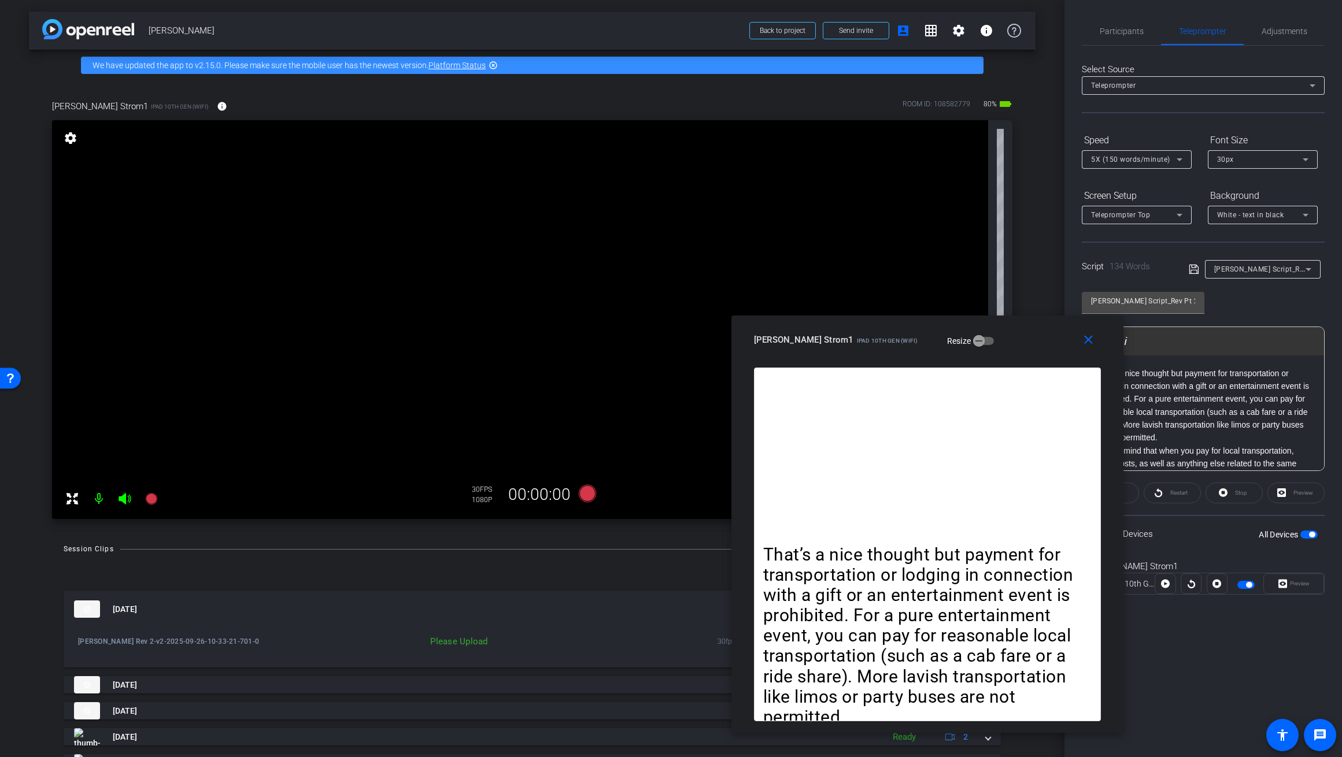
drag, startPoint x: 971, startPoint y: 324, endPoint x: 957, endPoint y: 364, distance: 41.9
click at [780, 338] on div "Sherri Strom1 iPad 10th Gen (WiFi) Resize" at bounding box center [931, 339] width 355 height 21
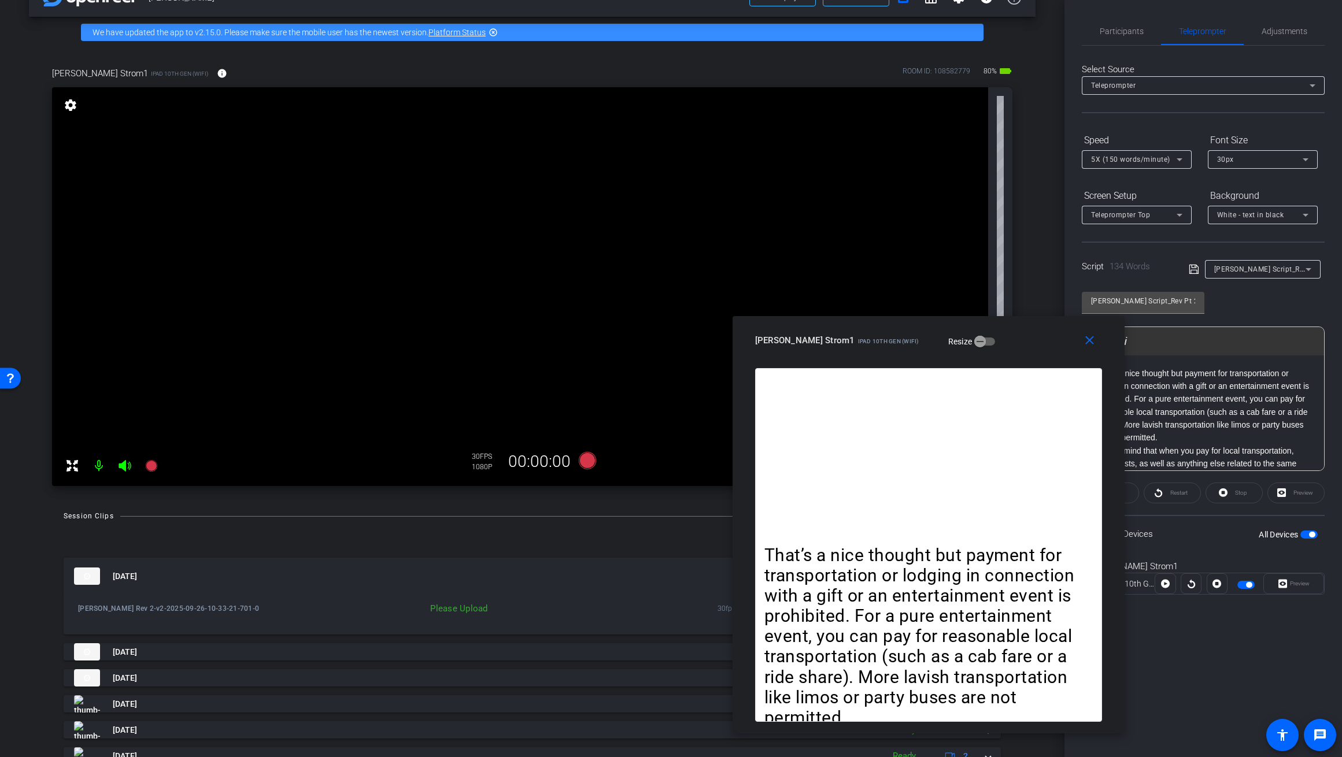
scroll to position [47, 0]
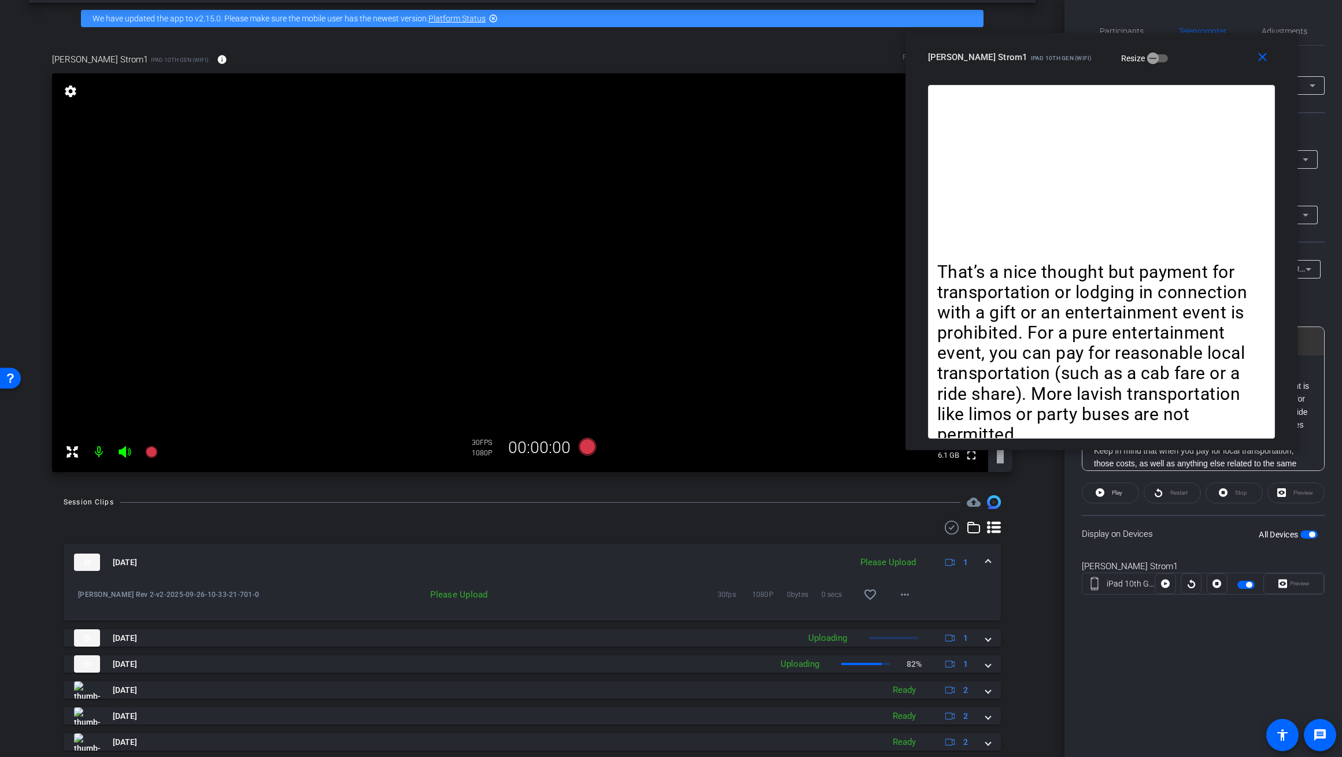
drag, startPoint x: 1017, startPoint y: 337, endPoint x: 1180, endPoint y: 56, distance: 325.1
click at [780, 56] on div "Sherri Strom1 iPad 10th Gen (WiFi) Resize" at bounding box center [1105, 57] width 355 height 21
click at [780, 595] on mat-icon "more_horiz" at bounding box center [905, 595] width 14 height 14
click at [780, 619] on span "Upload" at bounding box center [923, 619] width 46 height 14
click at [780, 58] on mat-icon "close" at bounding box center [1262, 57] width 14 height 14
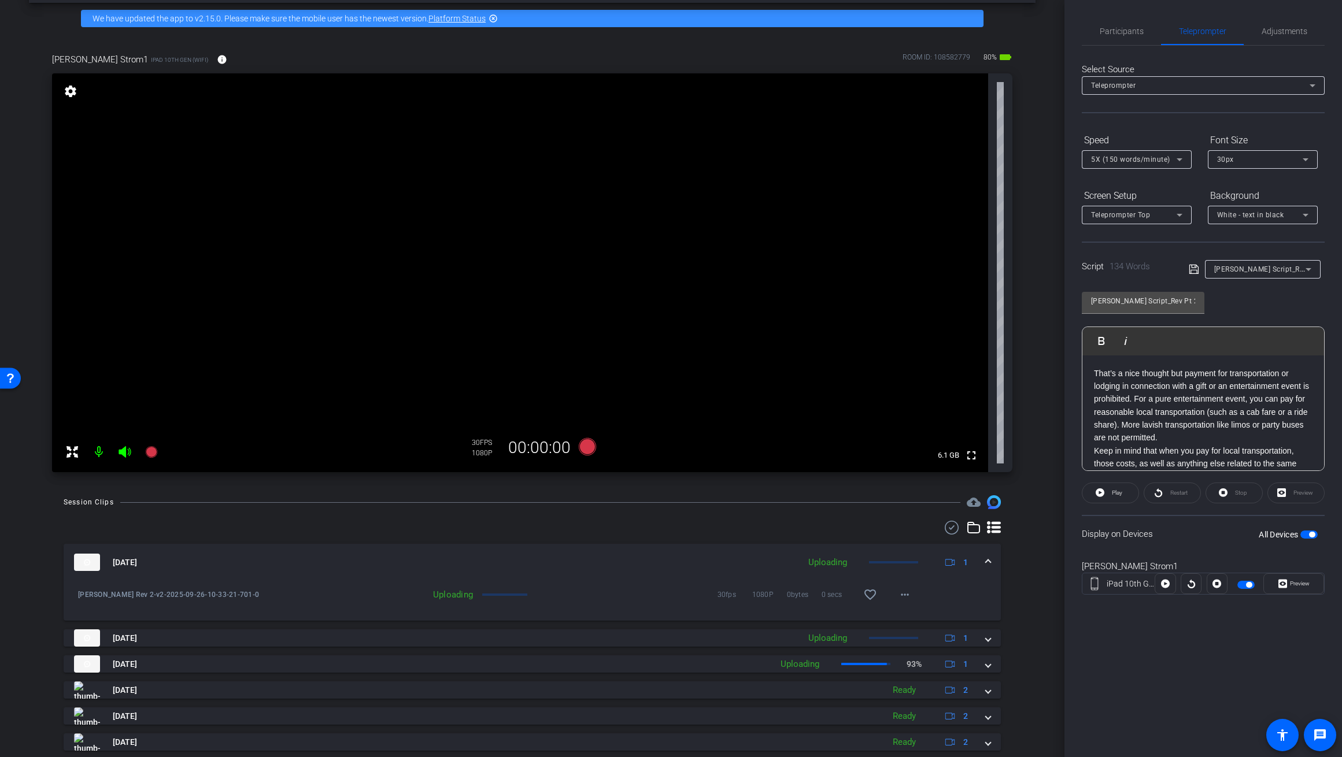
click at [620, 566] on mat-panel-title "Sep 26, 2025" at bounding box center [433, 562] width 719 height 17
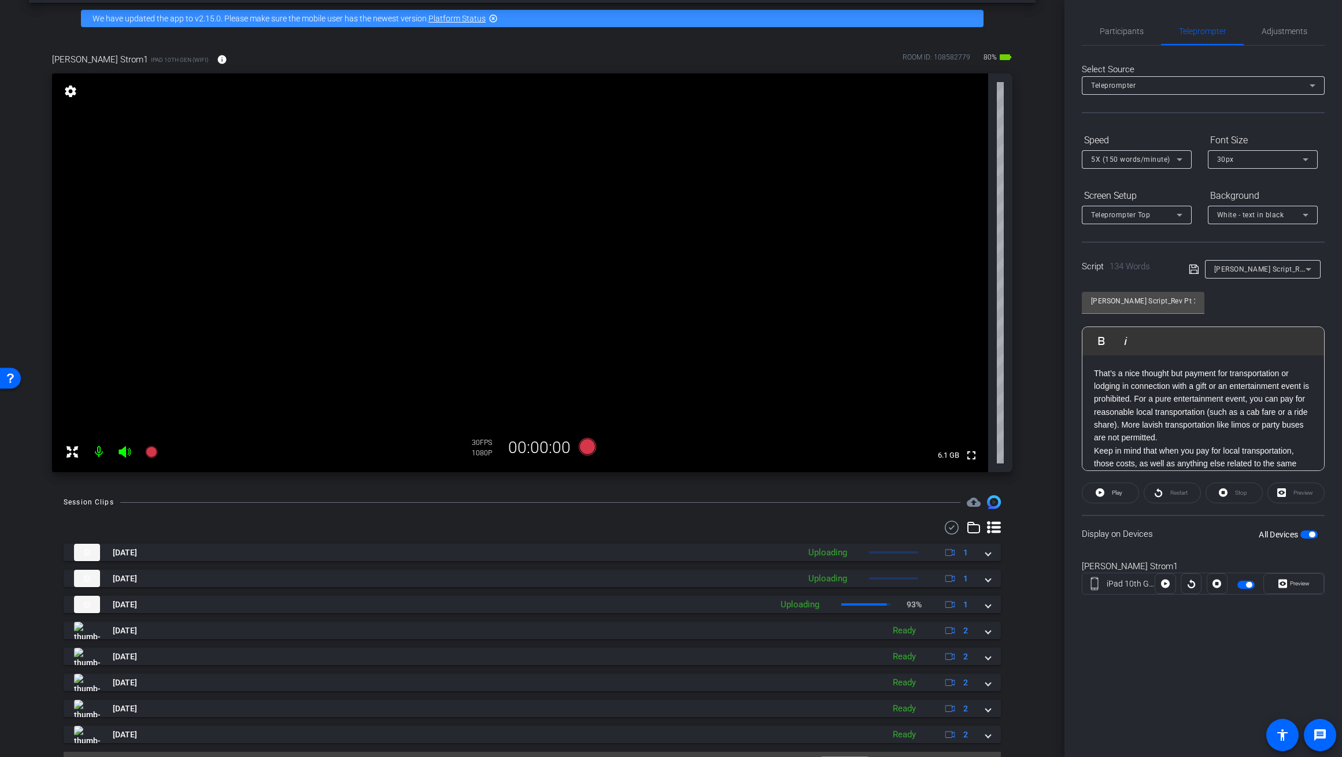
scroll to position [0, 0]
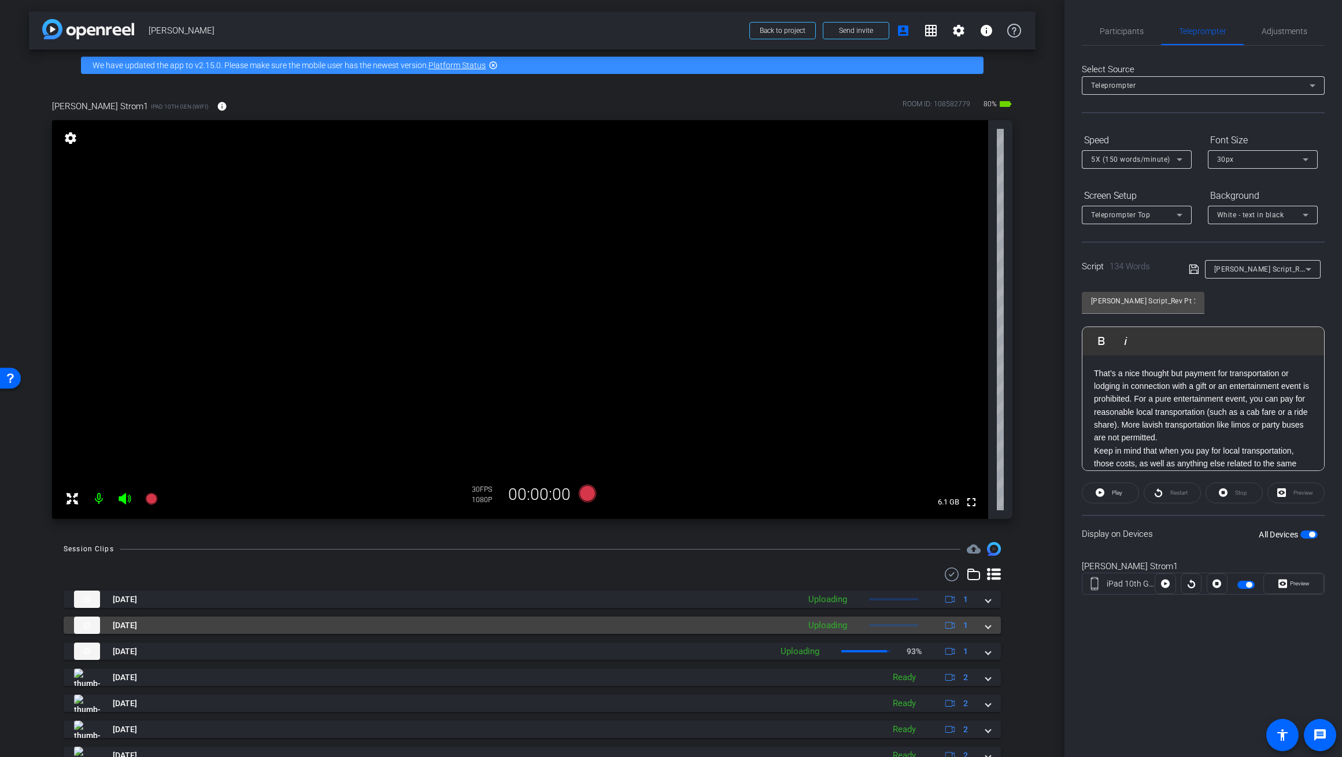
click at [780, 626] on span at bounding box center [988, 626] width 5 height 12
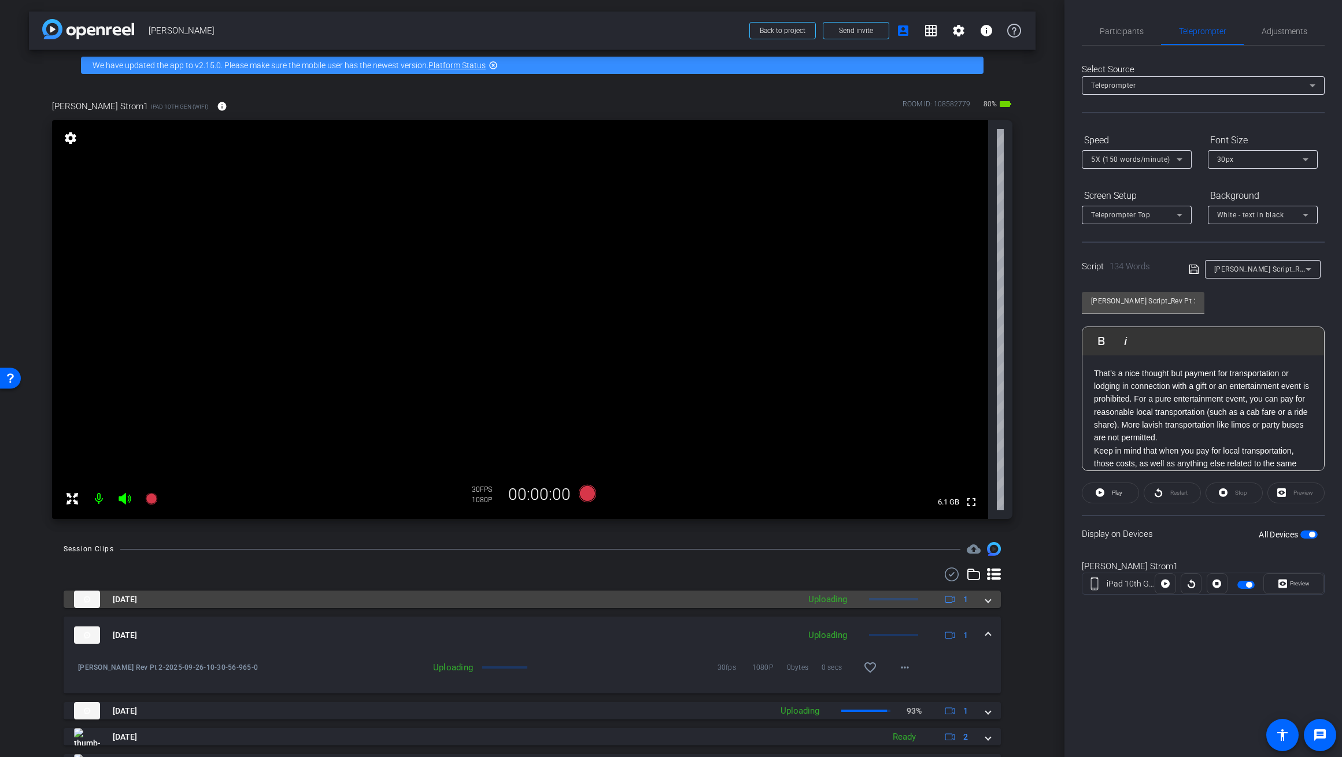
click at [780, 601] on span at bounding box center [988, 600] width 5 height 12
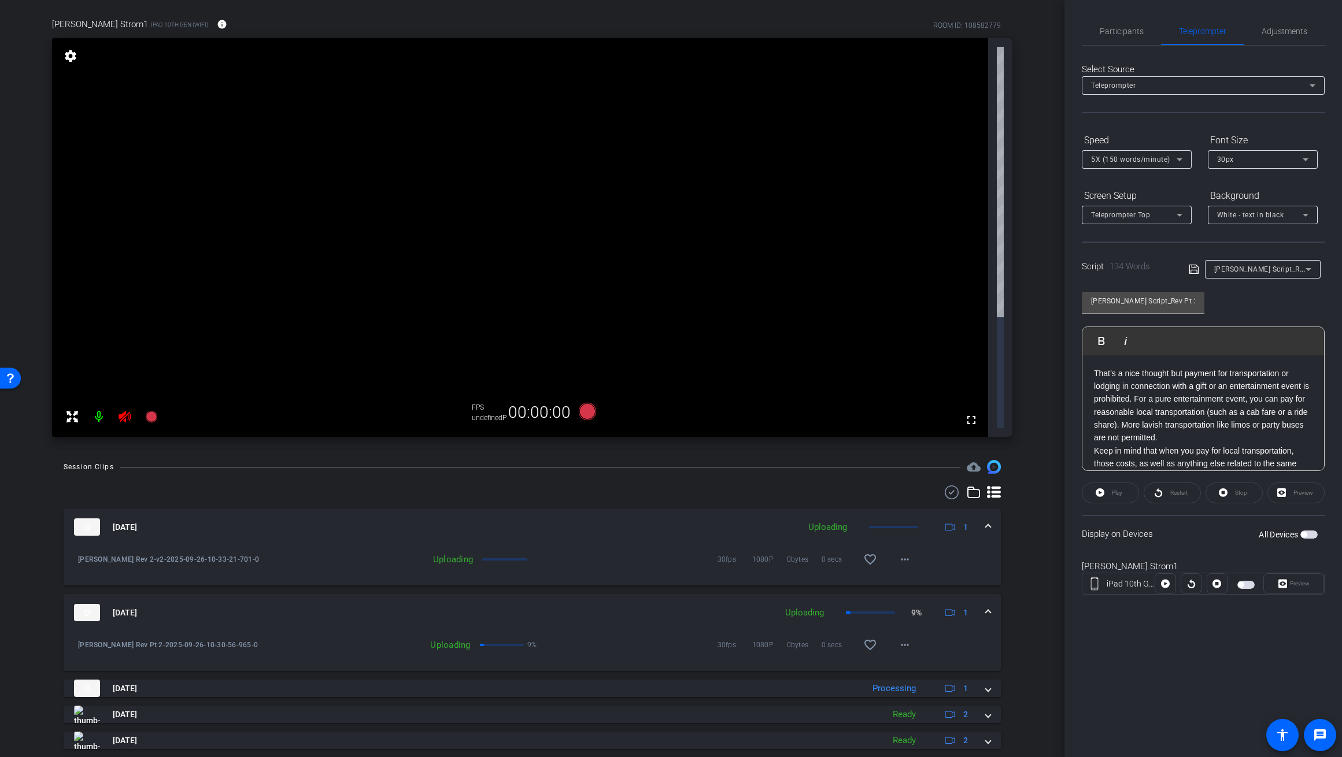
scroll to position [193, 0]
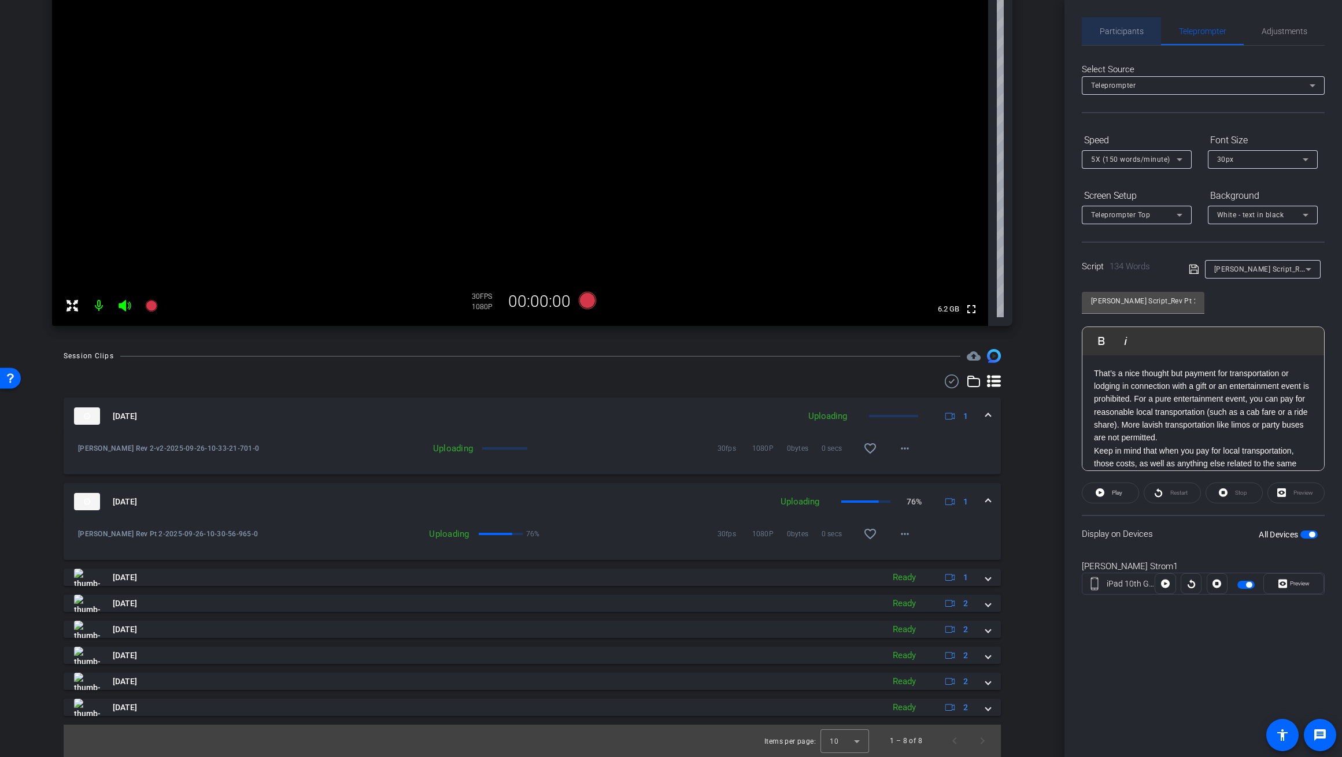
click at [780, 31] on span "Participants" at bounding box center [1121, 31] width 44 height 8
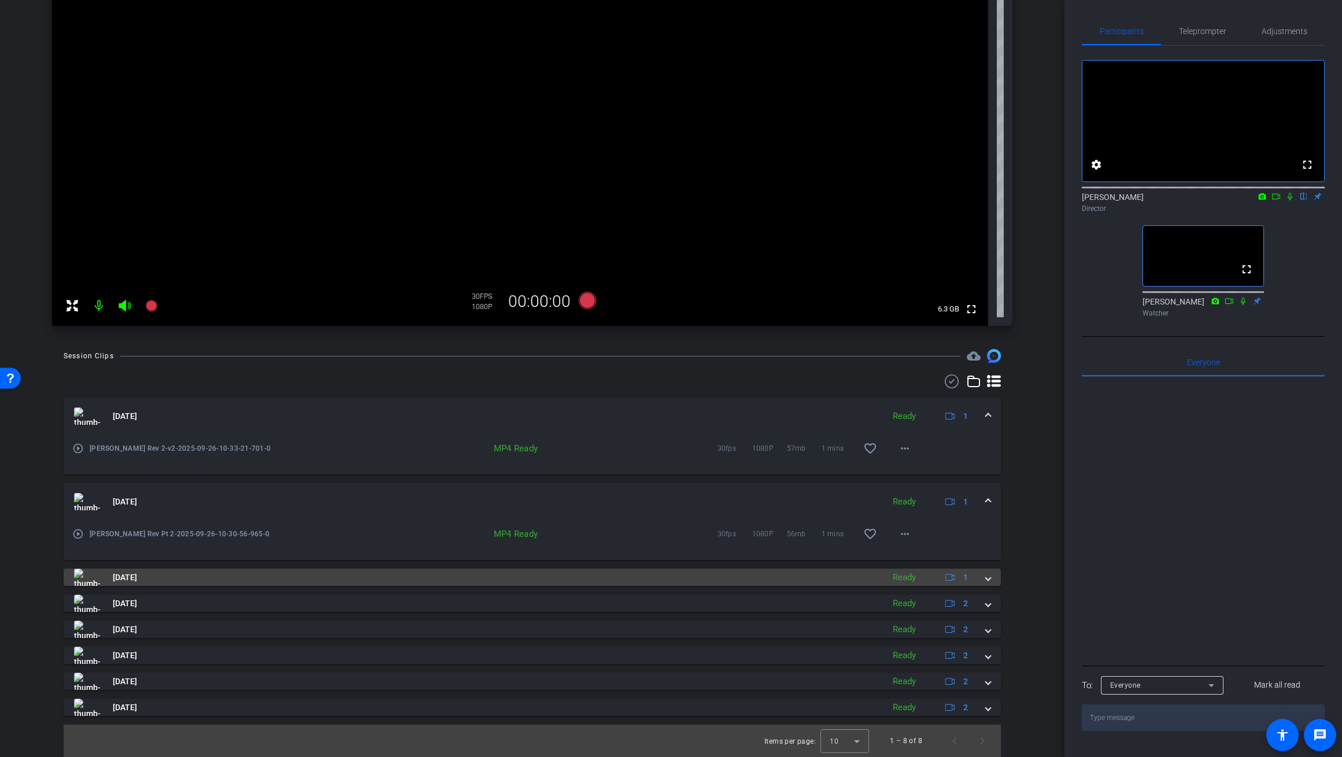
click at [780, 580] on span at bounding box center [988, 578] width 5 height 12
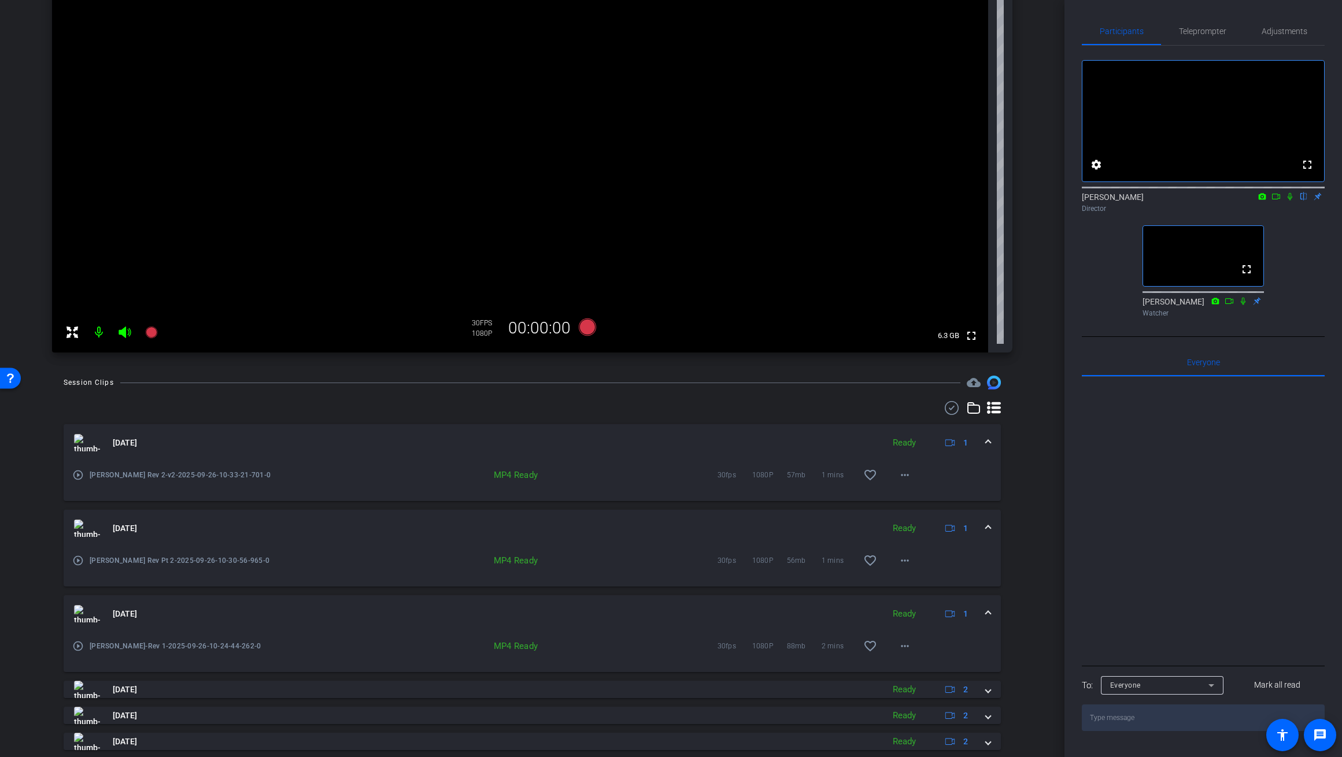
scroll to position [164, 0]
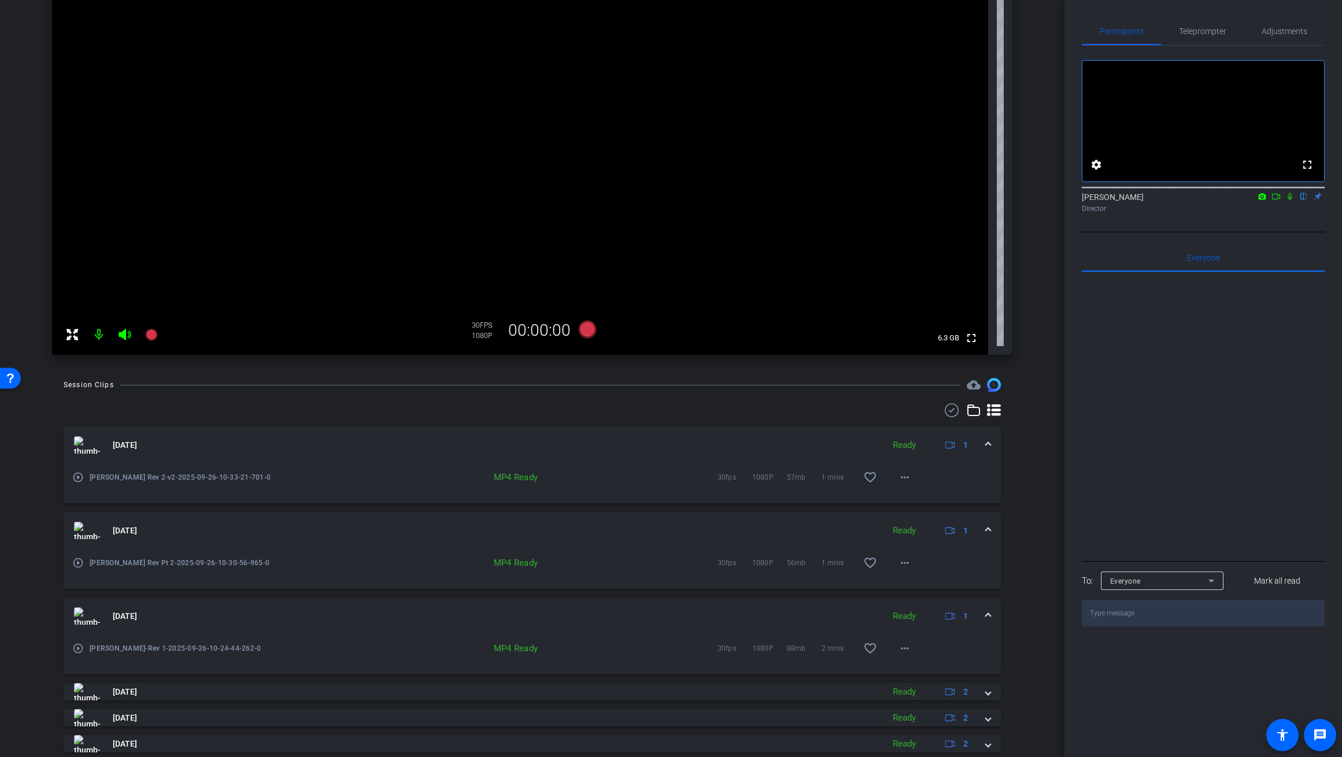
click at [780, 446] on div at bounding box center [1203, 415] width 243 height 286
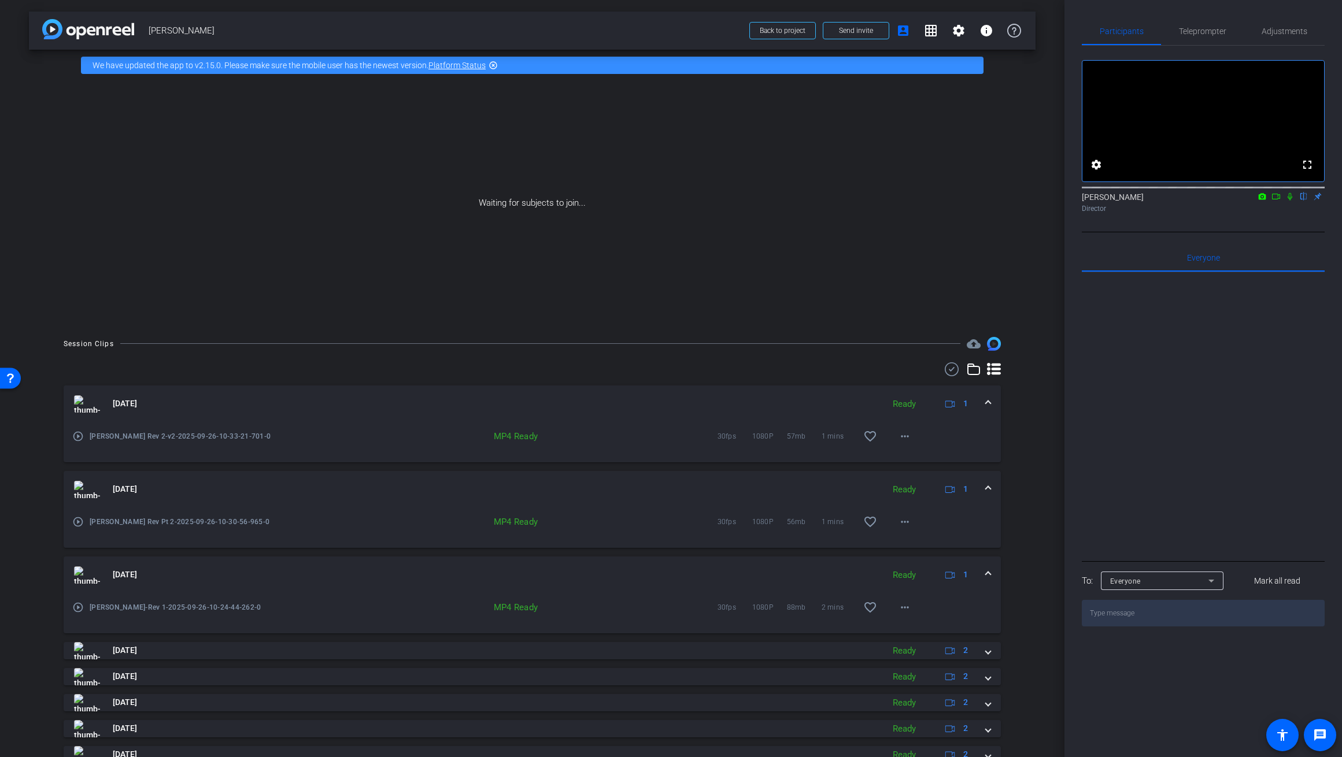
click at [780, 575] on span at bounding box center [988, 575] width 5 height 12
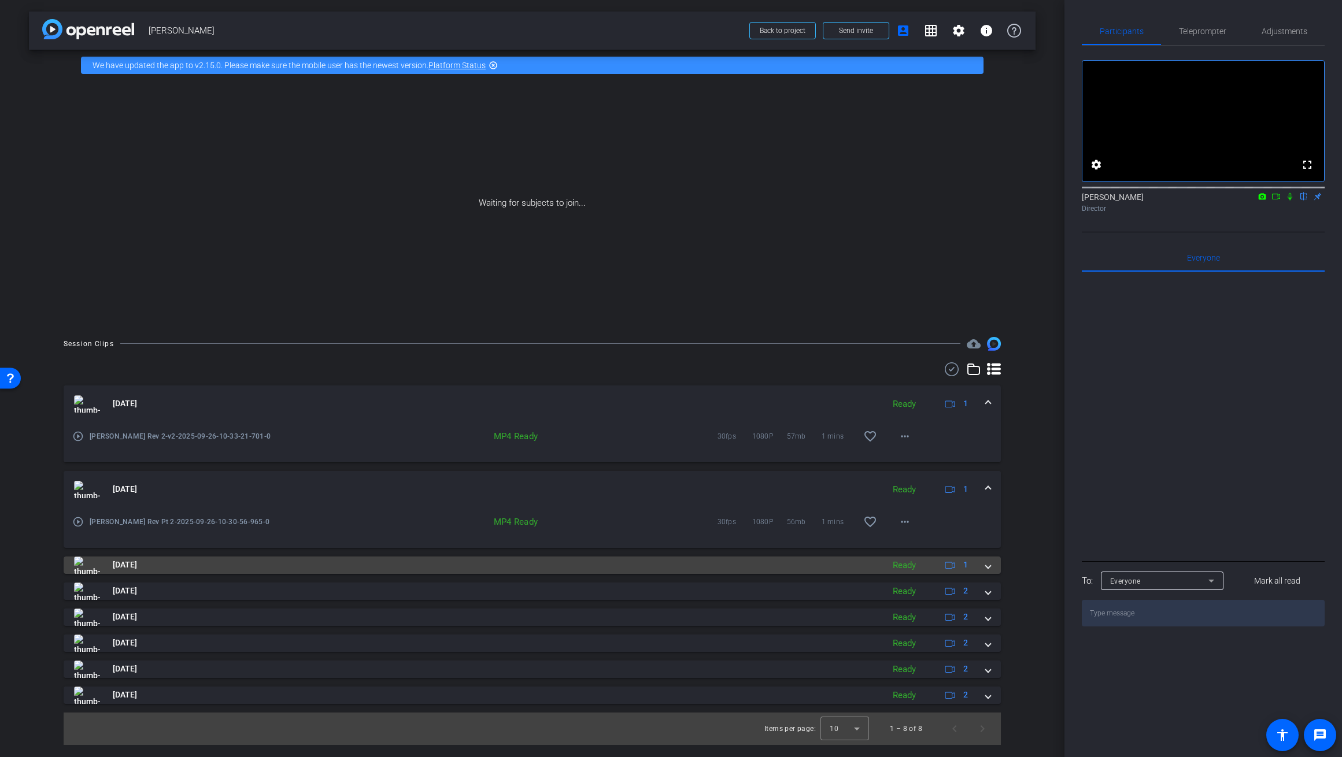
click at [780, 573] on mat-expansion-panel-header "Sep 26, 2025 Ready 1" at bounding box center [532, 565] width 937 height 17
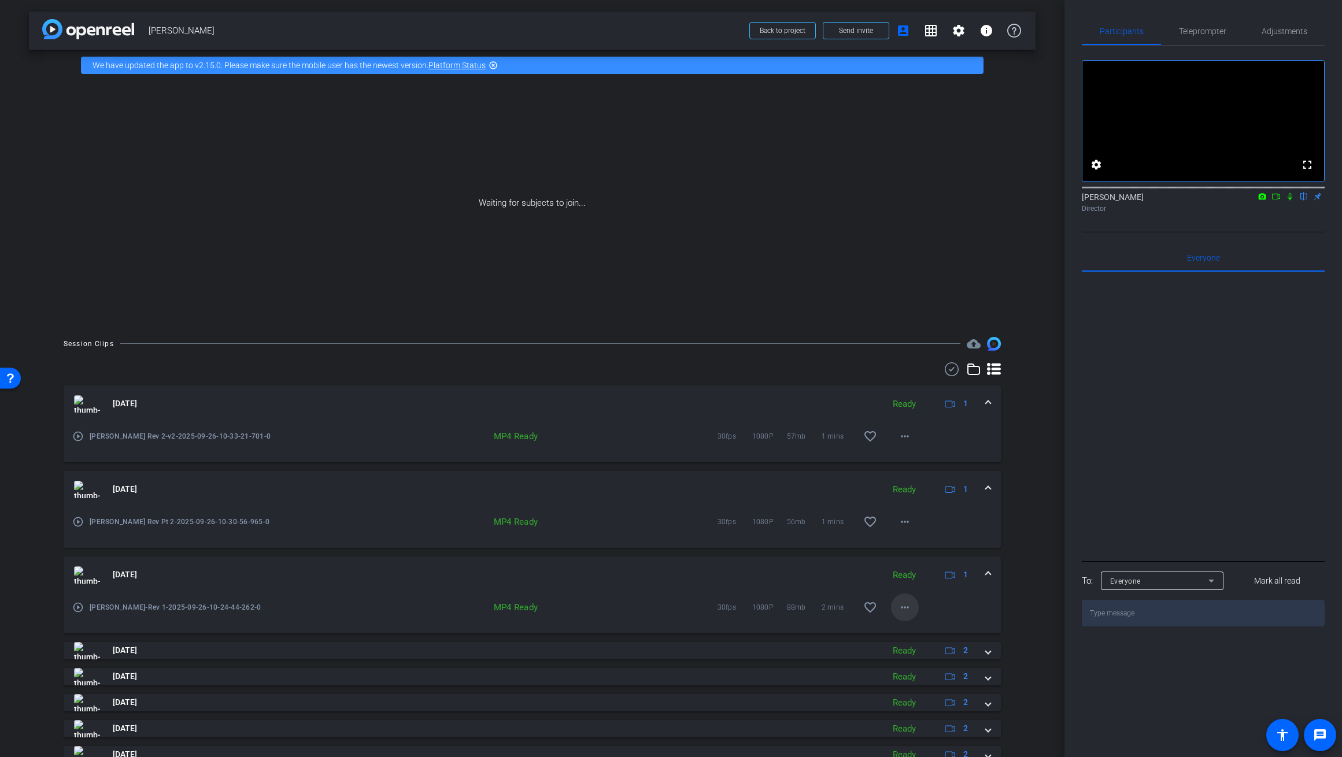
click at [780, 607] on mat-icon "more_horiz" at bounding box center [905, 608] width 14 height 14
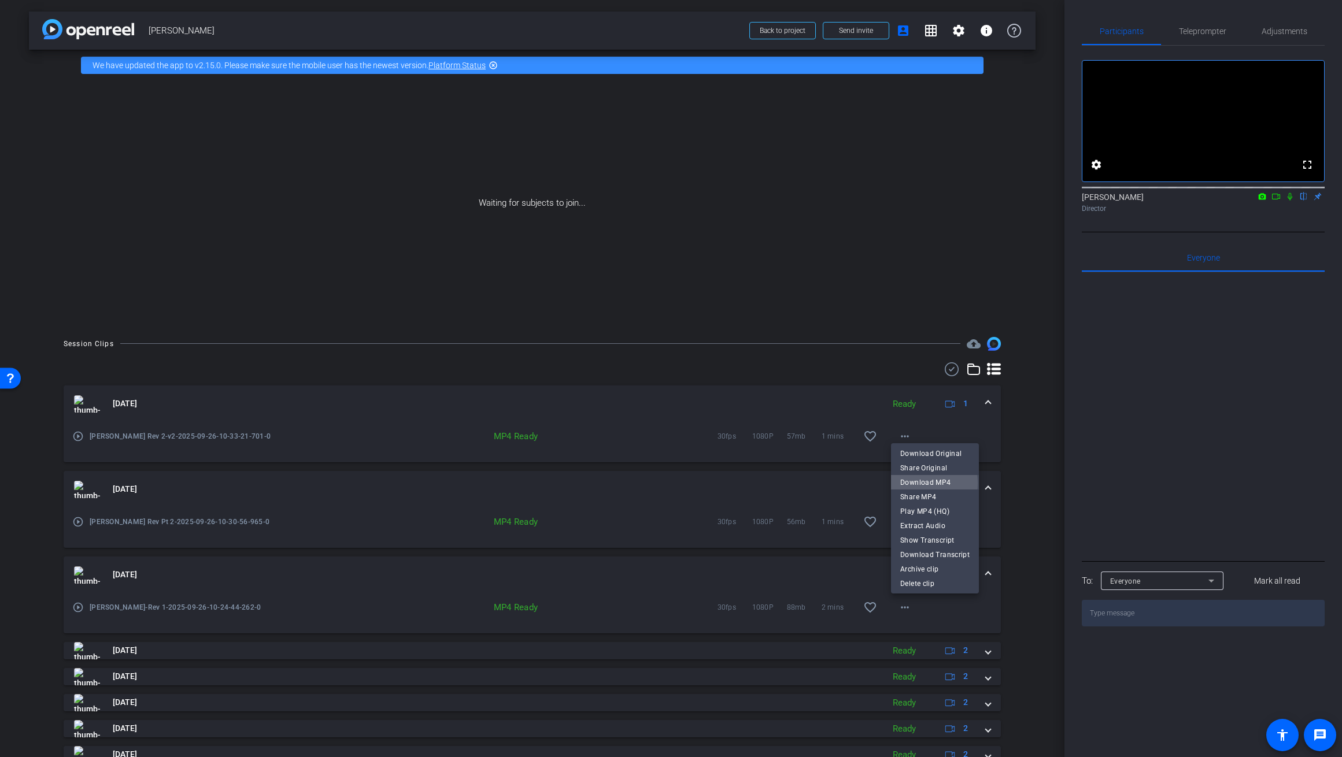
click at [780, 483] on span "Download MP4" at bounding box center [934, 483] width 69 height 14
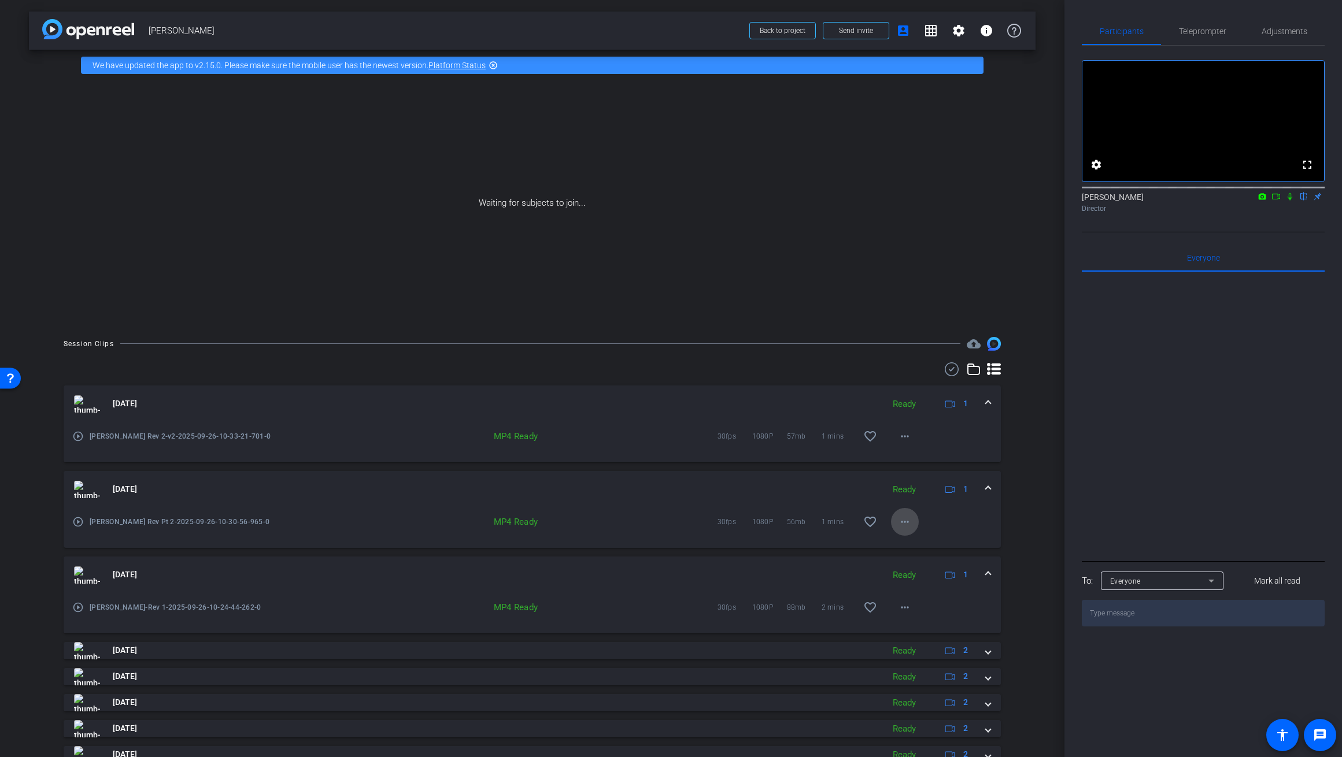
click at [780, 522] on mat-icon "more_horiz" at bounding box center [905, 522] width 14 height 14
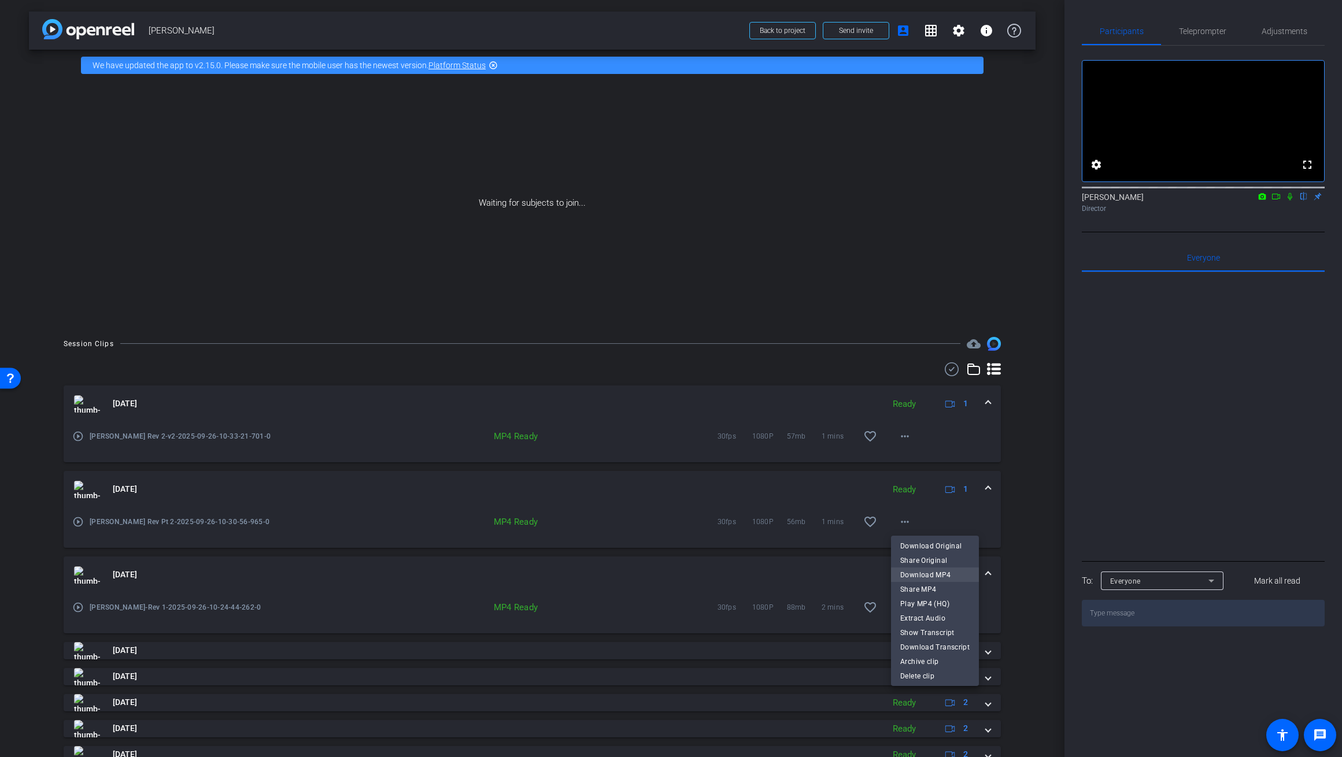
click at [780, 575] on span "Download MP4" at bounding box center [934, 575] width 69 height 14
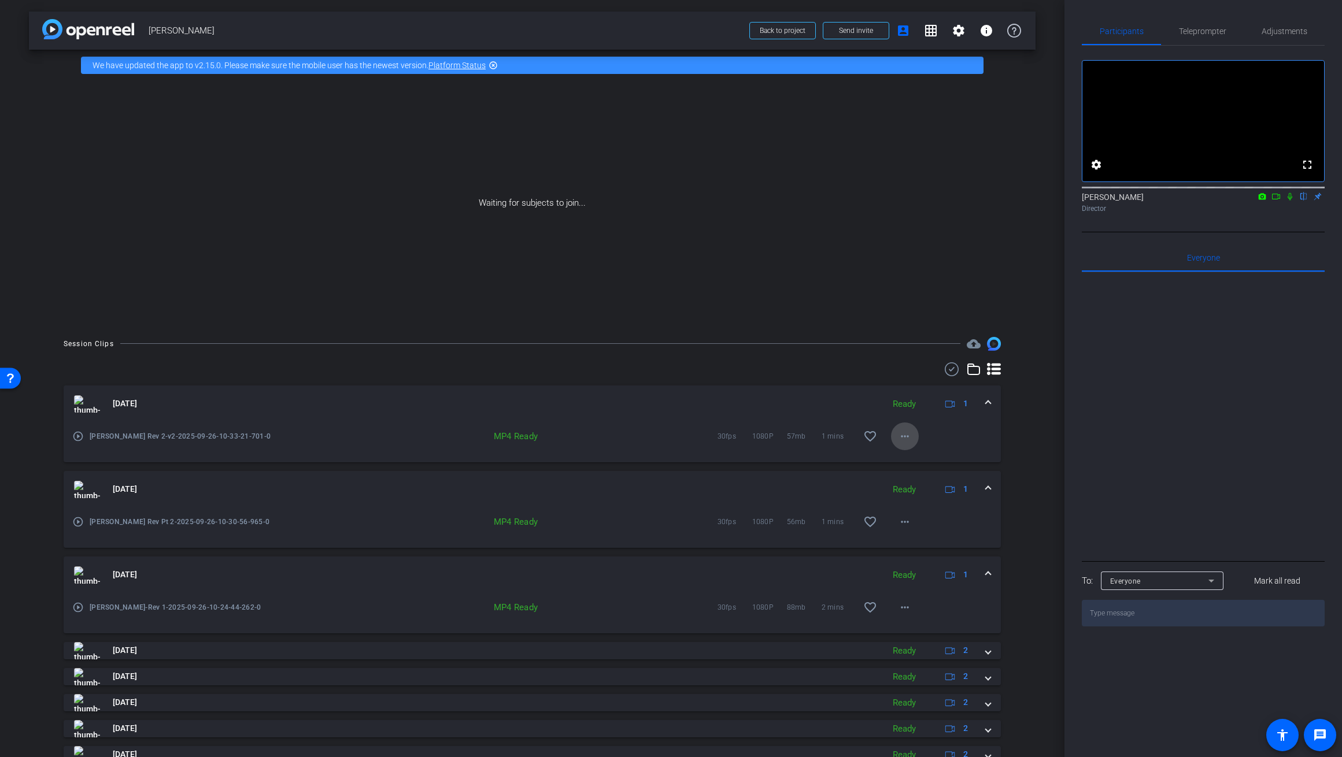
click at [780, 436] on mat-icon "more_horiz" at bounding box center [905, 436] width 14 height 14
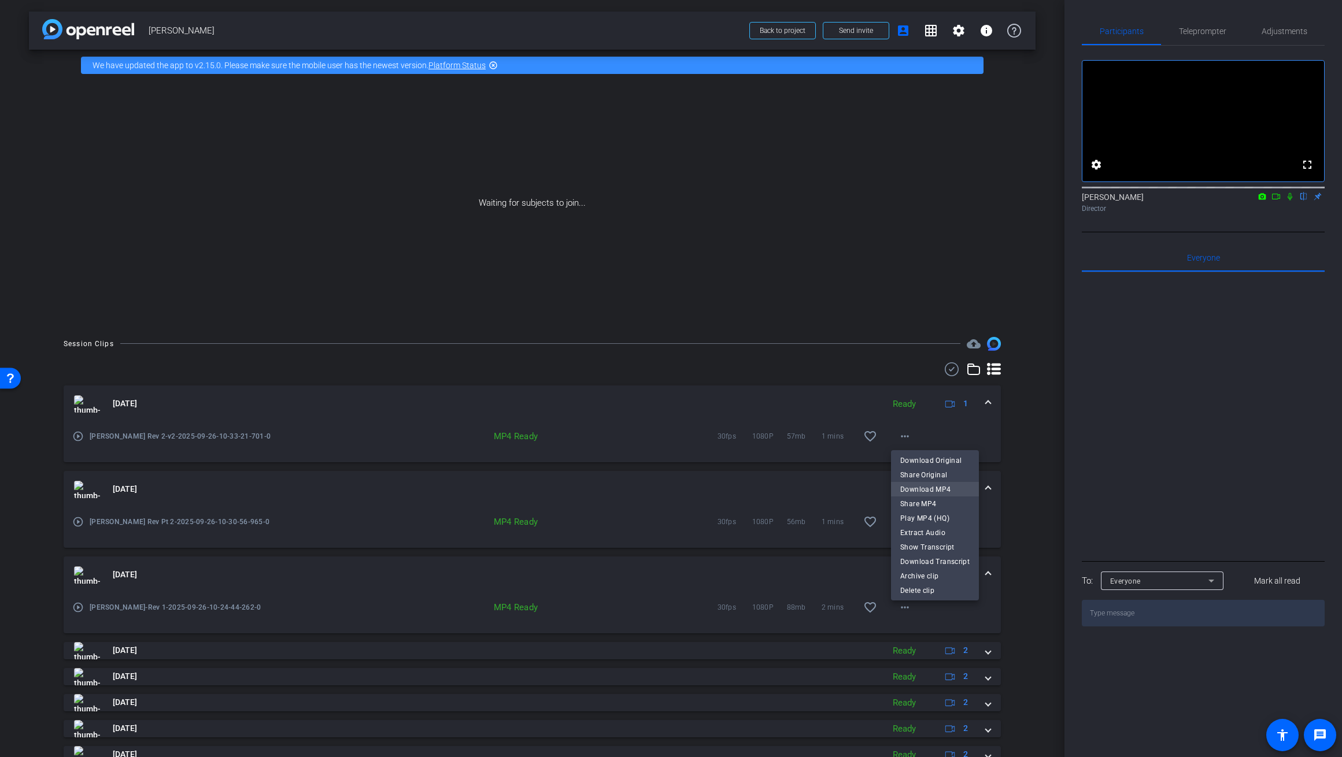
click at [780, 488] on span "Download MP4" at bounding box center [934, 490] width 69 height 14
drag, startPoint x: 987, startPoint y: 573, endPoint x: 989, endPoint y: 547, distance: 26.1
click at [780, 573] on span at bounding box center [988, 575] width 5 height 12
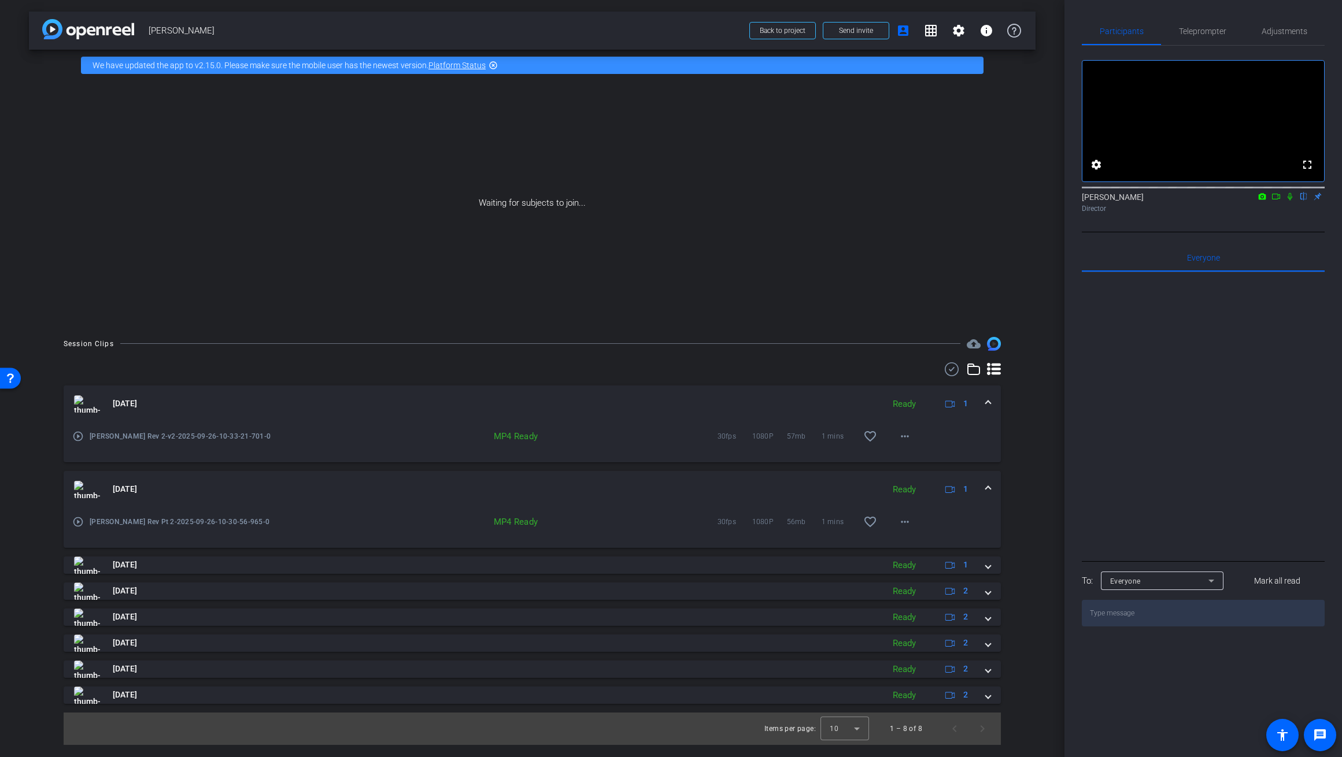
click at [780, 488] on span at bounding box center [988, 489] width 5 height 12
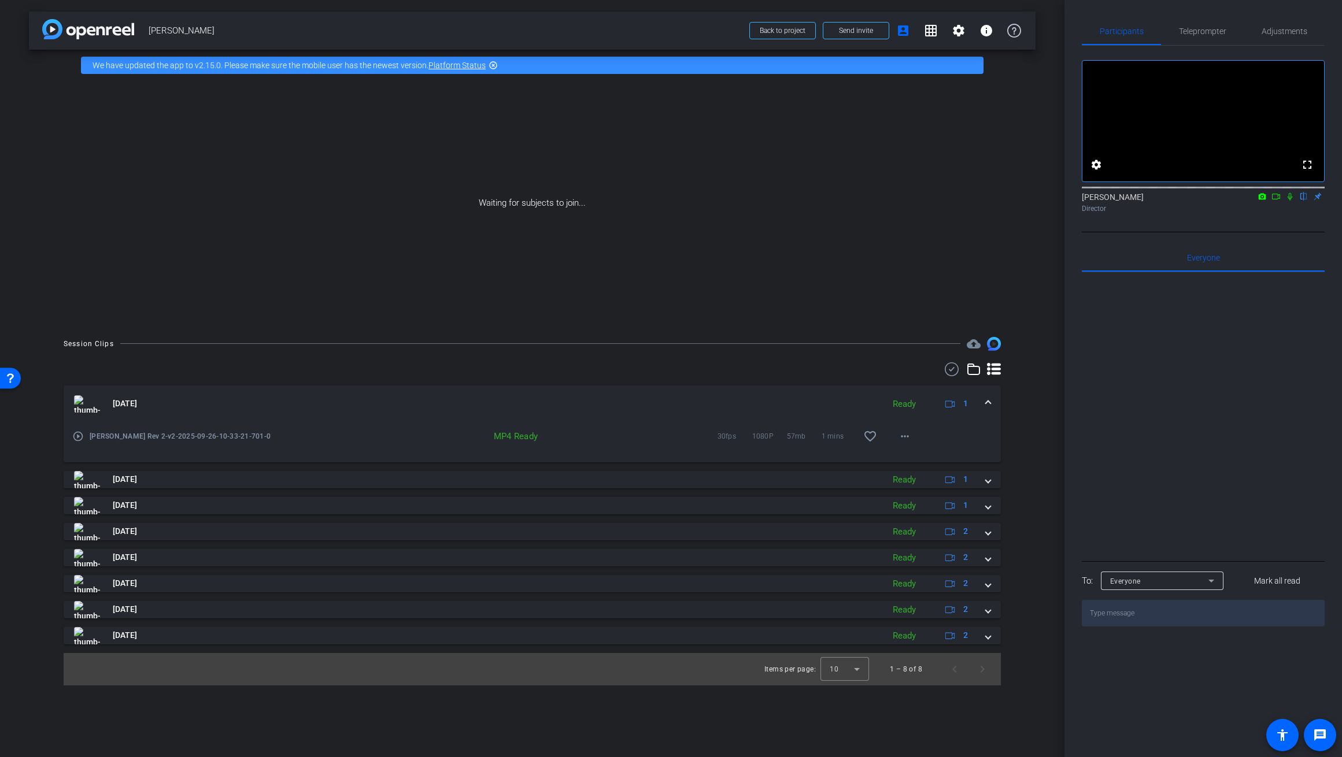
click at [780, 401] on span at bounding box center [988, 404] width 5 height 12
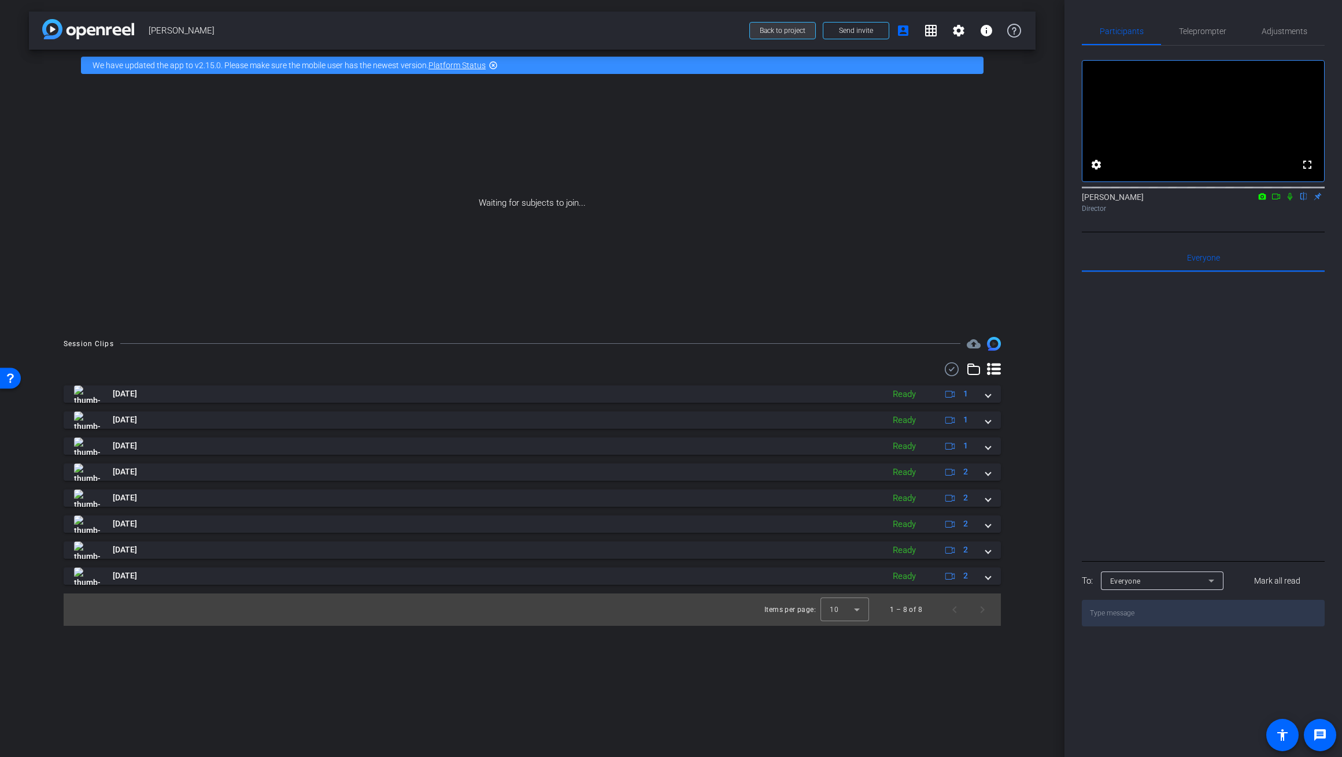
click at [780, 34] on span "Back to project" at bounding box center [783, 31] width 46 height 8
